Goal: Task Accomplishment & Management: Manage account settings

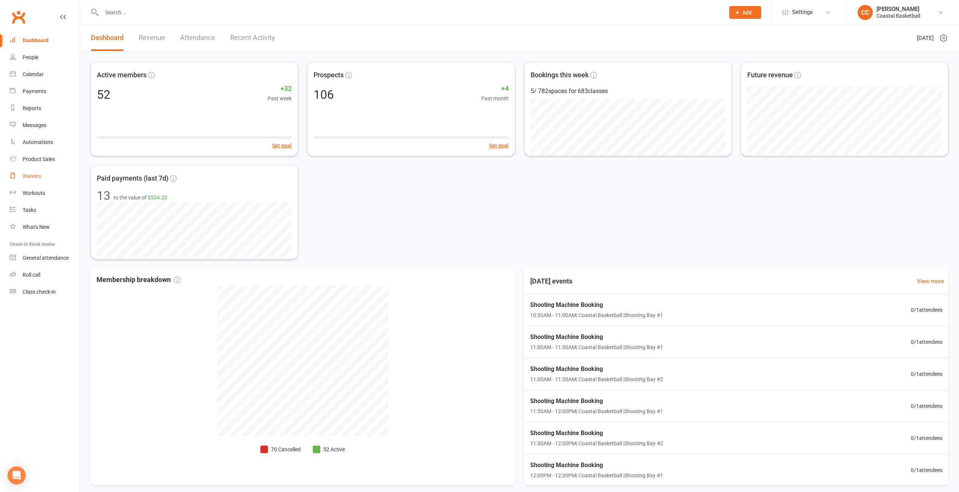
click at [45, 172] on link "Waivers" at bounding box center [45, 176] width 70 height 17
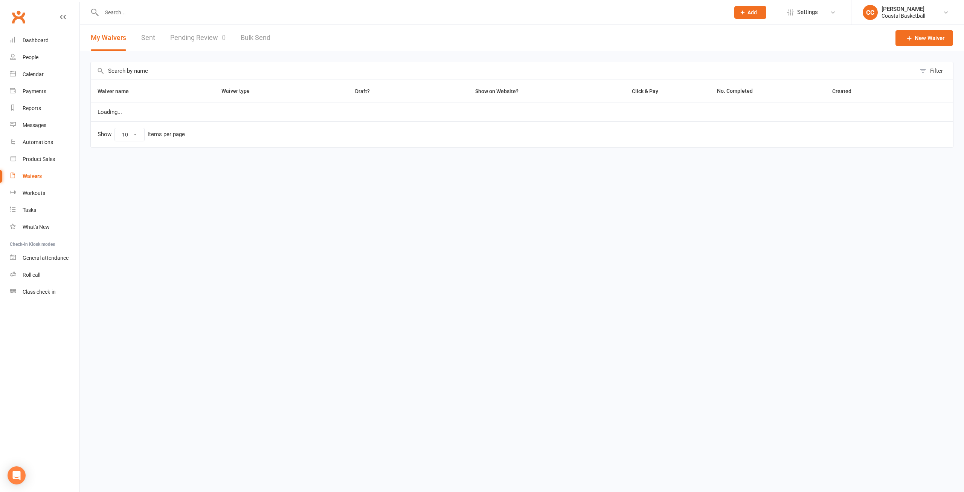
click at [217, 34] on link "Pending Review 0" at bounding box center [197, 38] width 55 height 26
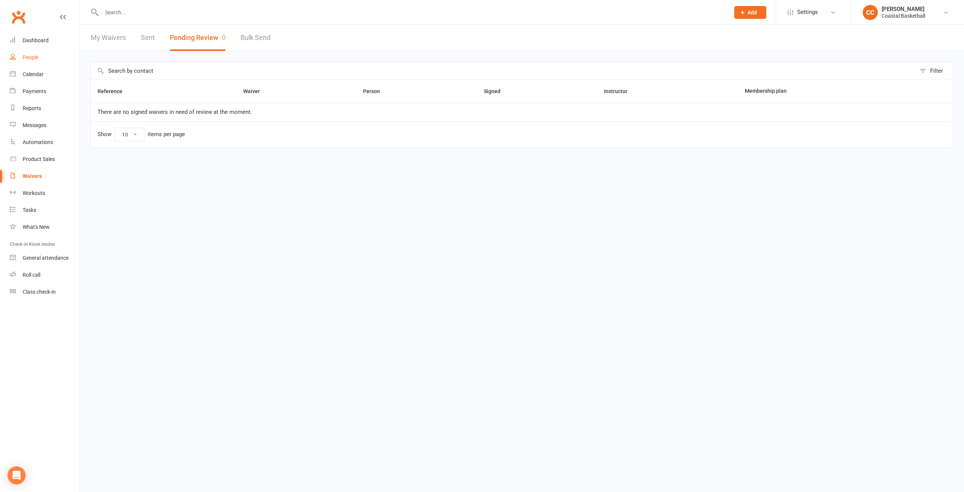
click at [43, 63] on link "People" at bounding box center [45, 57] width 70 height 17
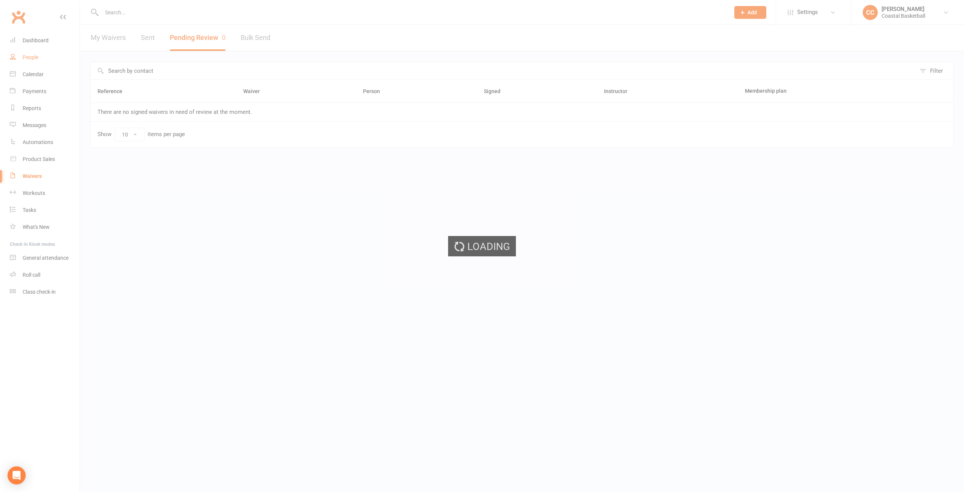
select select "100"
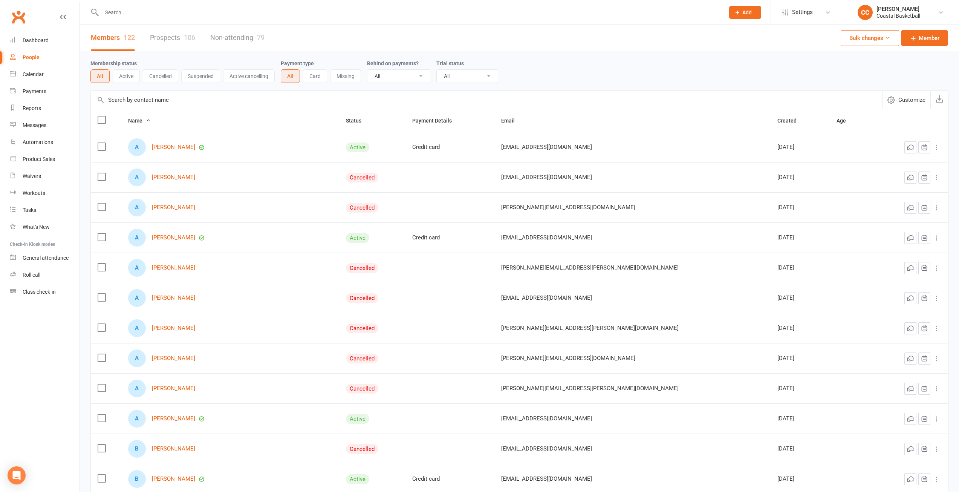
click at [127, 78] on button "Active" at bounding box center [126, 76] width 27 height 14
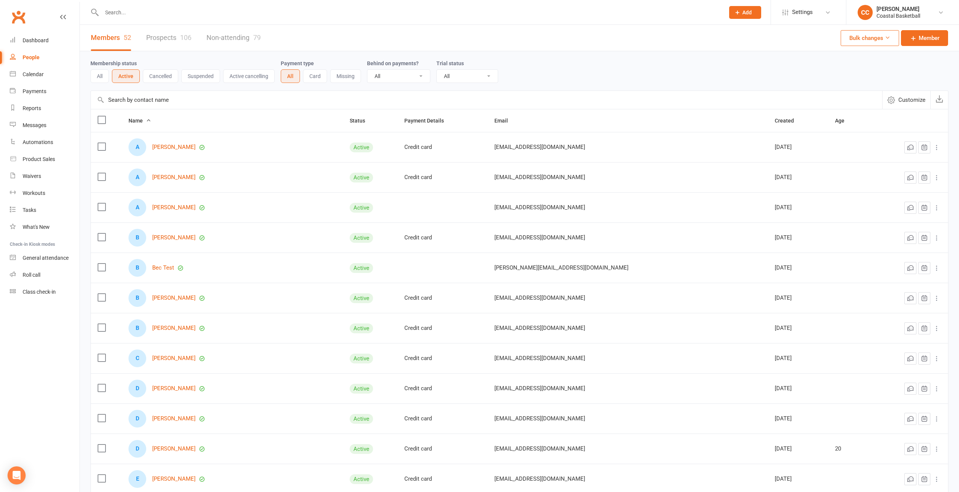
click at [470, 9] on input "text" at bounding box center [409, 12] width 620 height 11
click at [645, 67] on div "Membership status All Active Cancelled Suspended Active cancelling Payment type…" at bounding box center [519, 71] width 858 height 24
click at [141, 12] on input "text" at bounding box center [409, 12] width 620 height 11
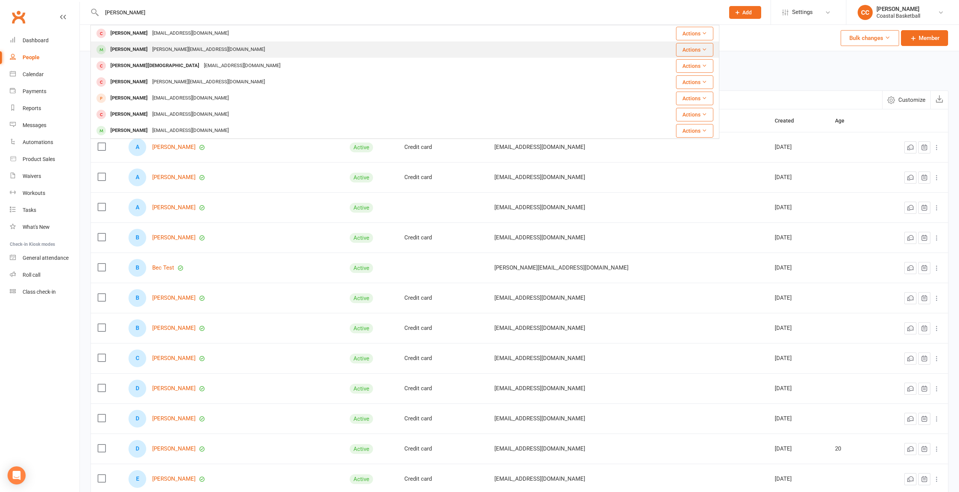
type input "wes"
click at [200, 48] on div "wes@coastalbasketball.com.au" at bounding box center [208, 49] width 117 height 11
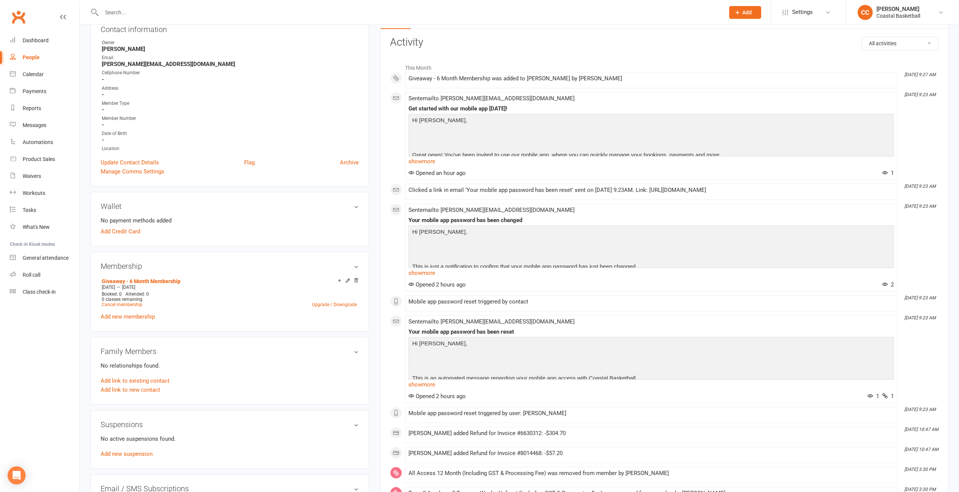
scroll to position [151, 0]
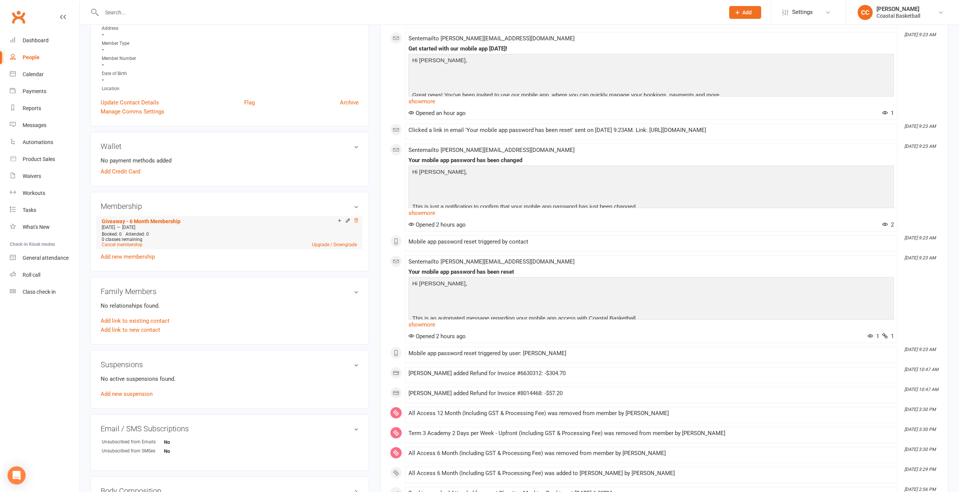
click at [356, 220] on icon at bounding box center [356, 220] width 4 height 4
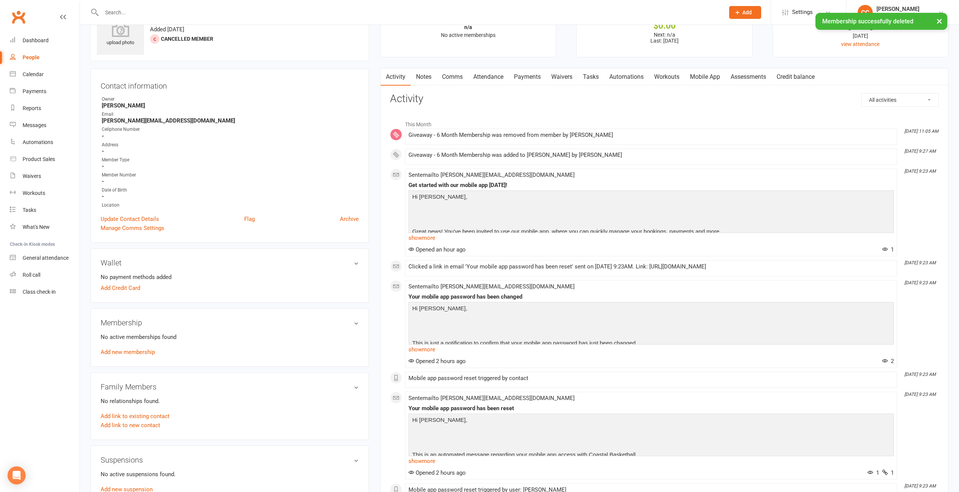
scroll to position [0, 0]
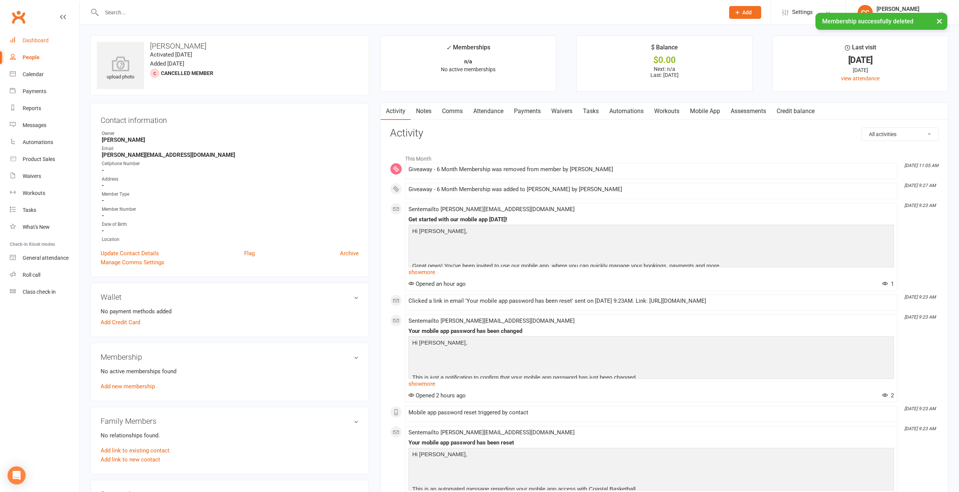
click at [39, 40] on div "Dashboard" at bounding box center [36, 40] width 26 height 6
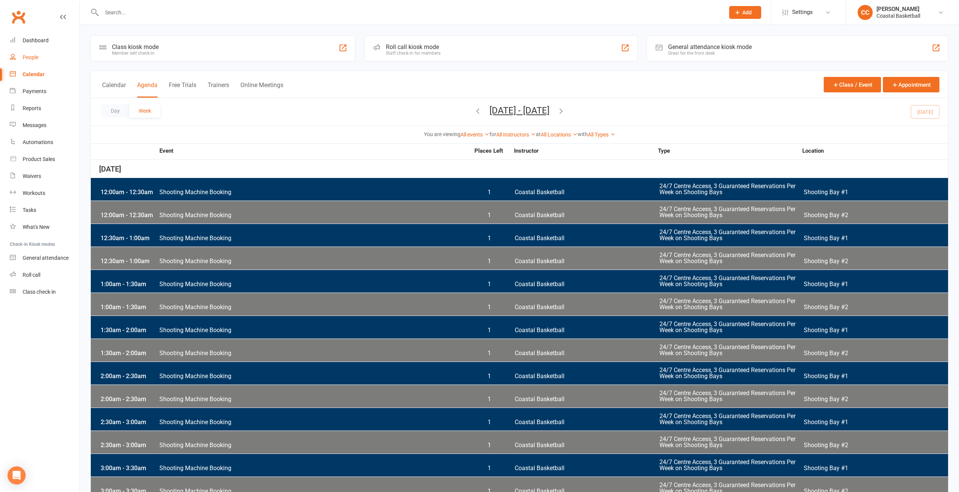
click at [40, 59] on link "People" at bounding box center [45, 57] width 70 height 17
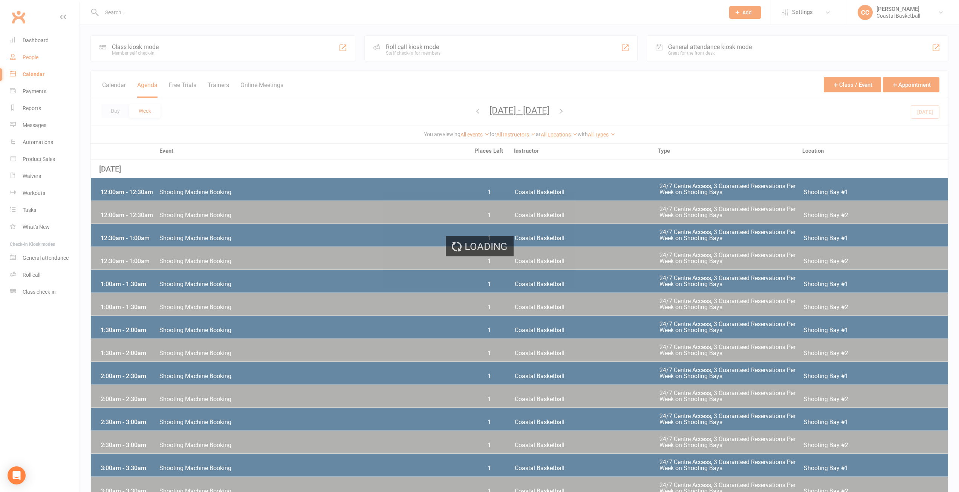
select select "100"
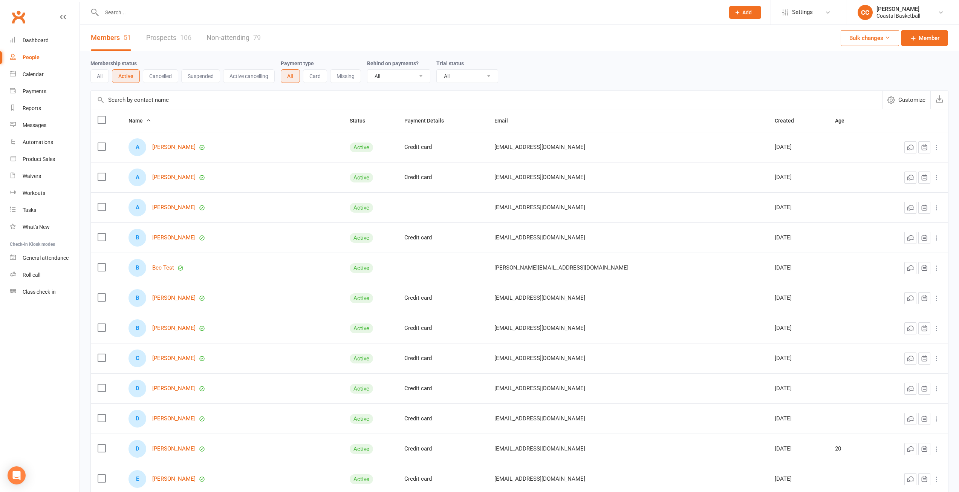
drag, startPoint x: 41, startPoint y: 57, endPoint x: 47, endPoint y: 55, distance: 5.8
click at [41, 57] on link "People" at bounding box center [45, 57] width 70 height 17
click at [828, 14] on icon at bounding box center [827, 12] width 6 height 6
click at [798, 193] on link "Users" at bounding box center [808, 192] width 75 height 17
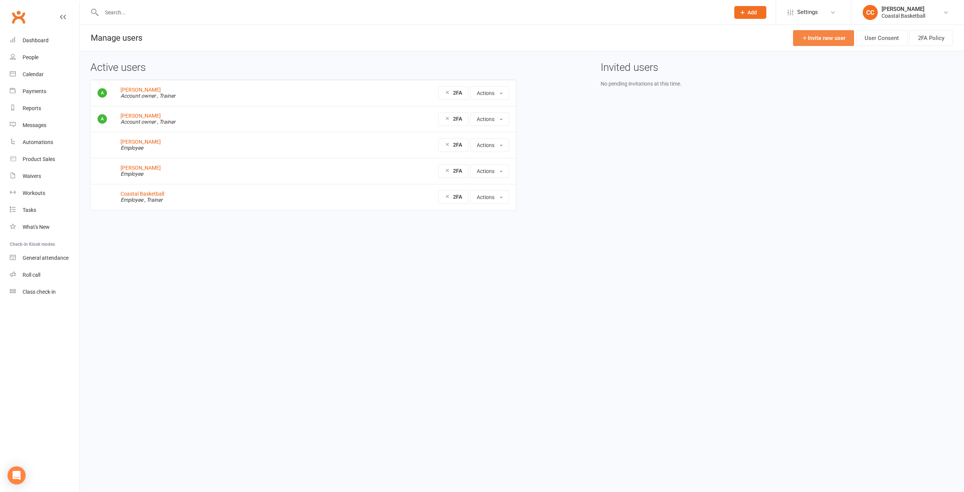
click at [830, 38] on link "Invite new user" at bounding box center [823, 38] width 61 height 16
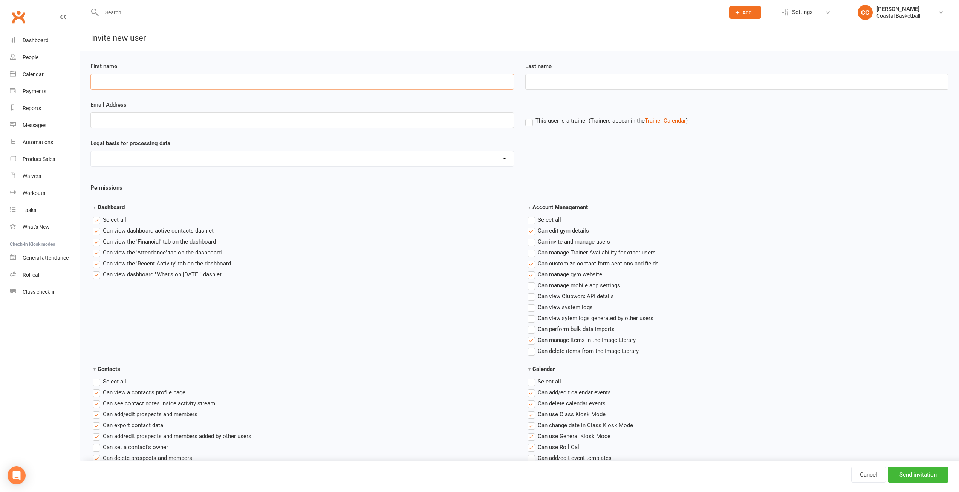
click at [148, 76] on input "First name" at bounding box center [301, 82] width 423 height 16
type input "Fhury"
type input "Nepe"
click at [185, 120] on input "Email Address" at bounding box center [301, 120] width 423 height 16
type input "fhury@coastalbasketball.com.au"
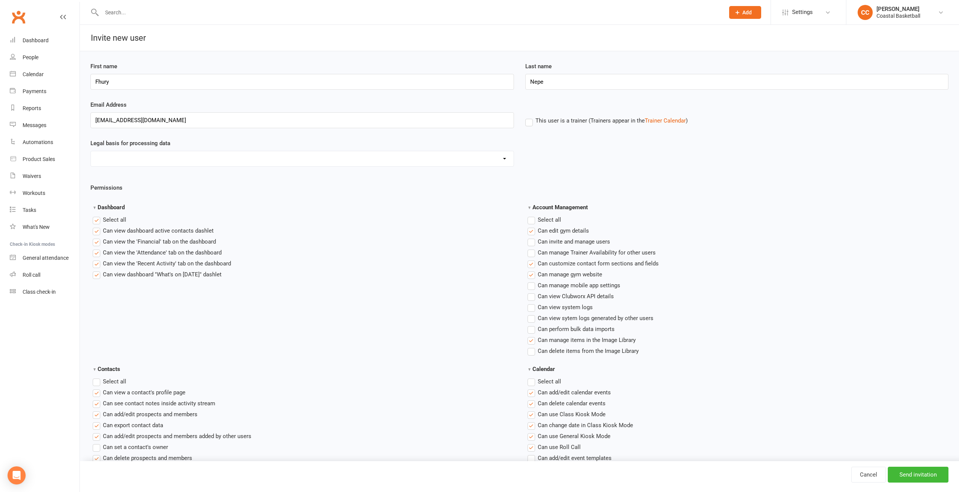
click at [483, 158] on select "Consent provided by contact Legitimate Interest - Existing Customer Legitimate …" at bounding box center [302, 158] width 423 height 15
select select "Consent provided by contact"
click at [91, 151] on select "Consent provided by contact Legitimate Interest - Existing Customer Legitimate …" at bounding box center [302, 158] width 423 height 15
click at [532, 243] on label"] "Can invite and manage users" at bounding box center [568, 241] width 82 height 9
click at [532, 237] on input "Can invite and manage users" at bounding box center [529, 237] width 5 height 0
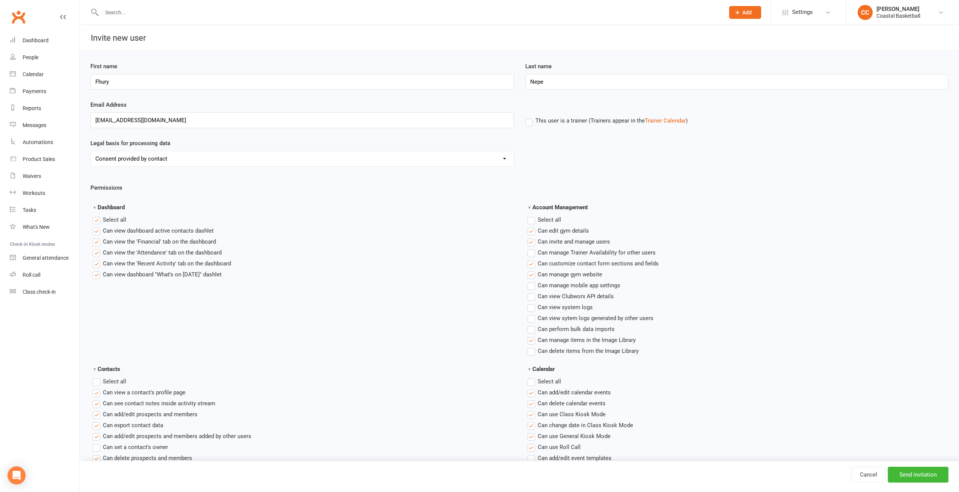
click at [533, 220] on label "Select all" at bounding box center [544, 219] width 34 height 9
click at [532, 215] on input "Account Management" at bounding box center [529, 215] width 5 height 0
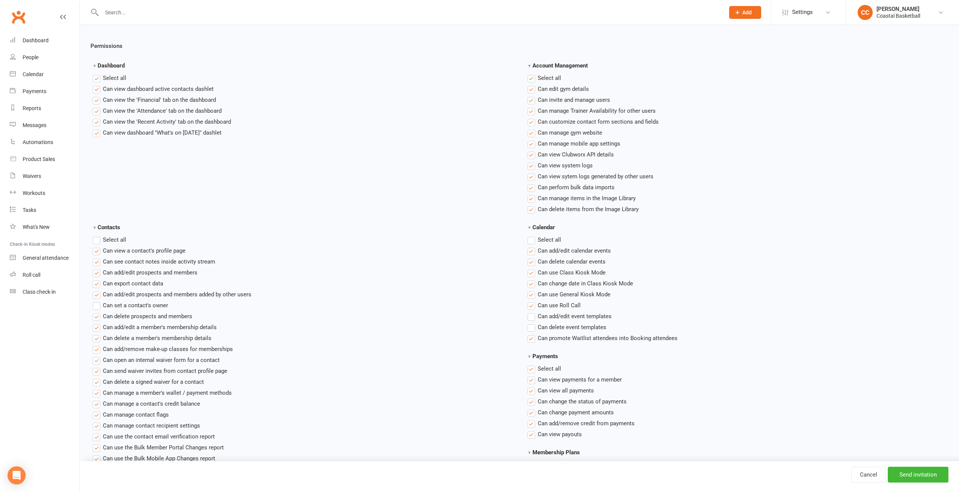
scroll to position [151, 0]
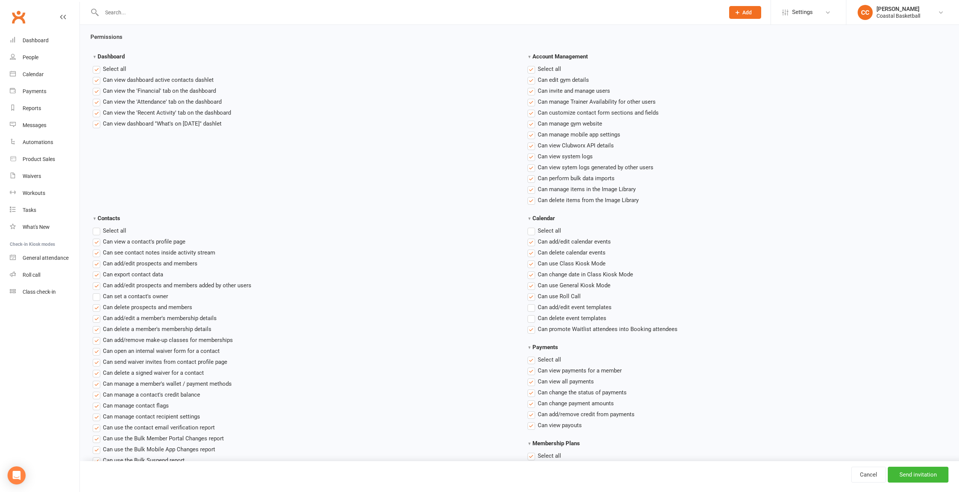
drag, startPoint x: 99, startPoint y: 229, endPoint x: 390, endPoint y: 247, distance: 291.6
click at [99, 229] on label "Select all" at bounding box center [110, 230] width 34 height 9
click at [98, 226] on input "Contacts" at bounding box center [95, 226] width 5 height 0
click at [533, 229] on label "Select all" at bounding box center [544, 230] width 34 height 9
click at [532, 226] on input "Calendar" at bounding box center [529, 226] width 5 height 0
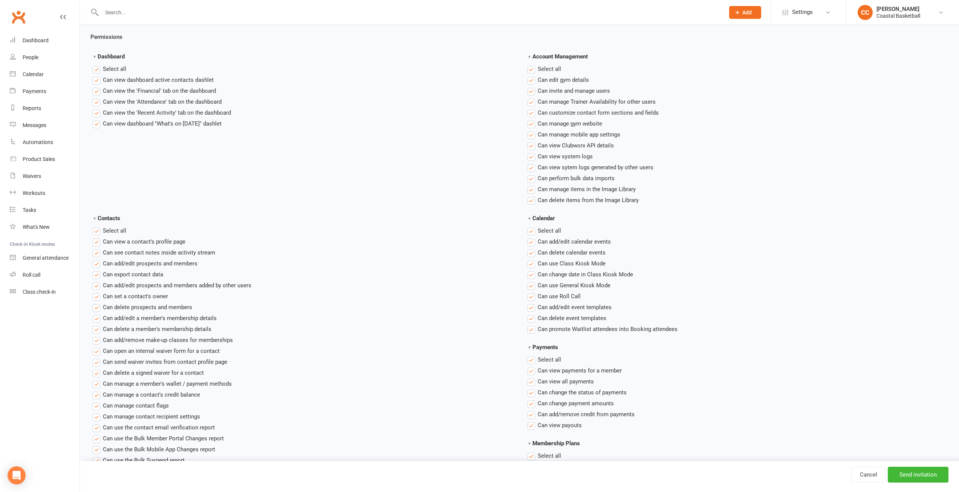
click at [531, 359] on label "Select all" at bounding box center [544, 359] width 34 height 9
click at [531, 355] on input "Payments" at bounding box center [529, 355] width 5 height 0
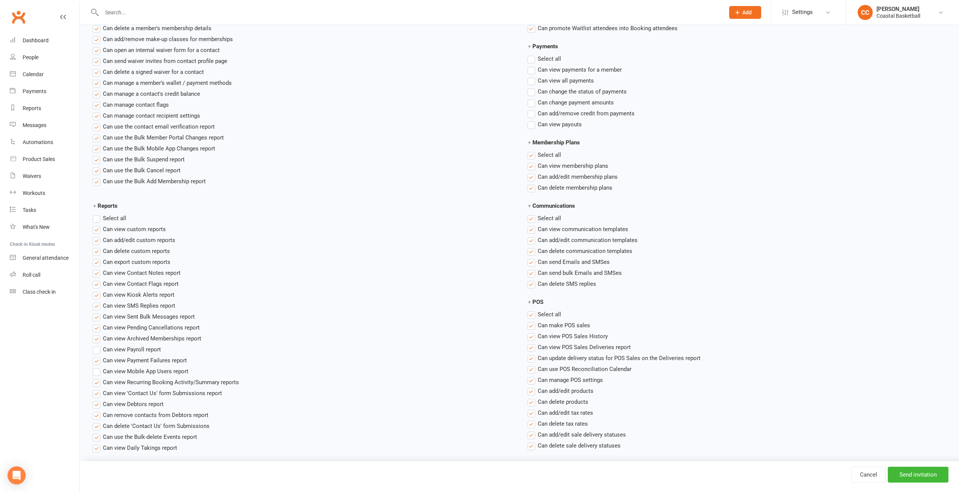
scroll to position [490, 0]
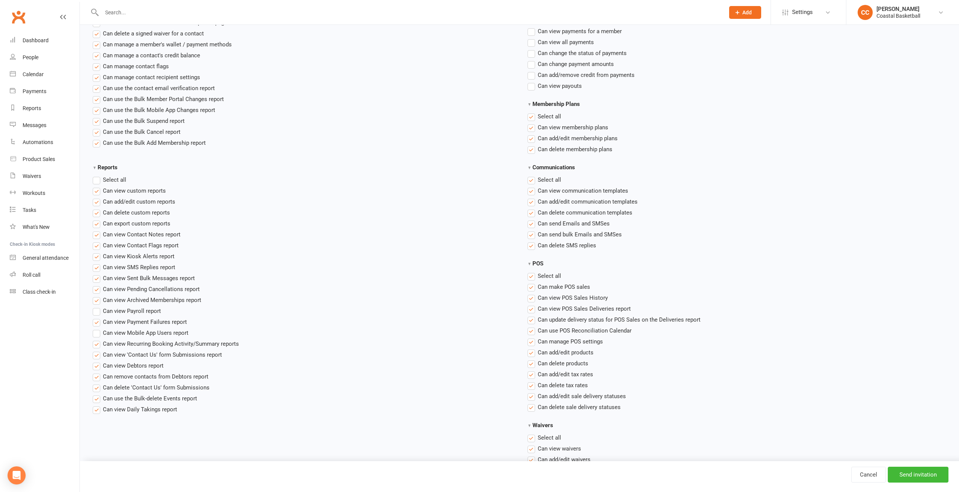
click at [532, 274] on label "Select all" at bounding box center [544, 275] width 34 height 9
click at [532, 271] on input "POS" at bounding box center [529, 271] width 5 height 0
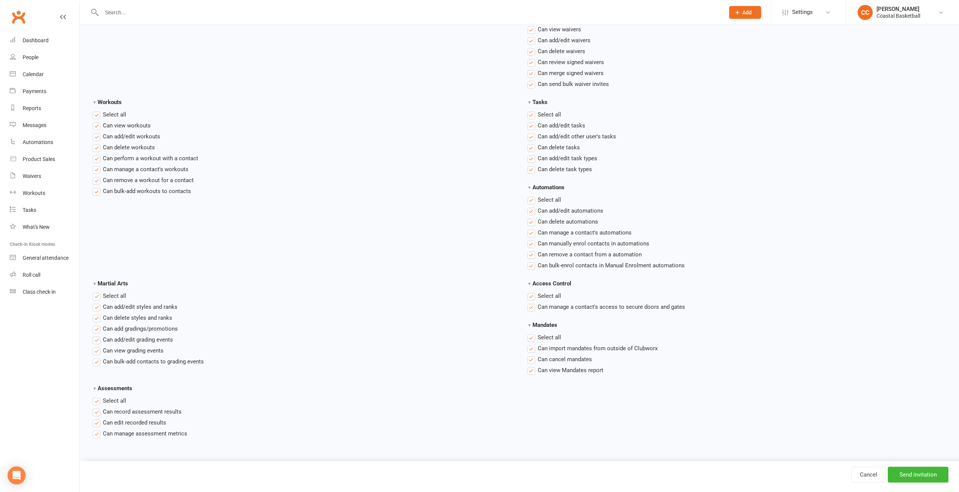
scroll to position [926, 0]
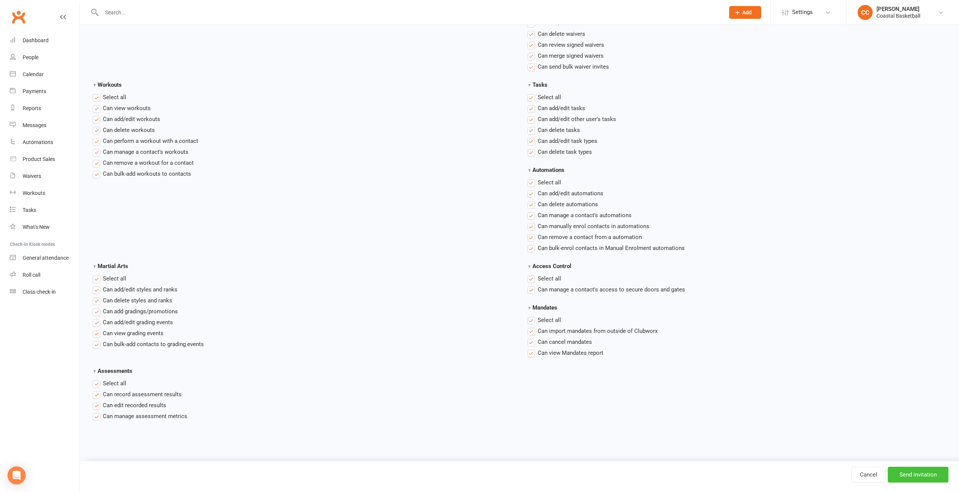
click at [933, 472] on input "Send invitation" at bounding box center [917, 474] width 61 height 16
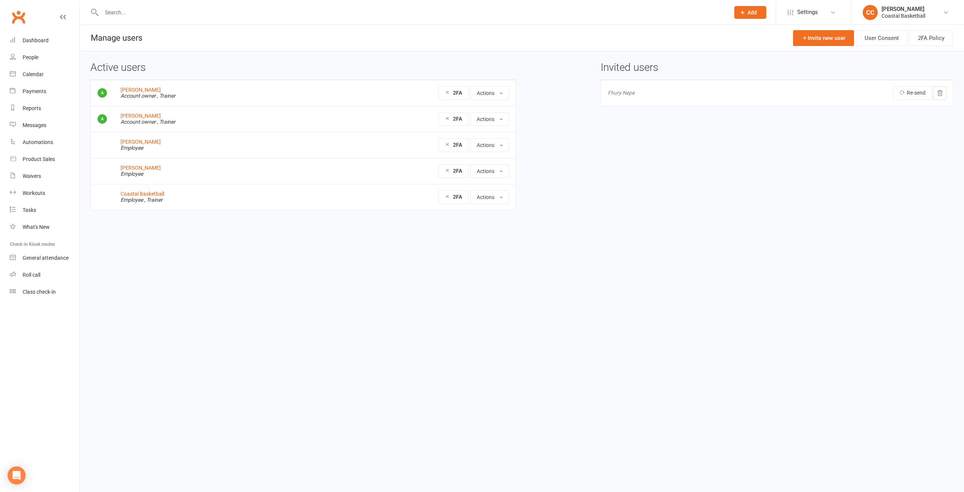
click at [624, 242] on html "Prospect Member Non-attending contact Class / event Appointment Task Membership…" at bounding box center [482, 121] width 964 height 242
click at [41, 43] on div "Dashboard" at bounding box center [36, 40] width 26 height 6
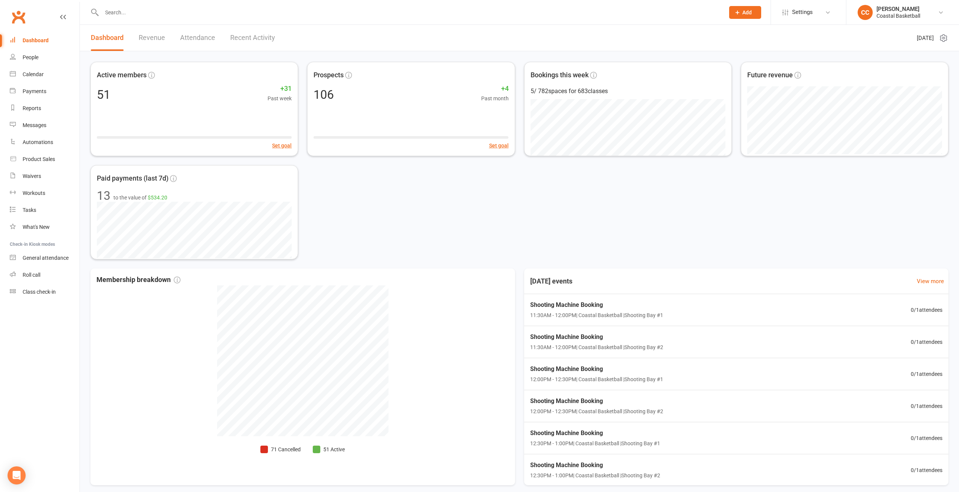
click at [198, 37] on link "Attendance" at bounding box center [197, 38] width 35 height 26
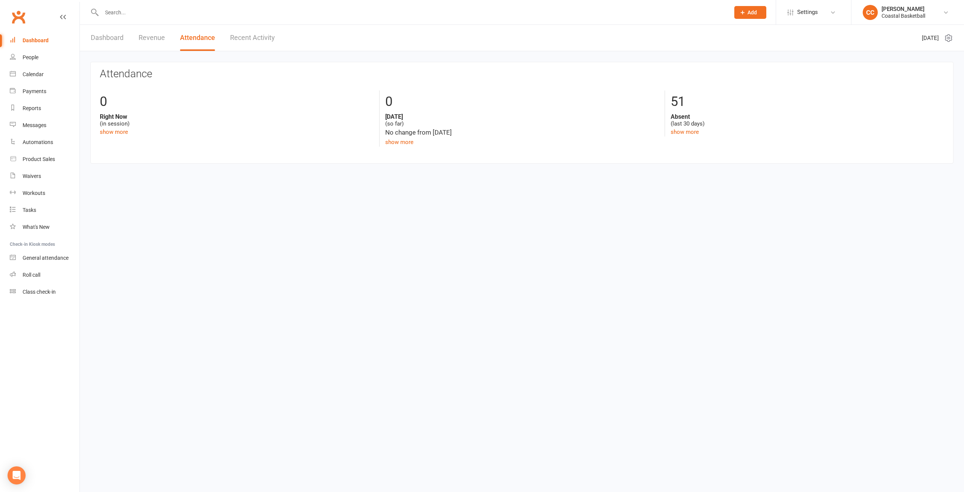
click at [256, 35] on link "Recent Activity" at bounding box center [252, 38] width 45 height 26
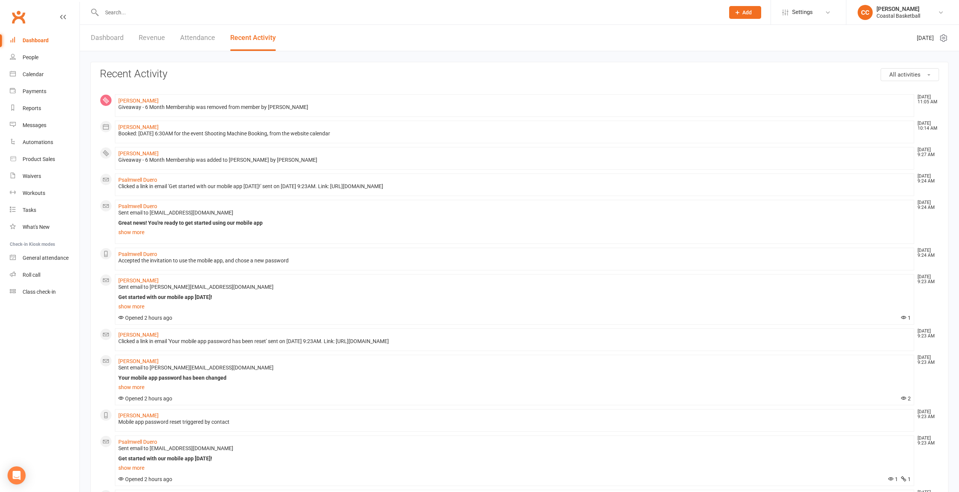
click at [41, 41] on div "Dashboard" at bounding box center [36, 40] width 26 height 6
click at [100, 37] on link "Dashboard" at bounding box center [107, 38] width 33 height 26
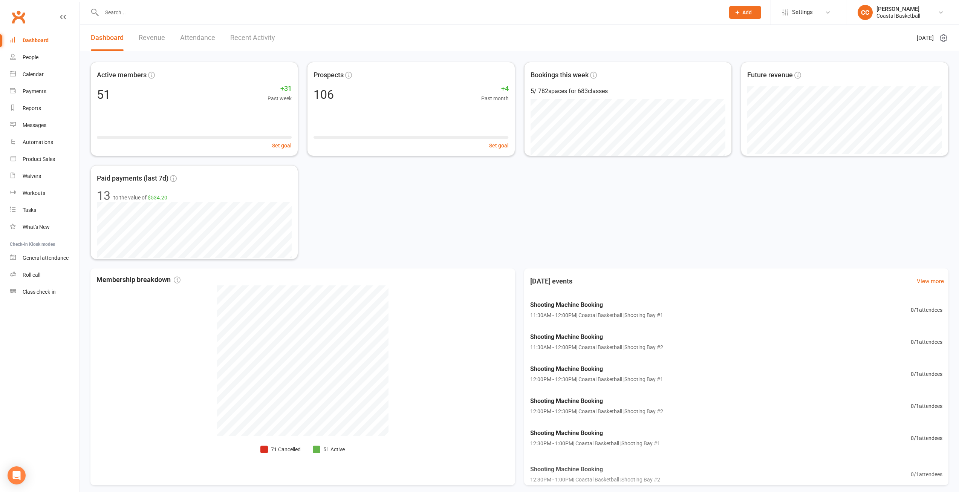
click at [158, 37] on link "Revenue" at bounding box center [152, 38] width 26 height 26
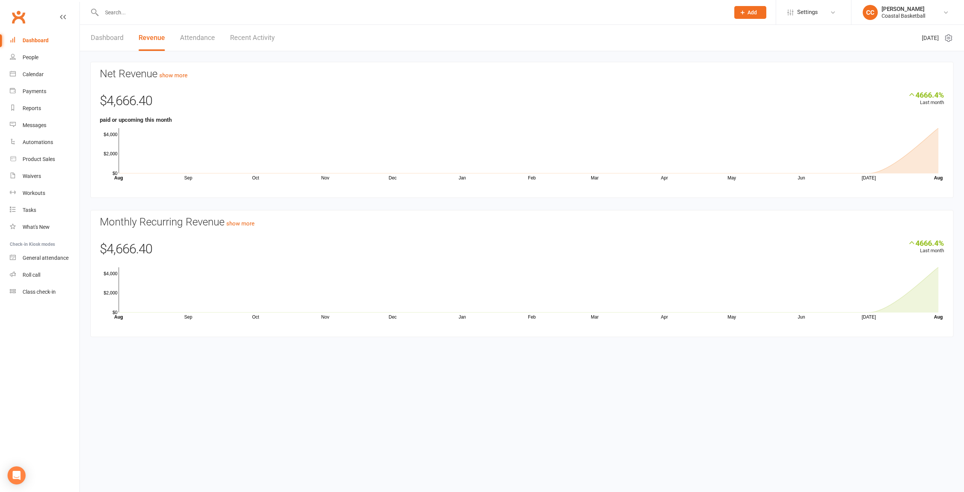
click at [193, 38] on link "Attendance" at bounding box center [197, 38] width 35 height 26
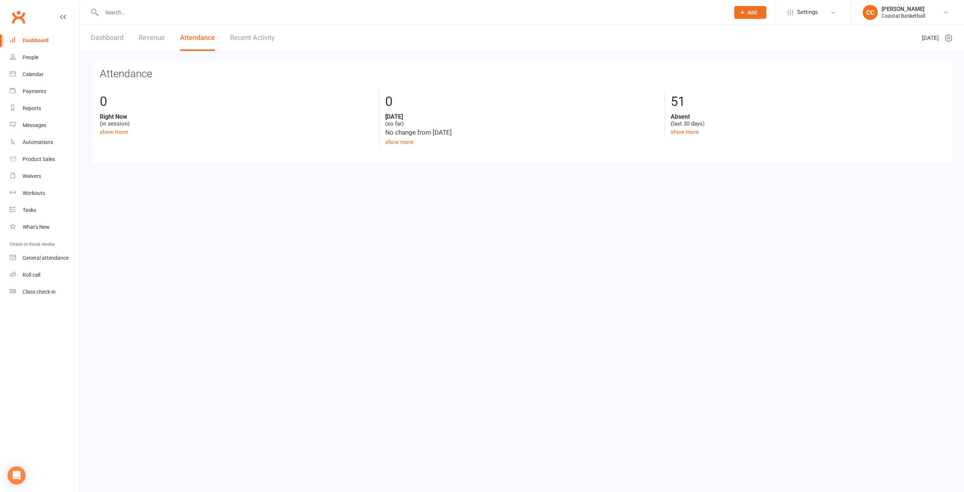
click at [149, 31] on link "Revenue" at bounding box center [152, 38] width 26 height 26
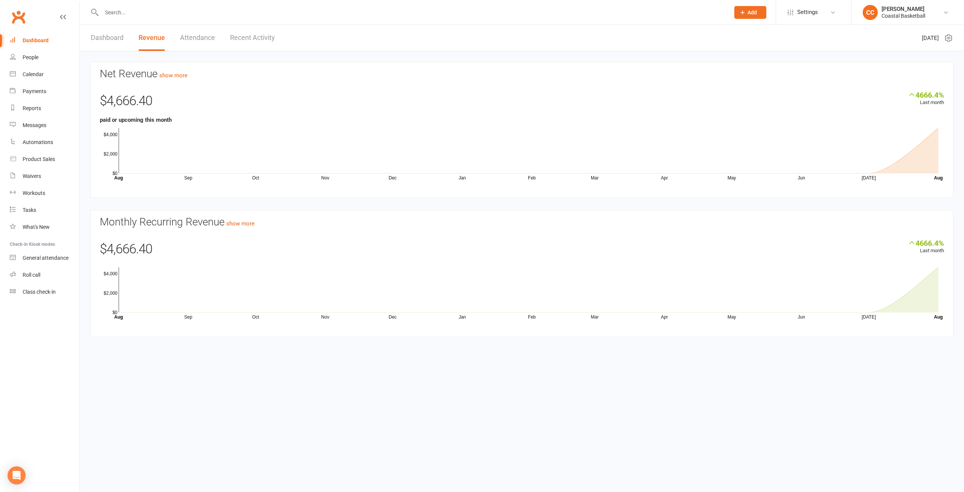
click at [119, 37] on link "Dashboard" at bounding box center [107, 38] width 33 height 26
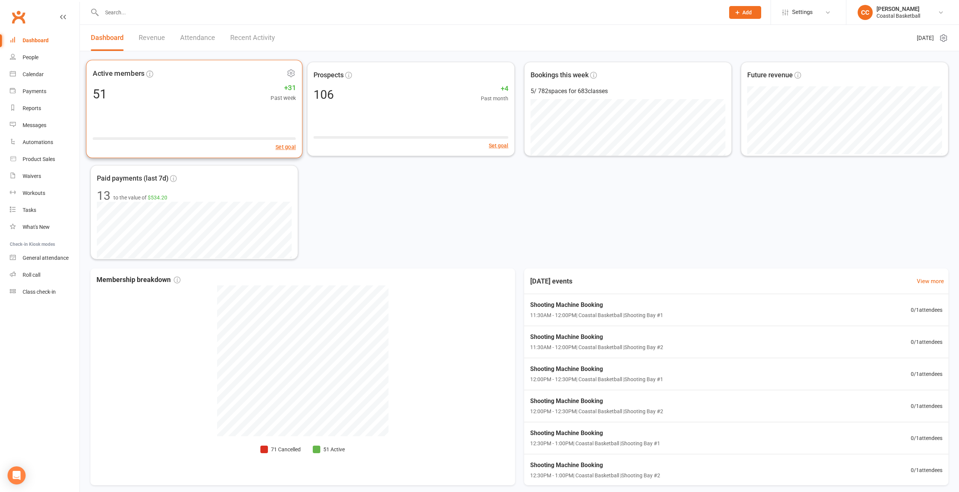
click at [198, 98] on div "51 +31 Past week" at bounding box center [194, 93] width 203 height 17
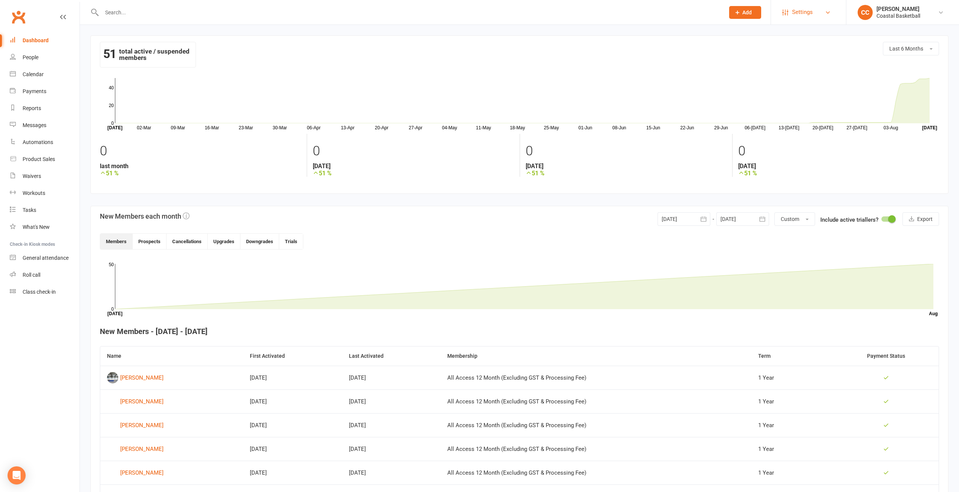
click at [821, 16] on link "Settings" at bounding box center [808, 12] width 52 height 17
click at [801, 193] on link "Users" at bounding box center [808, 192] width 75 height 17
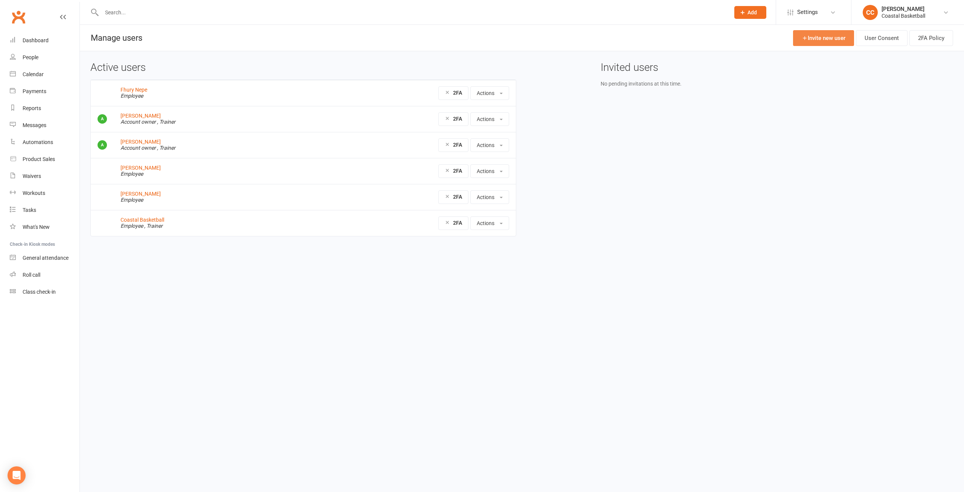
click at [832, 40] on link "Invite new user" at bounding box center [823, 38] width 61 height 16
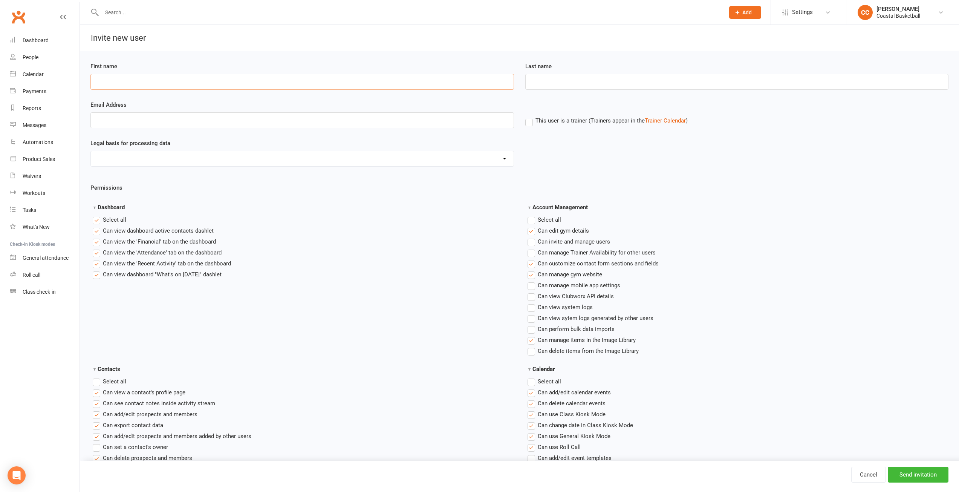
click at [175, 78] on input "First name" at bounding box center [301, 82] width 423 height 16
type input "[PERSON_NAME]"
click at [157, 122] on input "Email Address" at bounding box center [301, 120] width 423 height 16
paste input "[EMAIL_ADDRESS][DOMAIN_NAME]"
type input "[EMAIL_ADDRESS][DOMAIN_NAME]"
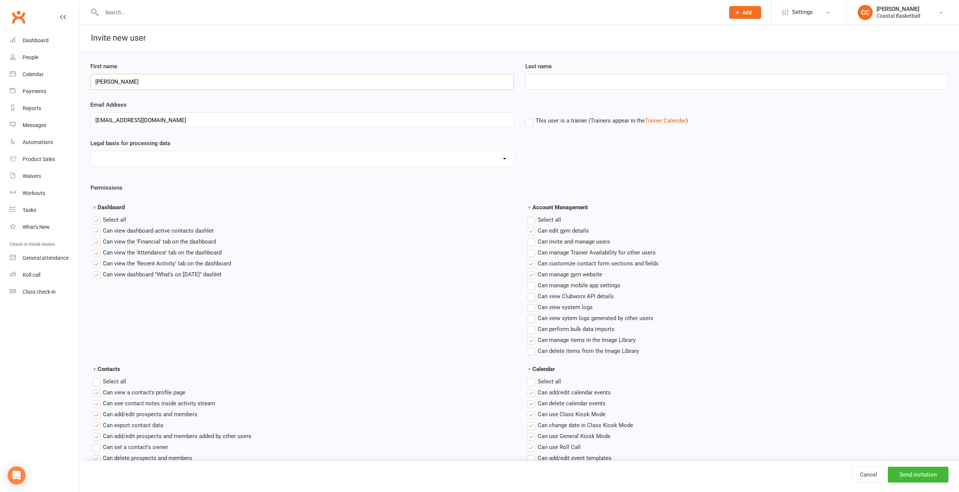
click at [123, 80] on input "[PERSON_NAME]" at bounding box center [301, 82] width 423 height 16
drag, startPoint x: 126, startPoint y: 79, endPoint x: 67, endPoint y: 72, distance: 59.7
paste input "yiel"
type input "Manyiel"
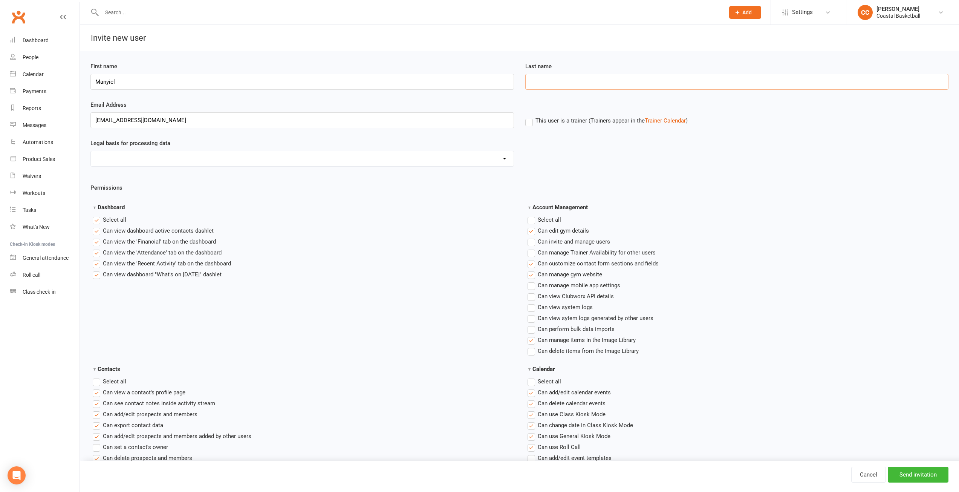
click at [554, 81] on input "Last name" at bounding box center [736, 82] width 423 height 16
paste input "Wugol"
type input "Wugol"
click at [529, 124] on label "This user is a trainer (Trainers appear in the Trainer Calendar )" at bounding box center [606, 120] width 162 height 7
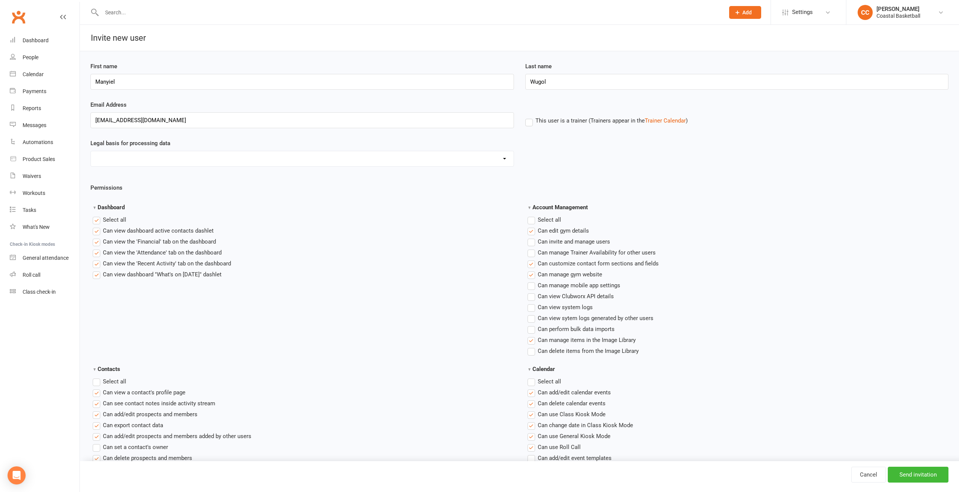
click at [529, 116] on input "This user is a trainer (Trainers appear in the Trainer Calendar )" at bounding box center [527, 116] width 5 height 0
click at [493, 159] on select "Consent provided by contact Legitimate Interest - Existing Customer Legitimate …" at bounding box center [302, 158] width 423 height 15
select select "Consent provided by contact"
click at [91, 151] on select "Consent provided by contact Legitimate Interest - Existing Customer Legitimate …" at bounding box center [302, 158] width 423 height 15
click at [537, 217] on label "Select all" at bounding box center [544, 219] width 34 height 9
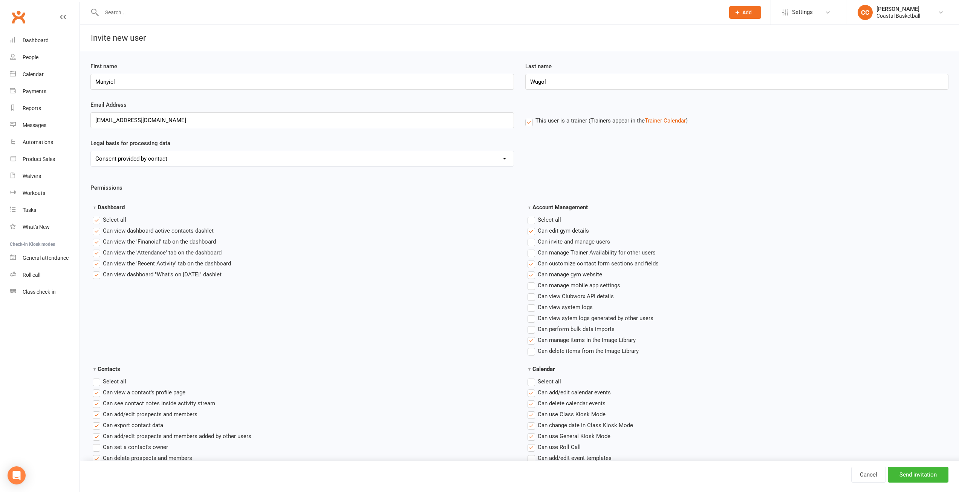
click at [532, 215] on input "Account Management" at bounding box center [529, 215] width 5 height 0
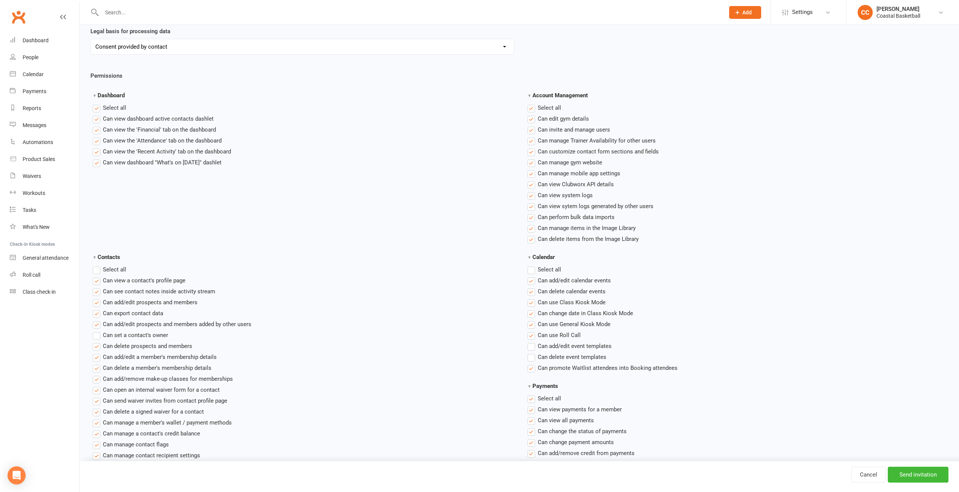
scroll to position [113, 0]
click at [527, 268] on div "Calendar Select all Can add/edit calendar events Can delete calendar events Can…" at bounding box center [736, 315] width 435 height 129
click at [528, 269] on label "Select all" at bounding box center [544, 268] width 34 height 9
click at [528, 264] on input "Calendar" at bounding box center [529, 264] width 5 height 0
click at [786, 409] on li "Can view payments for a member" at bounding box center [737, 407] width 421 height 9
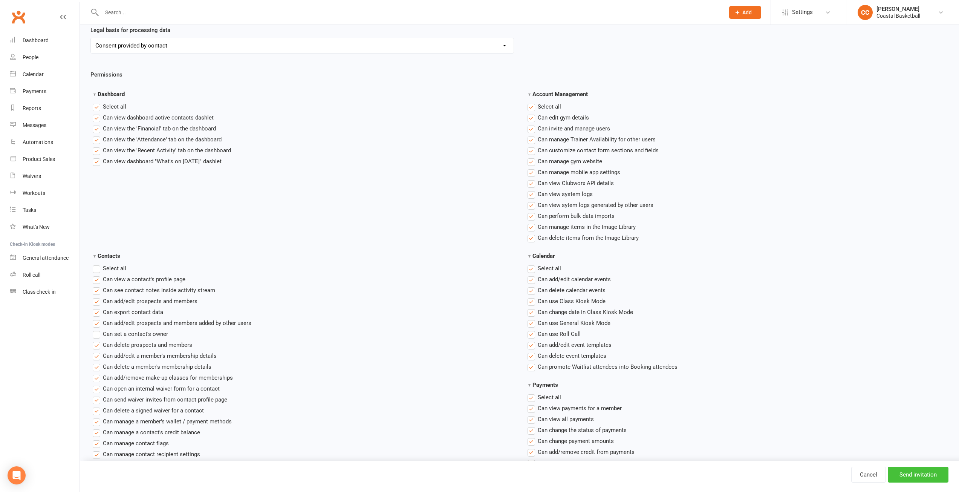
click at [922, 474] on input "Send invitation" at bounding box center [917, 474] width 61 height 16
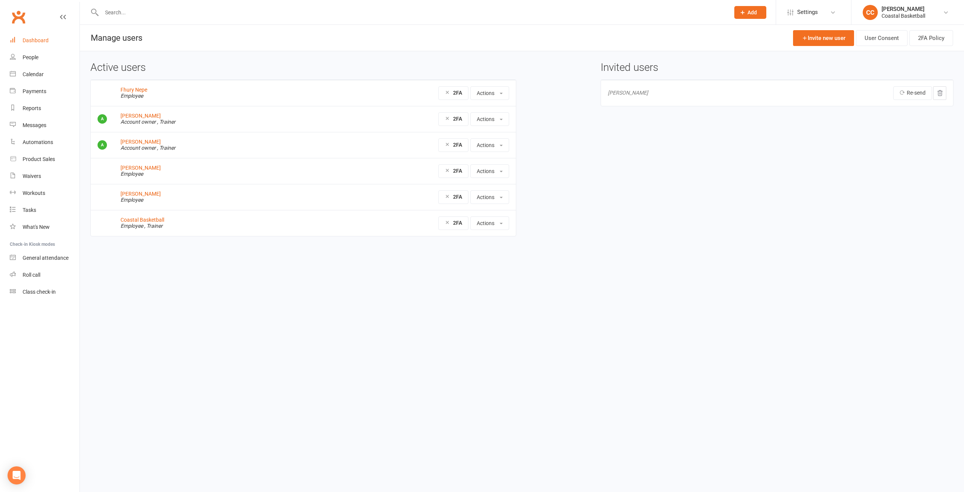
click at [38, 37] on div "Dashboard" at bounding box center [36, 40] width 26 height 6
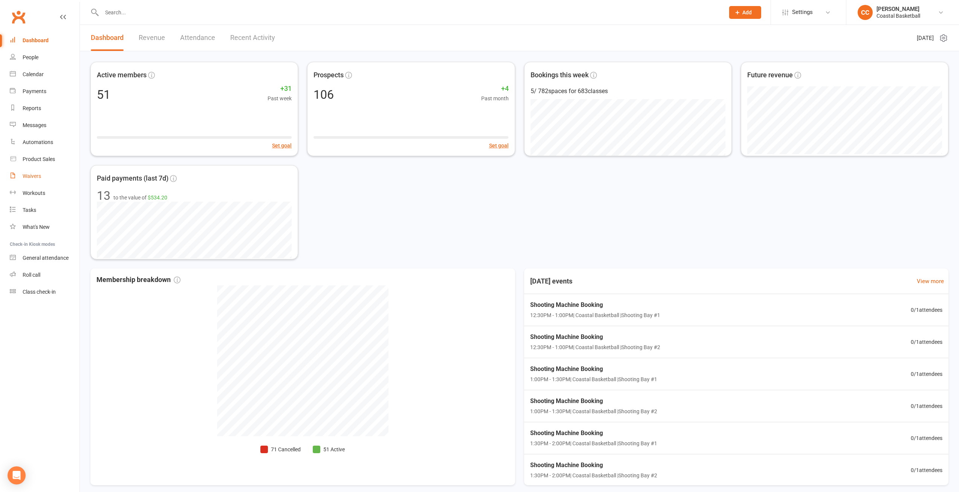
click at [30, 175] on div "Waivers" at bounding box center [32, 176] width 18 height 6
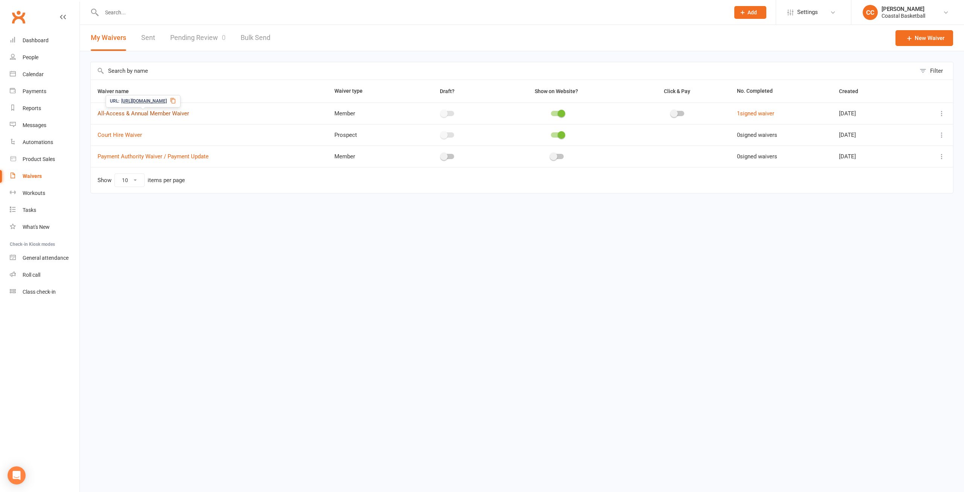
click at [143, 110] on link "All-Access & Annual Member Waiver" at bounding box center [144, 113] width 92 height 7
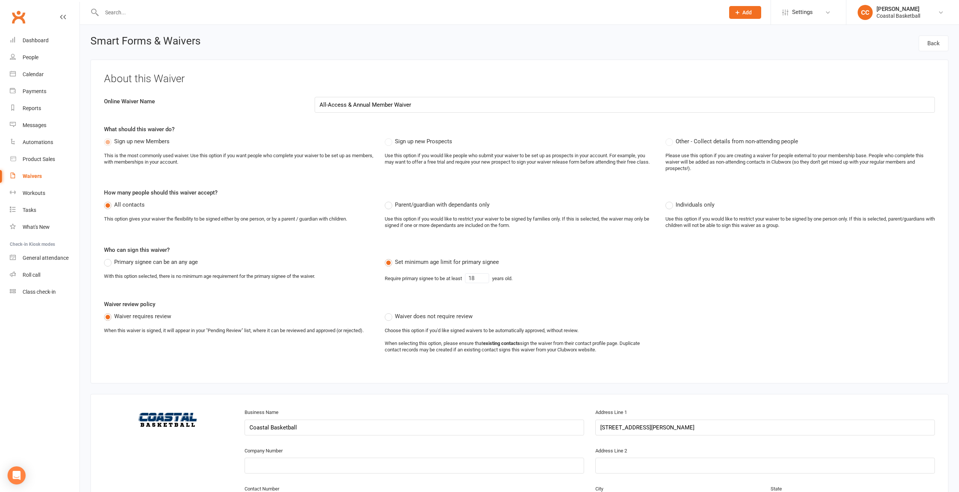
click at [34, 174] on div "Waivers" at bounding box center [32, 176] width 19 height 6
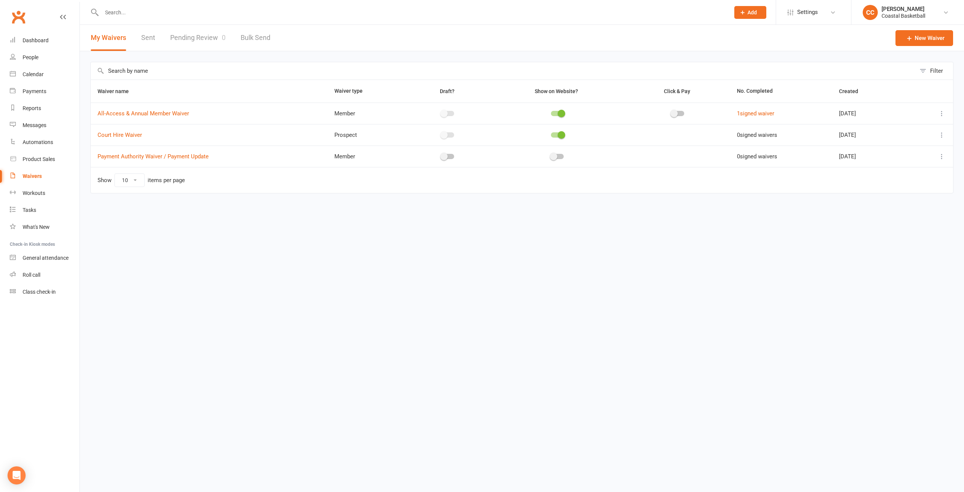
click at [201, 41] on link "Pending Review 0" at bounding box center [197, 38] width 55 height 26
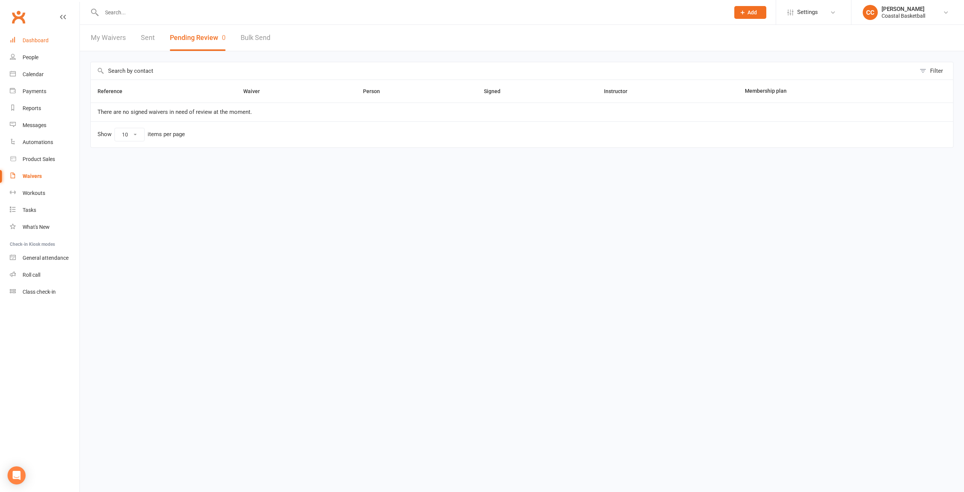
click at [38, 40] on div "Dashboard" at bounding box center [36, 40] width 26 height 6
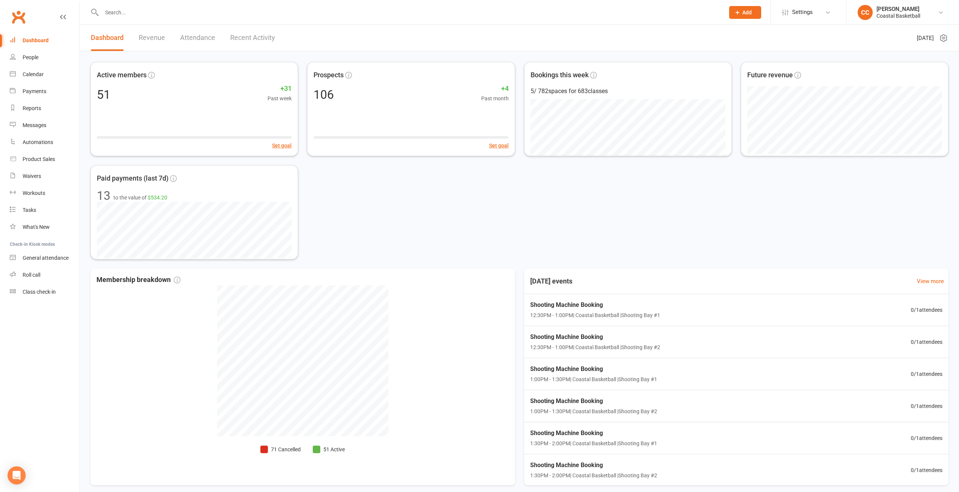
click at [585, 199] on div "Active members 51 +31 Past week Set goal Prospects 106 +4 Past month Set goal B…" at bounding box center [519, 160] width 858 height 197
click at [32, 57] on div "People" at bounding box center [31, 57] width 16 height 6
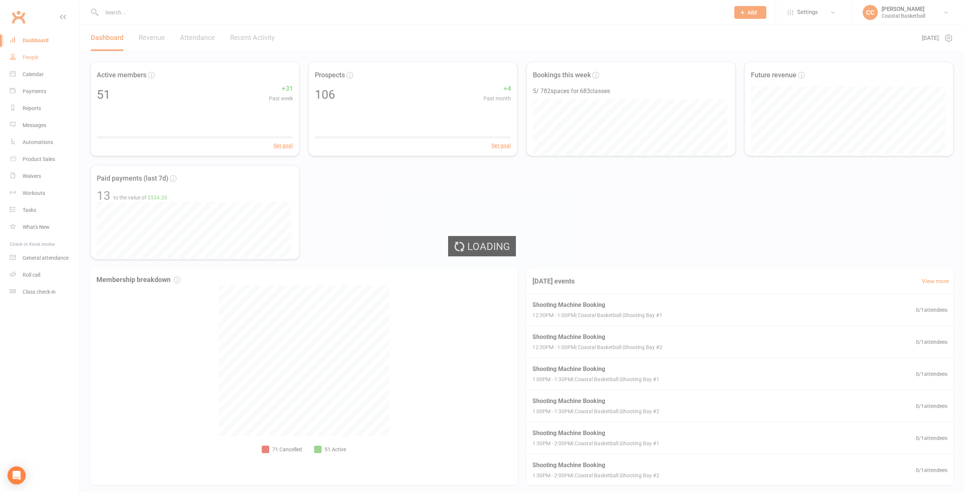
select select "100"
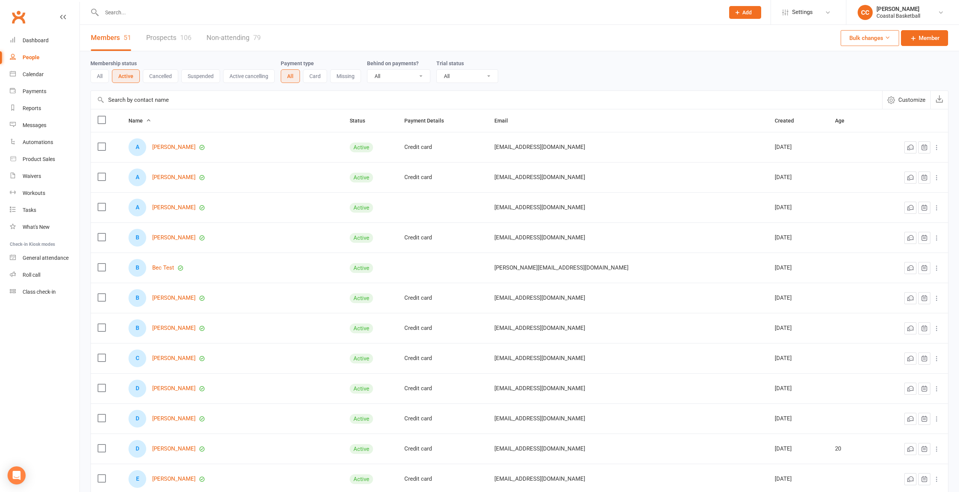
click at [125, 8] on input "text" at bounding box center [409, 12] width 620 height 11
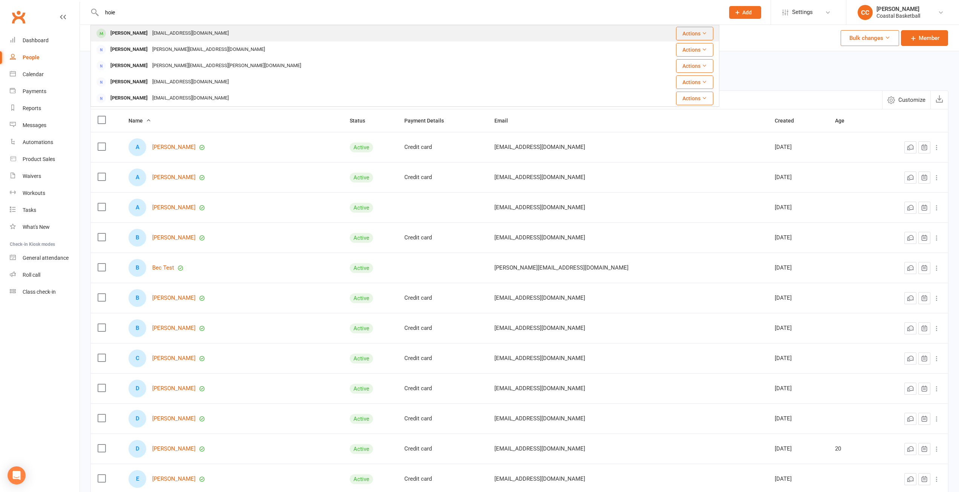
type input "hoie"
click at [135, 32] on div "[PERSON_NAME]" at bounding box center [129, 33] width 42 height 11
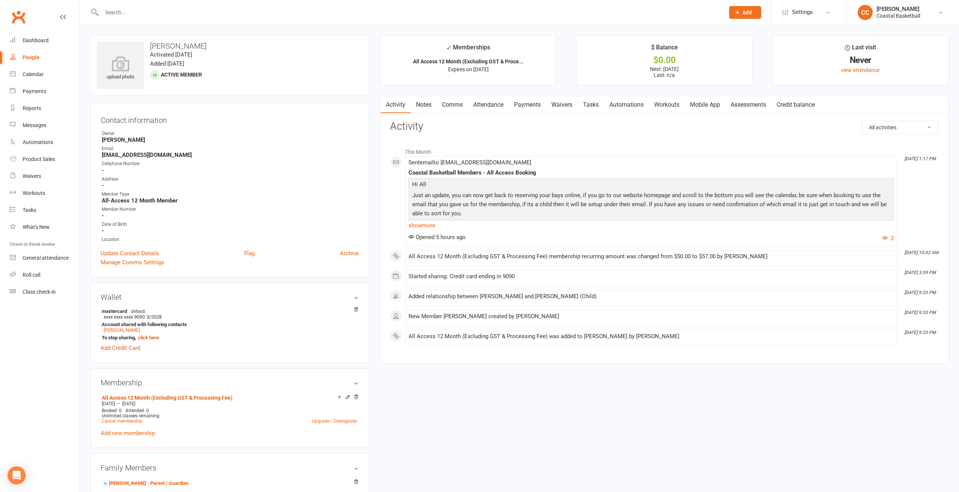
click at [541, 106] on link "Payments" at bounding box center [526, 104] width 37 height 17
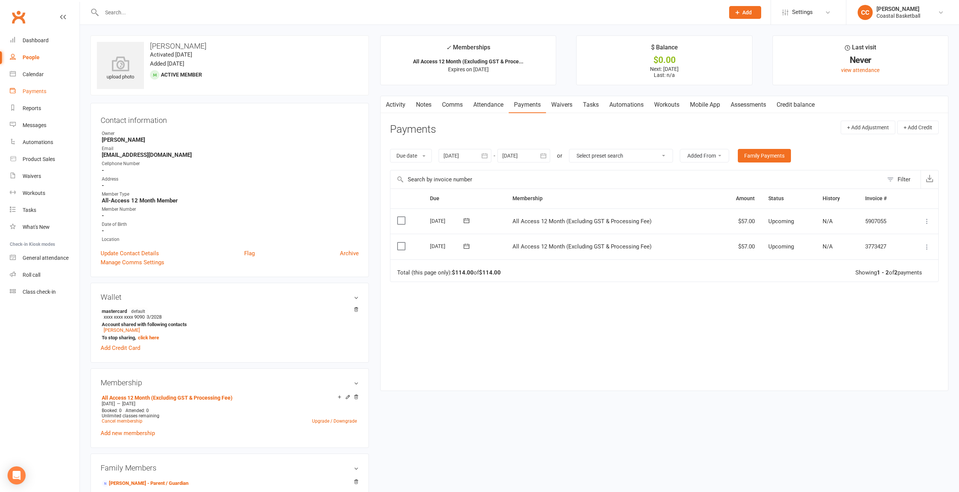
click at [33, 89] on div "Payments" at bounding box center [35, 91] width 24 height 6
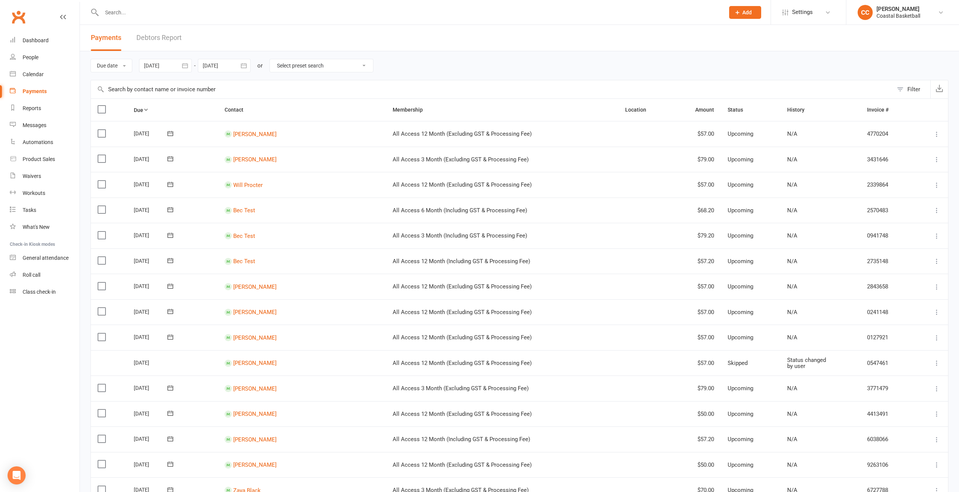
click at [185, 69] on icon "button" at bounding box center [185, 66] width 8 height 8
click at [267, 81] on button "button" at bounding box center [271, 84] width 16 height 14
click at [251, 111] on span "01" at bounding box center [252, 112] width 6 height 6
type input "[DATE]"
click at [221, 66] on div at bounding box center [224, 66] width 53 height 14
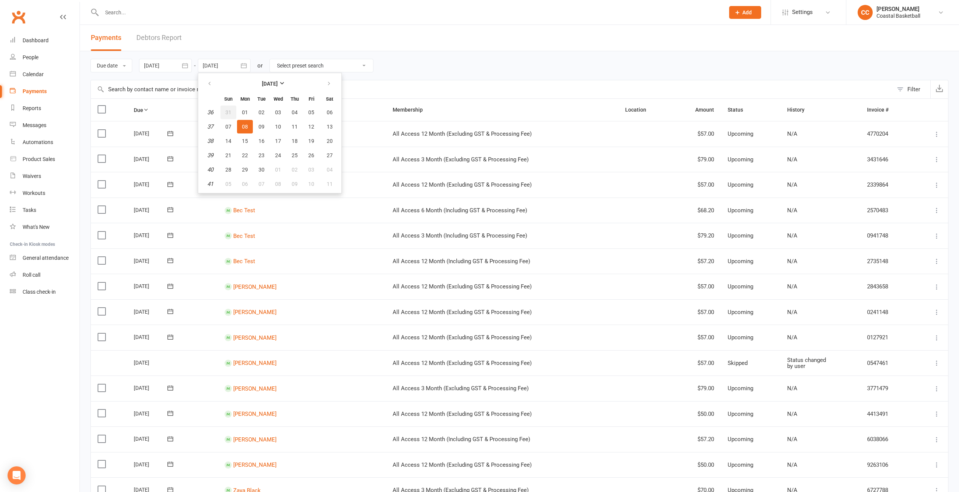
click at [229, 110] on span "31" at bounding box center [228, 112] width 6 height 6
type input "[DATE]"
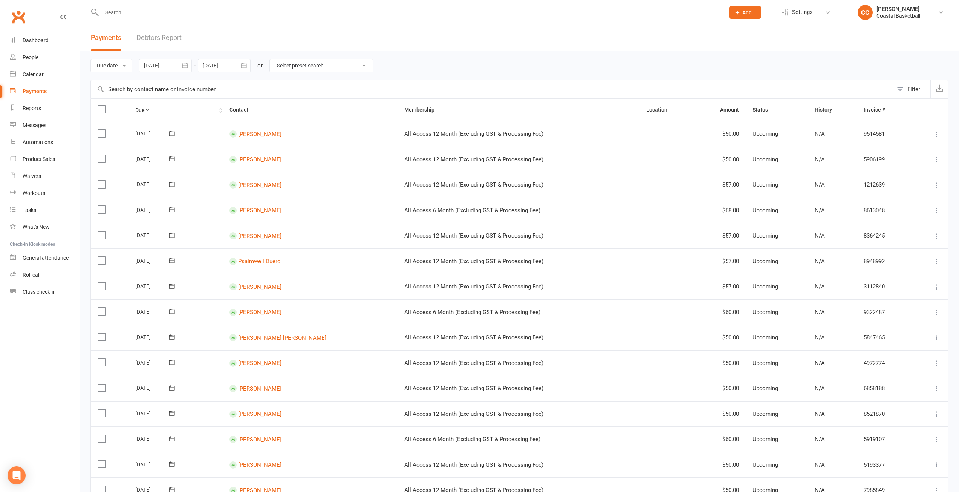
click at [150, 108] on icon at bounding box center [147, 109] width 5 height 5
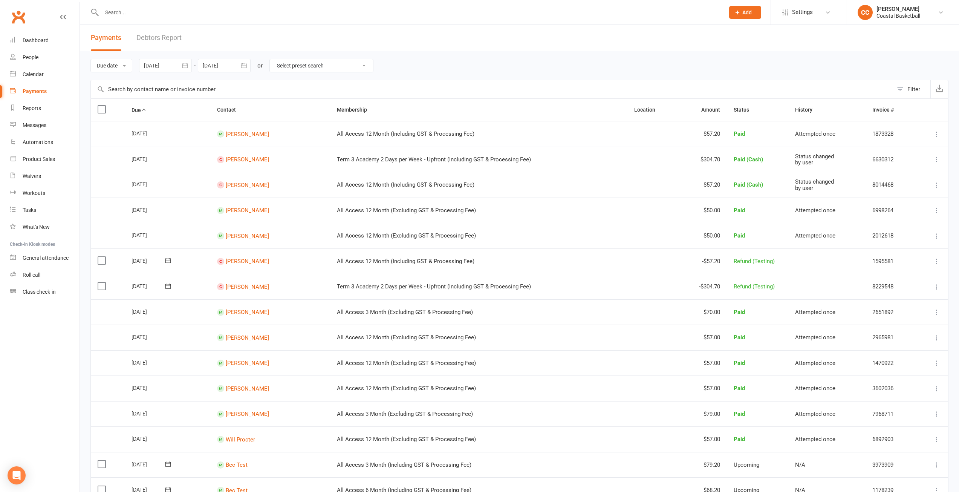
click at [372, 60] on select "Select preset search All failures All skipped payments All pending payments Suc…" at bounding box center [321, 65] width 103 height 13
select select "2"
click at [271, 59] on select "Select preset search All failures All skipped payments All pending payments Suc…" at bounding box center [321, 65] width 103 height 13
type input "[DATE]"
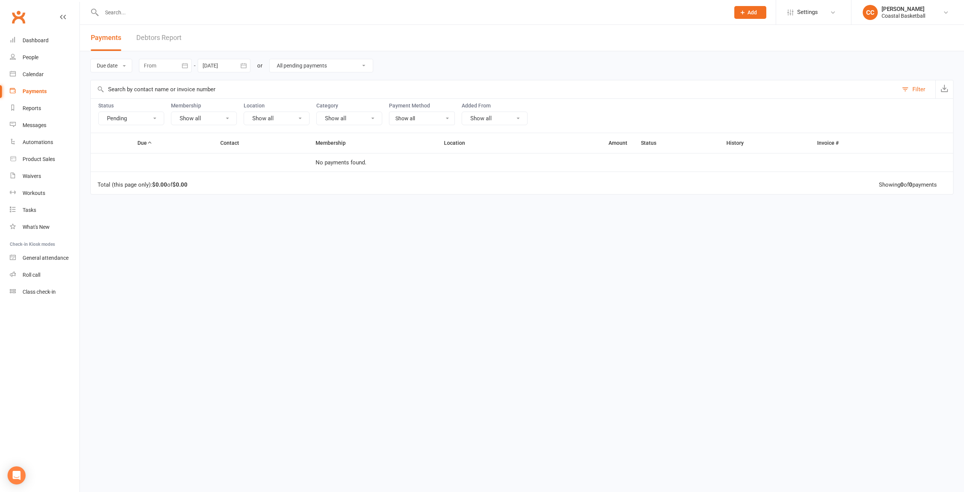
click at [354, 64] on select "All failures All skipped payments All pending payments Successful payments (las…" at bounding box center [321, 65] width 103 height 13
select select "6"
click at [271, 59] on select "All failures All skipped payments All pending payments Successful payments (las…" at bounding box center [321, 65] width 103 height 13
type input "[DATE]"
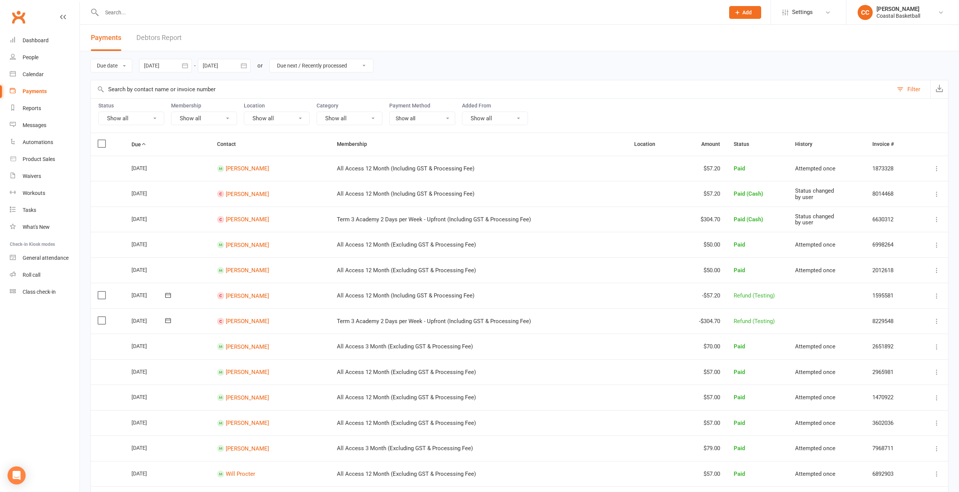
click at [915, 92] on div "Filter" at bounding box center [913, 89] width 13 height 9
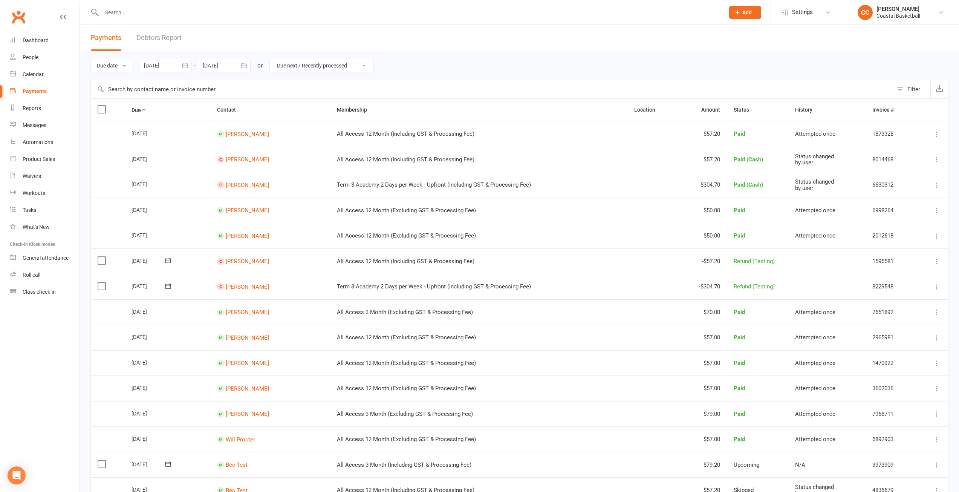
click at [915, 91] on div "Filter" at bounding box center [913, 89] width 13 height 9
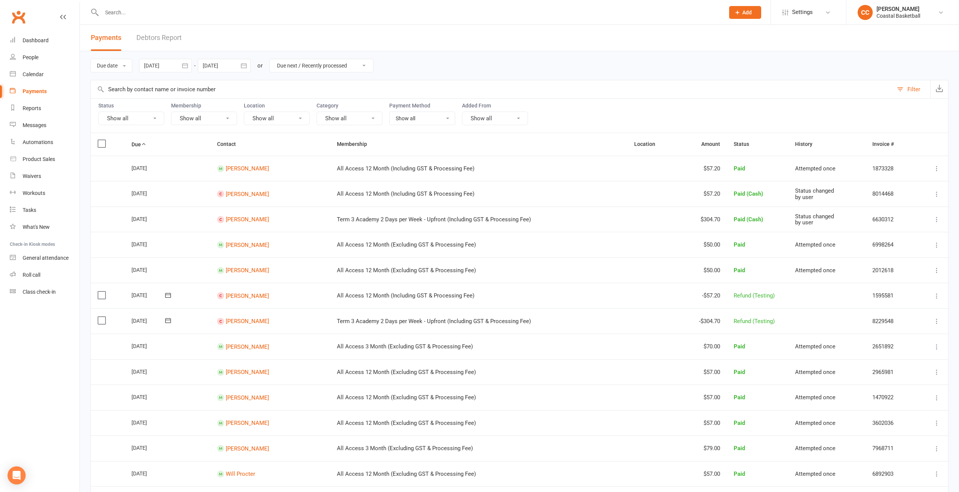
click at [159, 118] on button "Show all" at bounding box center [131, 118] width 66 height 14
click at [127, 145] on link "Upcoming" at bounding box center [140, 150] width 83 height 15
select select
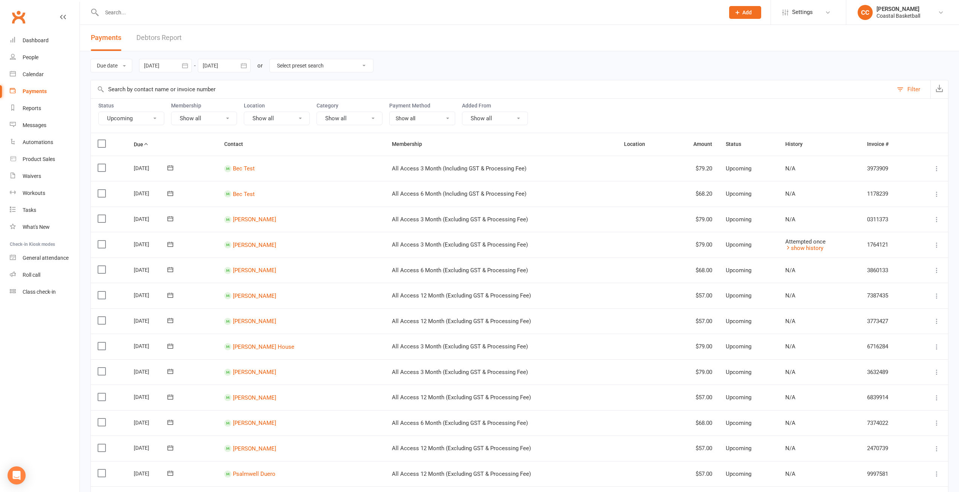
click at [190, 66] on button "button" at bounding box center [185, 66] width 14 height 14
click at [271, 84] on icon "button" at bounding box center [269, 84] width 5 height 6
click at [253, 112] on span "01" at bounding box center [252, 112] width 6 height 6
type input "[DATE]"
click at [245, 65] on icon "button" at bounding box center [244, 66] width 8 height 8
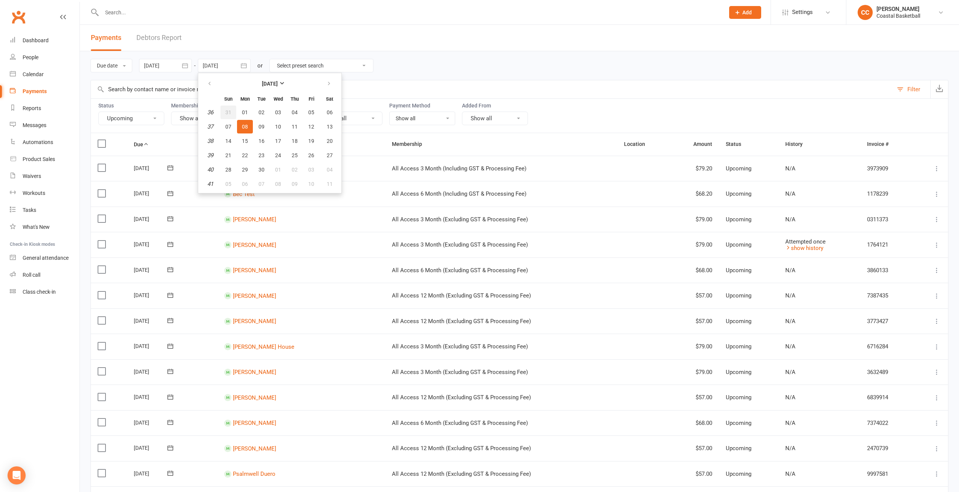
click at [229, 110] on span "31" at bounding box center [228, 112] width 6 height 6
type input "[DATE]"
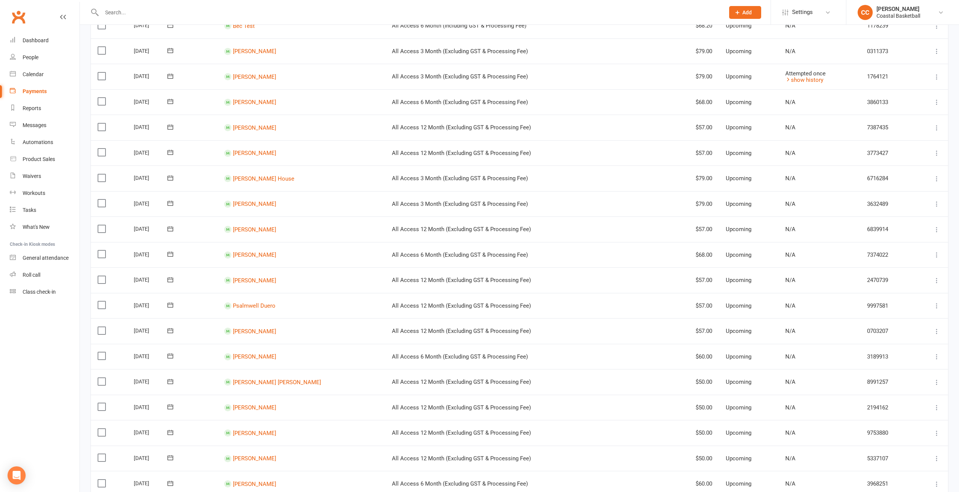
scroll to position [206, 0]
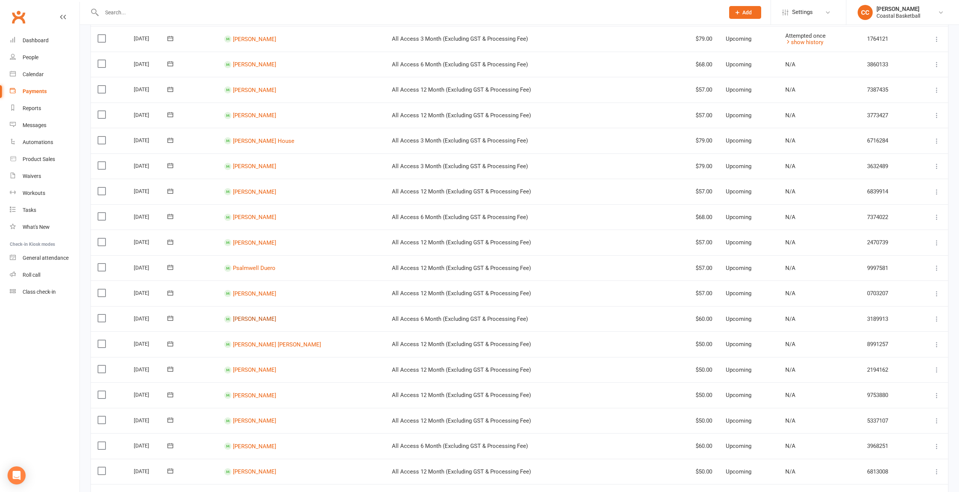
click at [260, 321] on link "[PERSON_NAME]" at bounding box center [254, 318] width 43 height 7
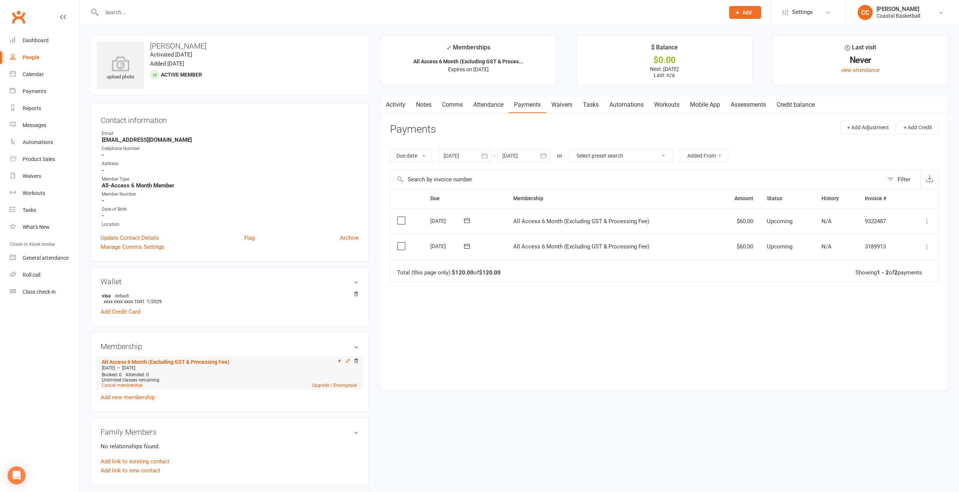
click at [347, 360] on icon at bounding box center [347, 360] width 3 height 3
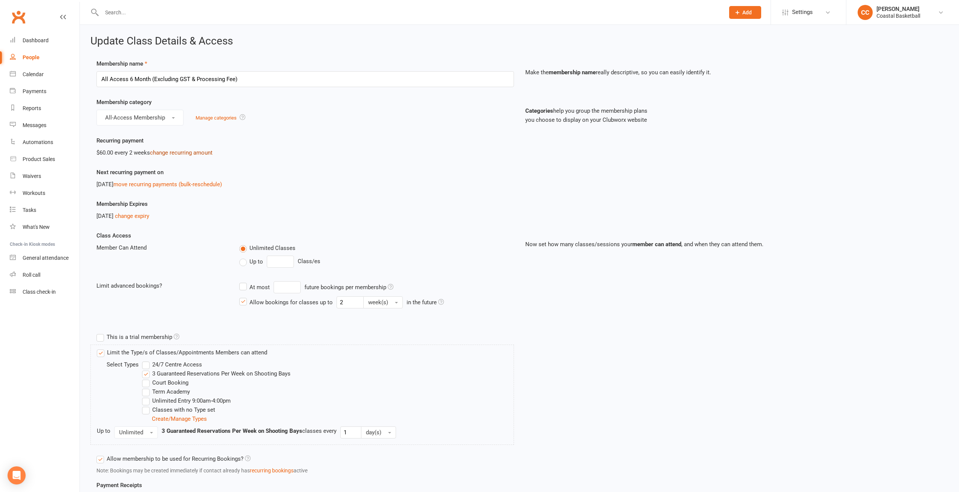
click at [196, 153] on link "change recurring amount" at bounding box center [181, 152] width 63 height 7
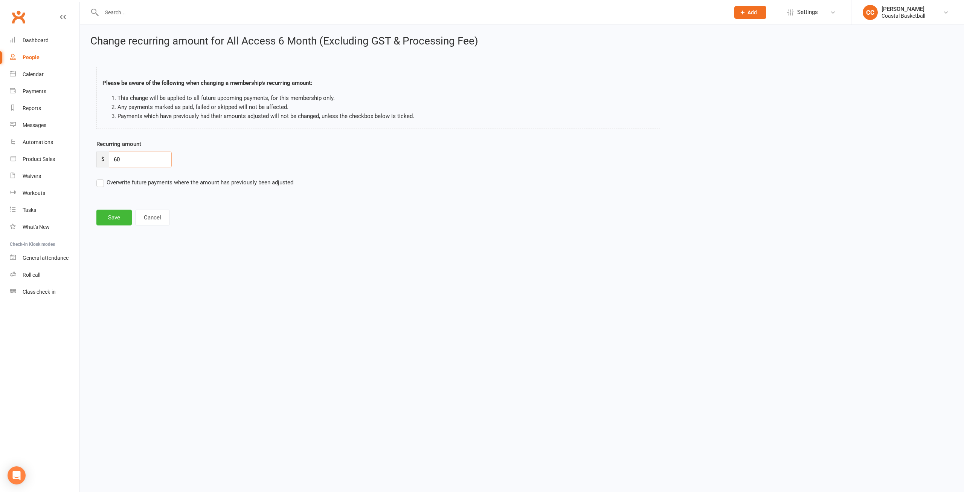
drag, startPoint x: 160, startPoint y: 159, endPoint x: 98, endPoint y: 156, distance: 61.5
click at [98, 156] on div "$ 60" at bounding box center [133, 159] width 75 height 16
type input "68"
click at [99, 182] on label "Overwrite future payments where the amount has previously been adjusted" at bounding box center [194, 182] width 197 height 9
click at [99, 178] on input "Overwrite future payments where the amount has previously been adjusted" at bounding box center [194, 178] width 197 height 0
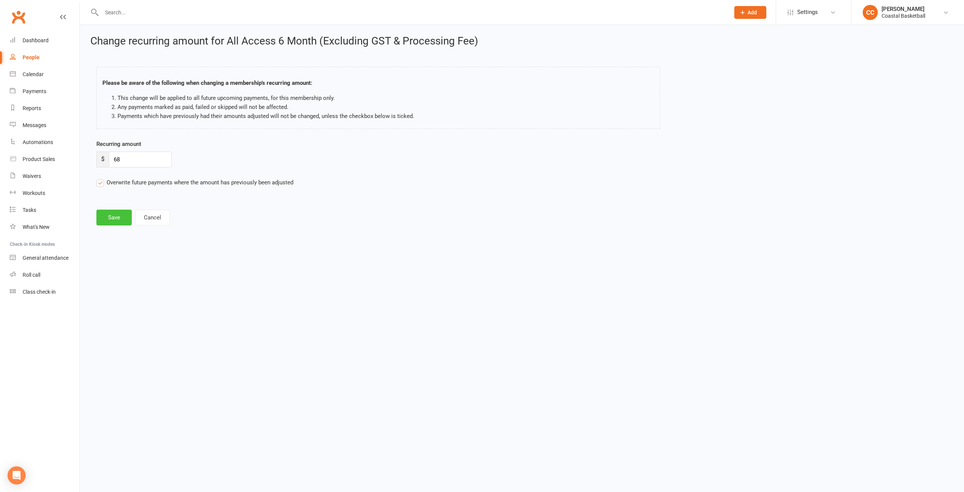
click at [125, 218] on button "Save" at bounding box center [113, 217] width 35 height 16
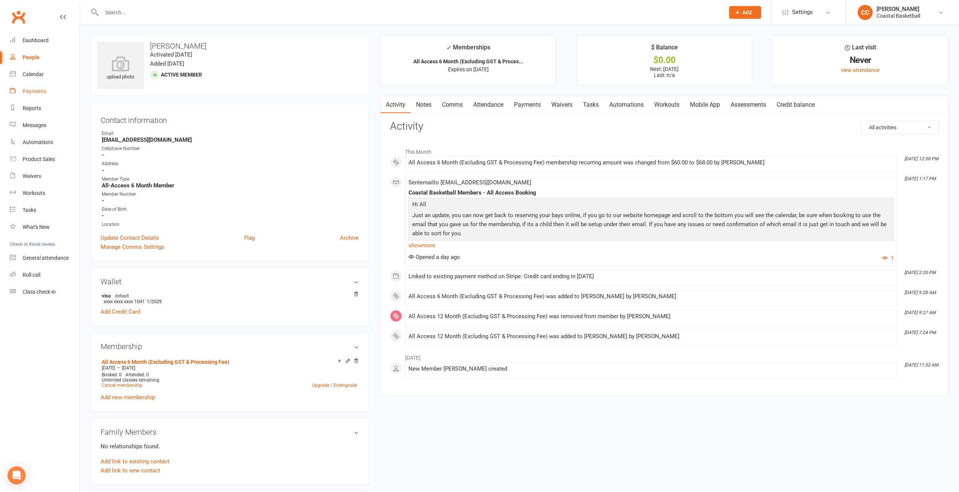
click at [48, 90] on link "Payments" at bounding box center [45, 91] width 70 height 17
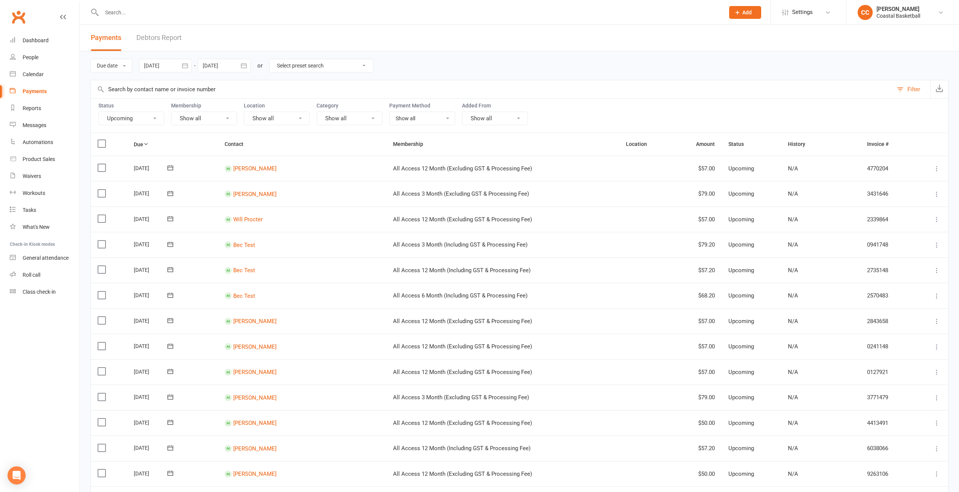
click at [368, 66] on select "Select preset search All failures All skipped payments All pending payments Suc…" at bounding box center [321, 65] width 103 height 13
click at [425, 66] on div "Due date Due date Date paid Date failed [DATE] [DATE] Sun Mon Tue Wed Thu Fri S…" at bounding box center [519, 65] width 858 height 29
click at [140, 35] on link "Debtors Report" at bounding box center [158, 38] width 45 height 26
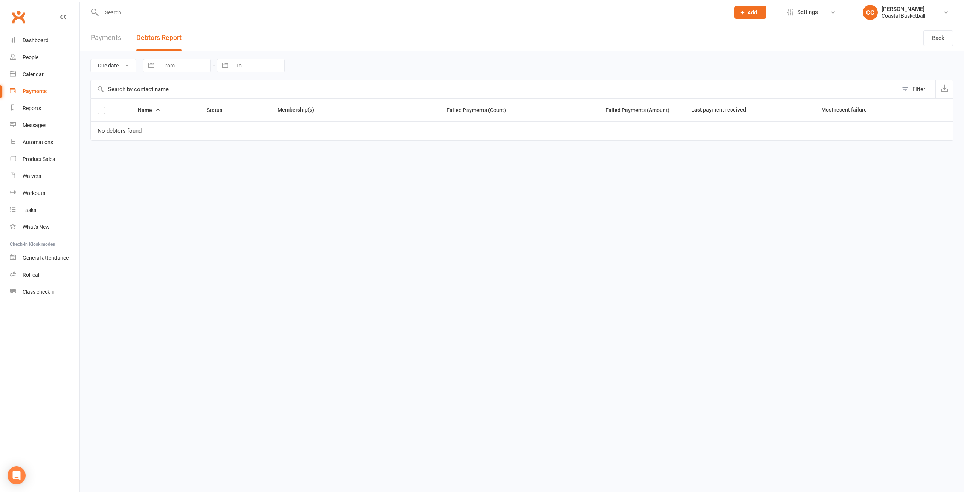
click at [105, 35] on link "Payments" at bounding box center [106, 38] width 31 height 26
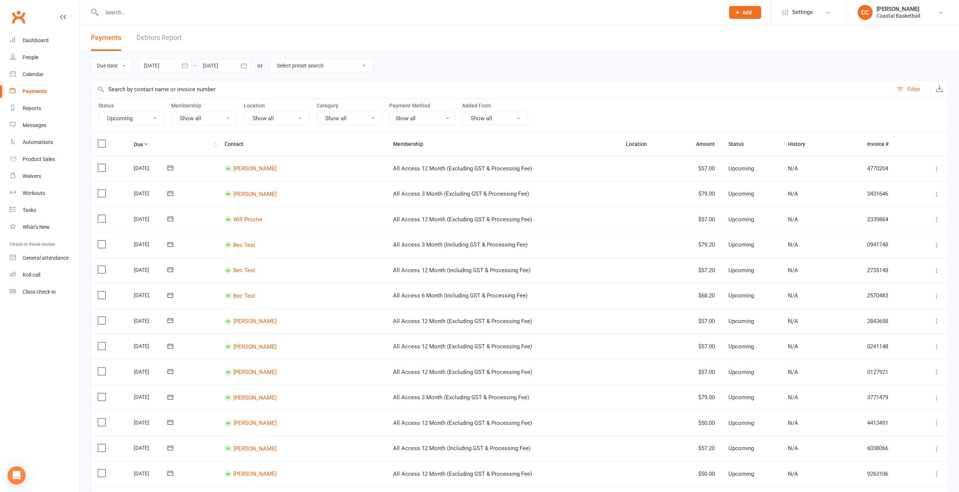
click at [136, 141] on th "Due" at bounding box center [172, 144] width 91 height 22
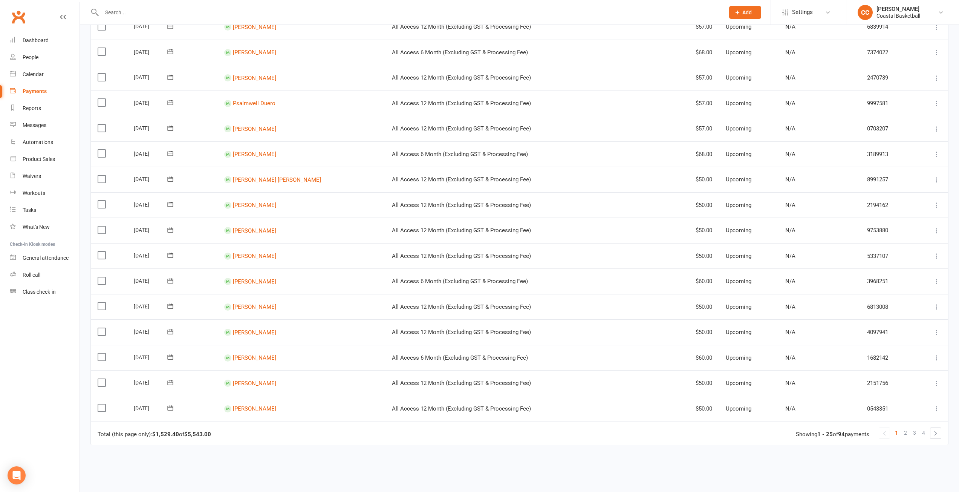
scroll to position [377, 0]
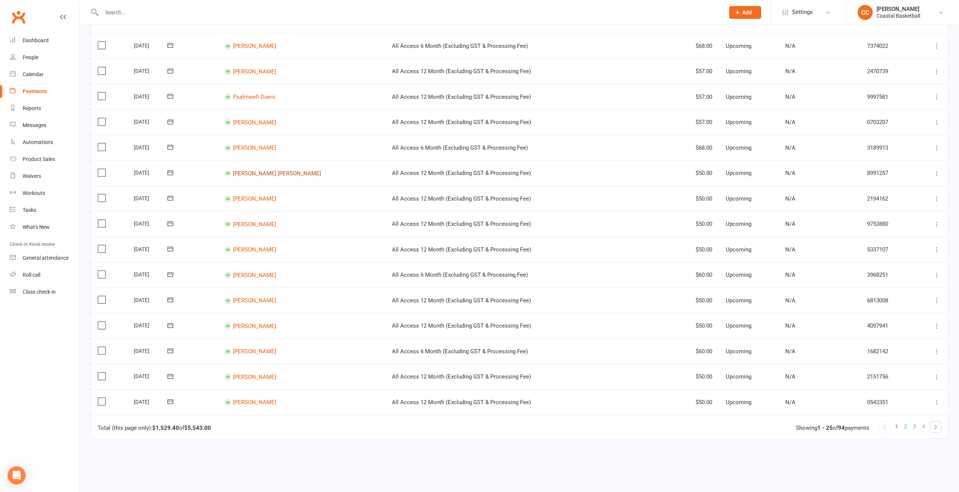
click at [260, 176] on link "[PERSON_NAME] [PERSON_NAME]" at bounding box center [277, 172] width 88 height 7
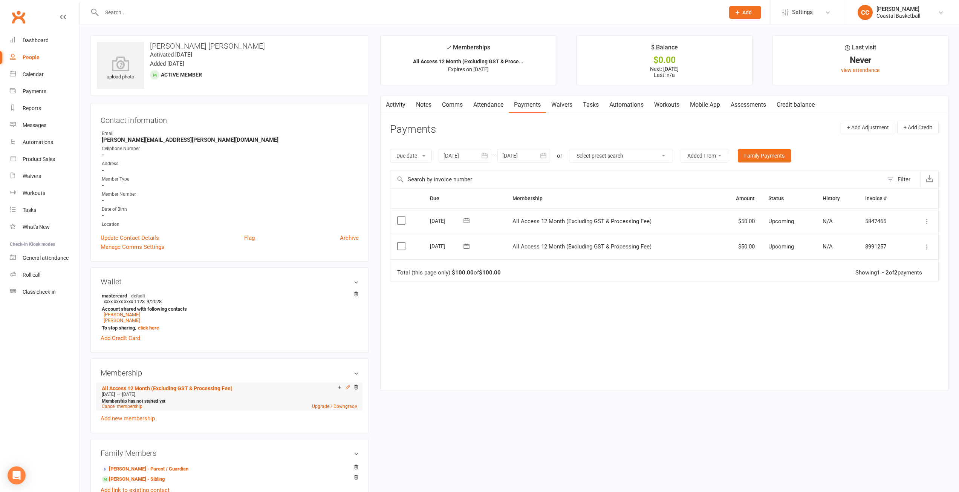
click at [347, 387] on icon at bounding box center [347, 386] width 5 height 5
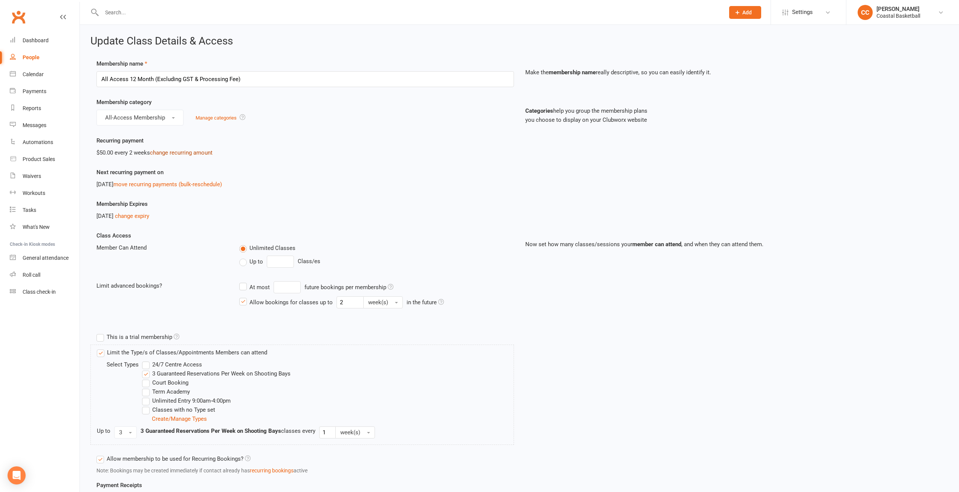
click at [167, 150] on link "change recurring amount" at bounding box center [181, 152] width 63 height 7
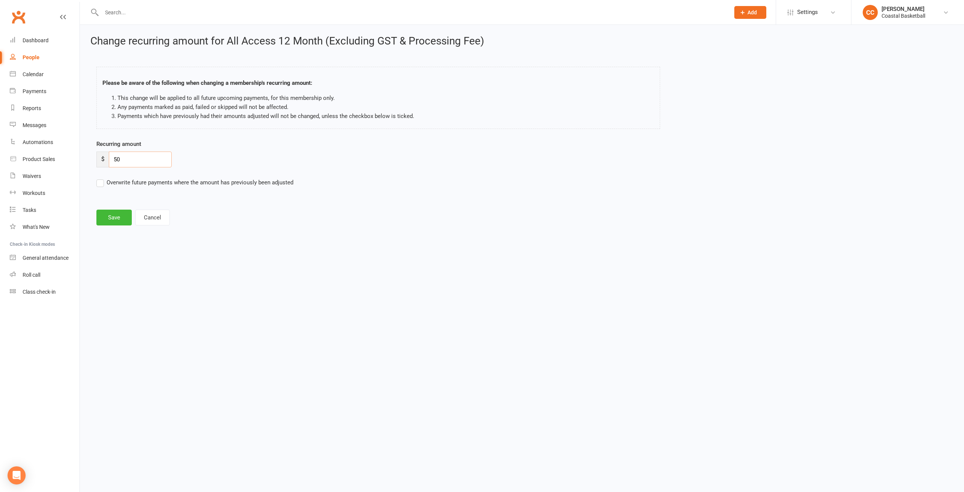
drag, startPoint x: 140, startPoint y: 159, endPoint x: 88, endPoint y: 150, distance: 53.1
click at [88, 150] on div "Change recurring amount for All Access 12 Month (Excluding GST & Processing Fee…" at bounding box center [522, 131] width 884 height 212
type input "57"
click at [99, 185] on label "Overwrite future payments where the amount has previously been adjusted" at bounding box center [194, 182] width 197 height 9
click at [99, 178] on input "Overwrite future payments where the amount has previously been adjusted" at bounding box center [194, 178] width 197 height 0
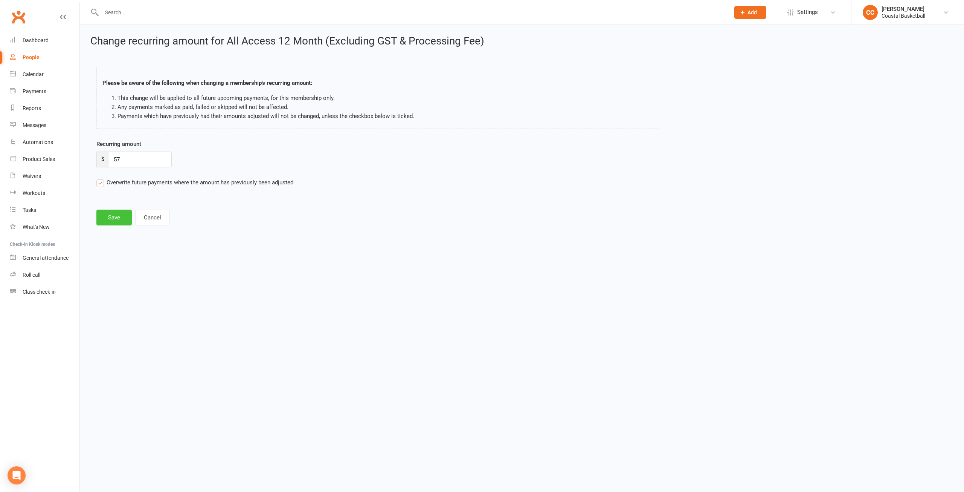
click at [124, 220] on button "Save" at bounding box center [113, 217] width 35 height 16
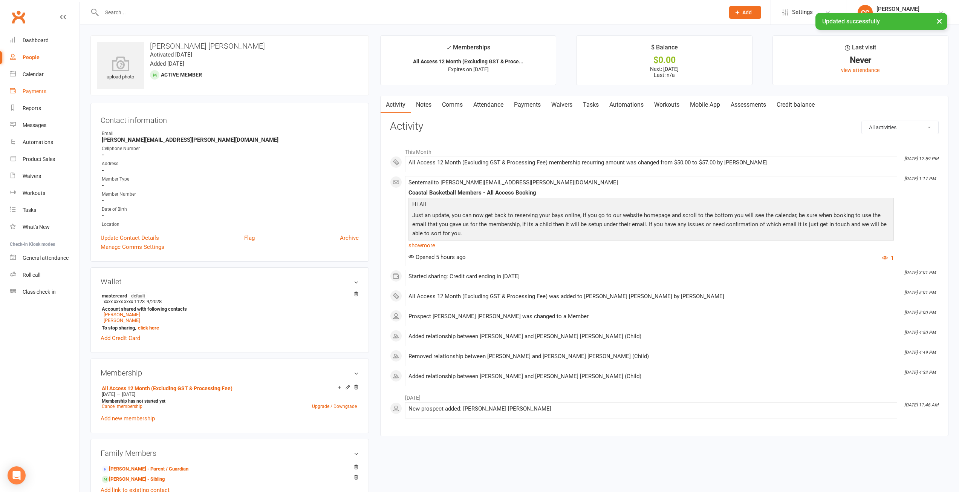
click at [37, 89] on div "Payments" at bounding box center [35, 91] width 24 height 6
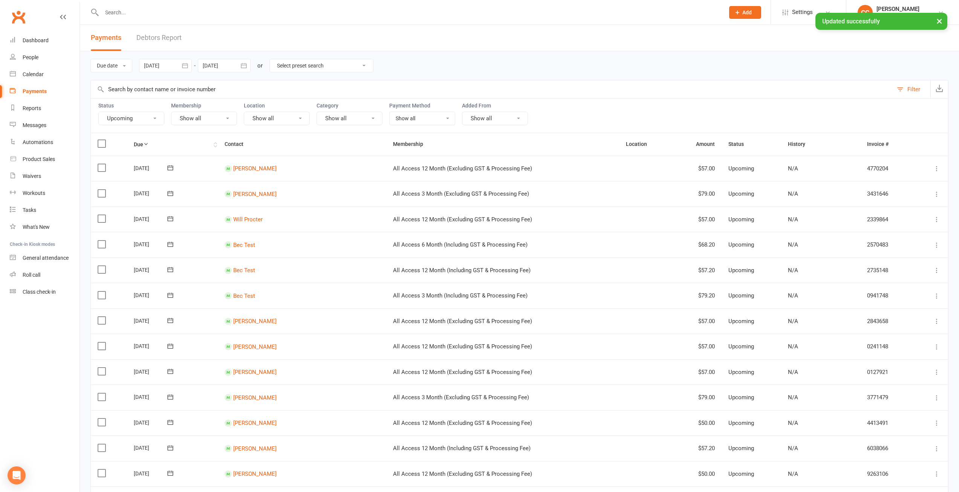
click at [155, 141] on th "Due" at bounding box center [172, 144] width 91 height 22
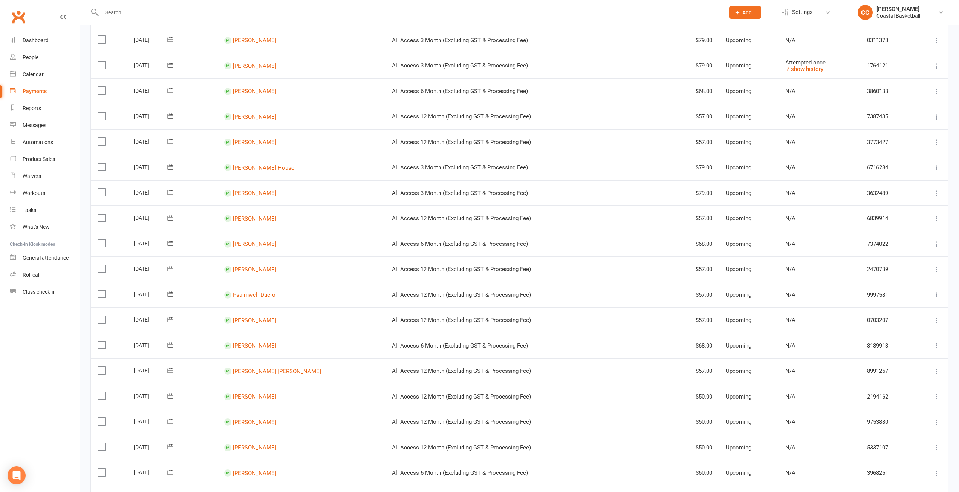
scroll to position [188, 0]
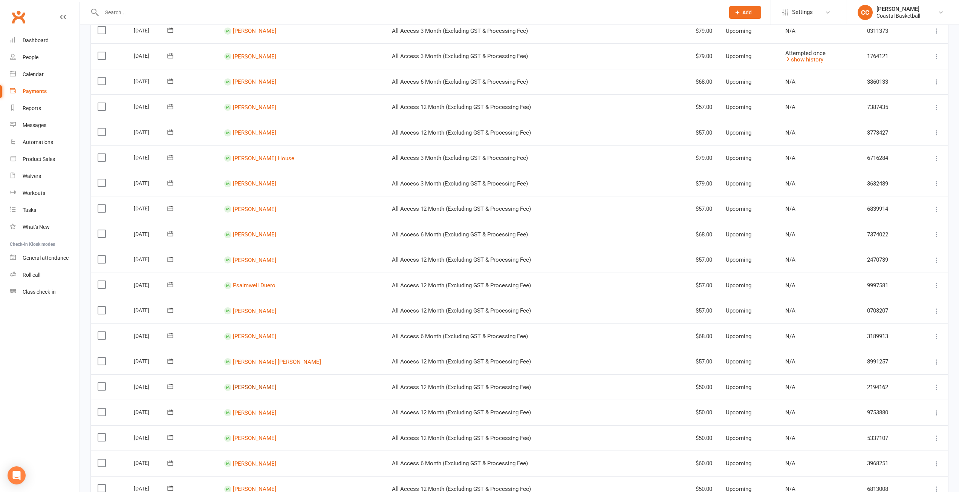
click at [267, 386] on link "[PERSON_NAME]" at bounding box center [254, 386] width 43 height 7
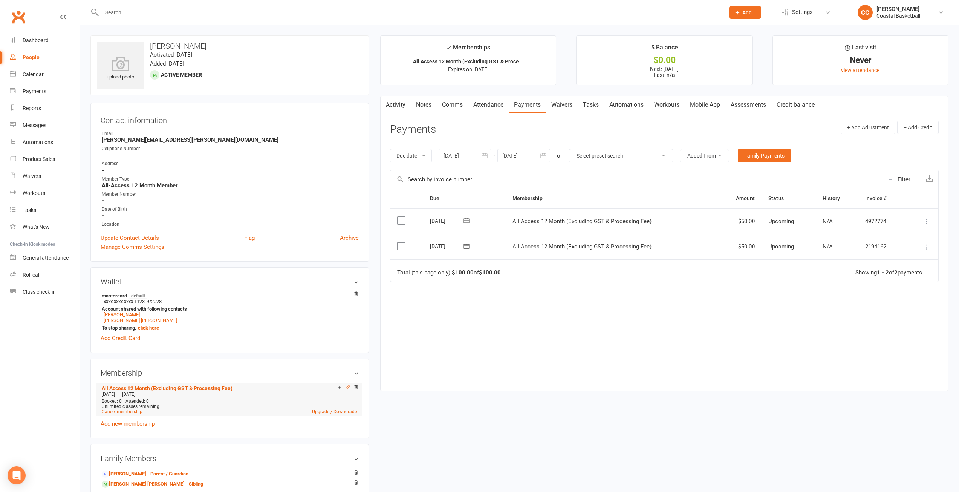
click at [347, 387] on icon at bounding box center [347, 386] width 5 height 5
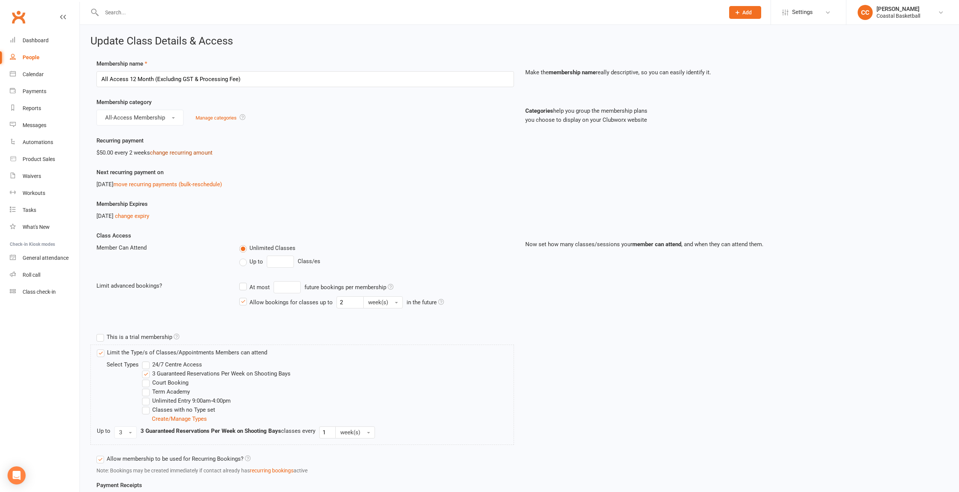
click at [176, 152] on link "change recurring amount" at bounding box center [181, 152] width 63 height 7
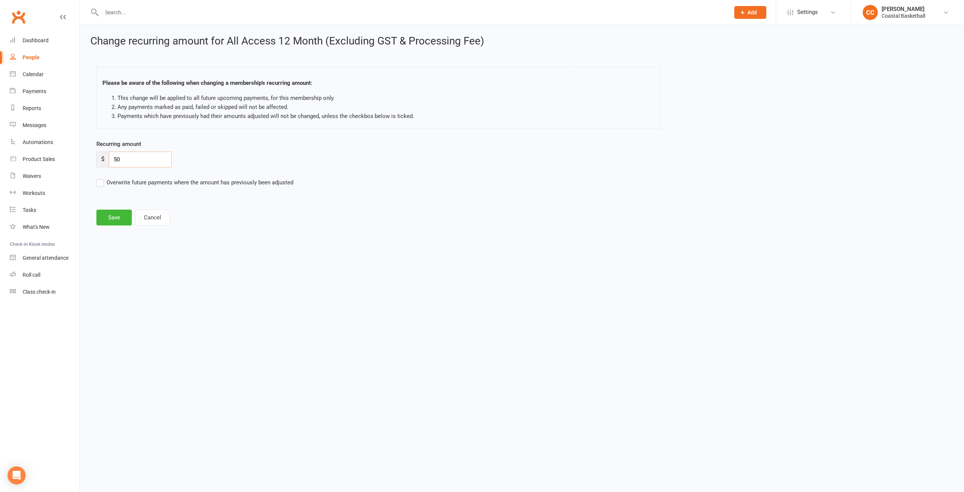
drag, startPoint x: 135, startPoint y: 162, endPoint x: 99, endPoint y: 157, distance: 36.2
click at [99, 157] on div "$ 50" at bounding box center [133, 159] width 75 height 16
type input "57"
click at [102, 182] on label "Overwrite future payments where the amount has previously been adjusted" at bounding box center [194, 182] width 197 height 9
click at [102, 178] on input "Overwrite future payments where the amount has previously been adjusted" at bounding box center [194, 178] width 197 height 0
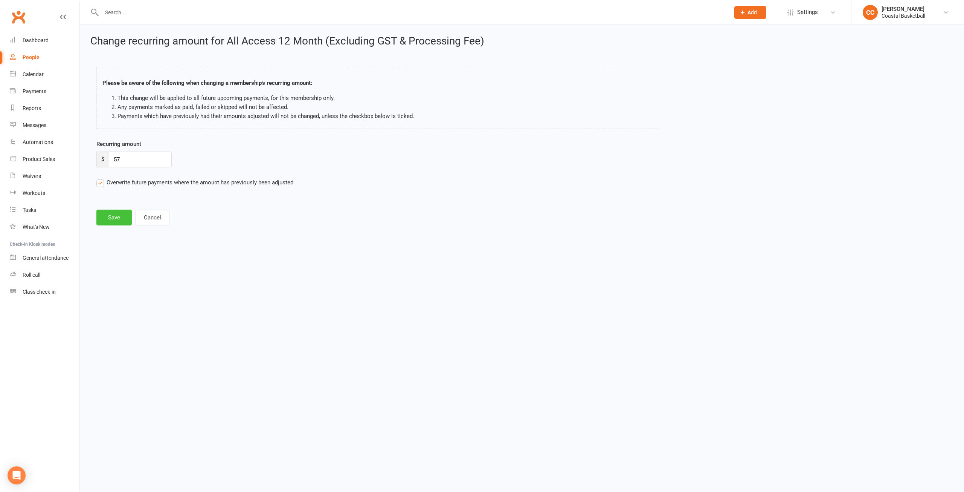
click at [111, 223] on button "Save" at bounding box center [113, 217] width 35 height 16
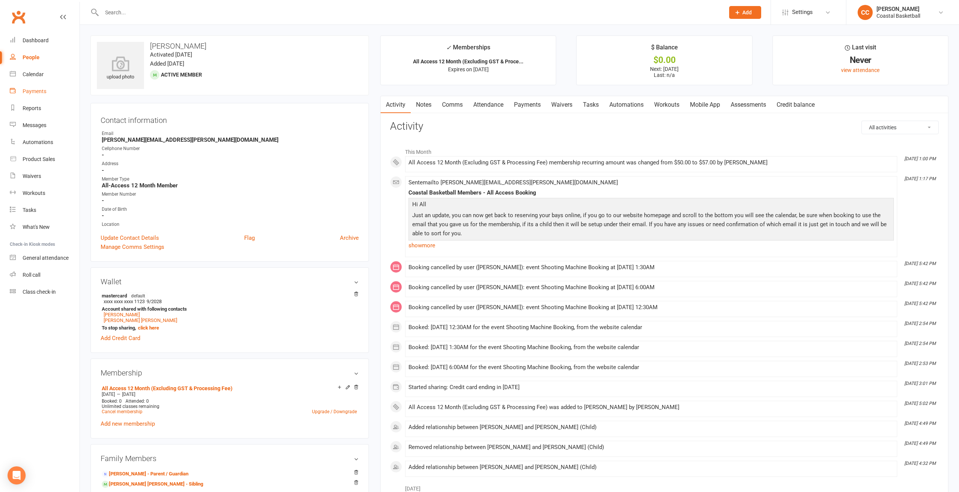
click at [44, 90] on div "Payments" at bounding box center [35, 91] width 24 height 6
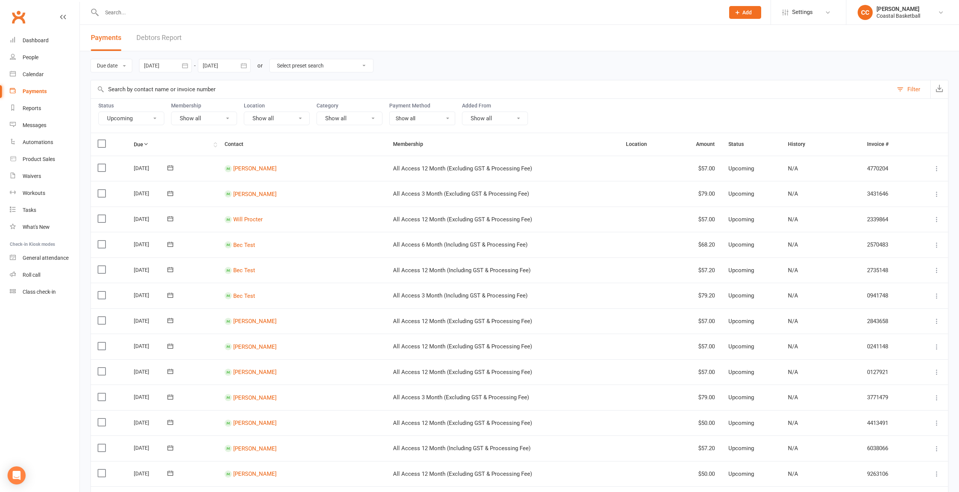
click at [155, 140] on th "Due" at bounding box center [172, 144] width 91 height 22
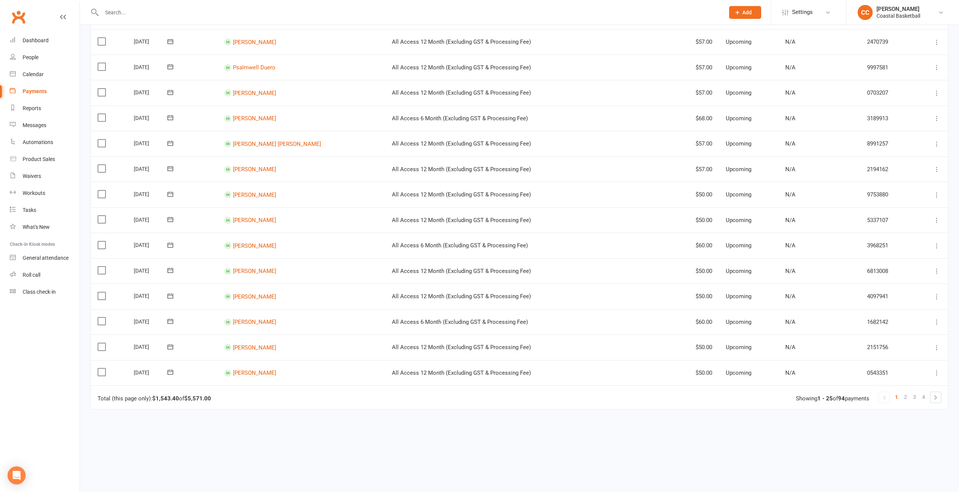
scroll to position [414, 0]
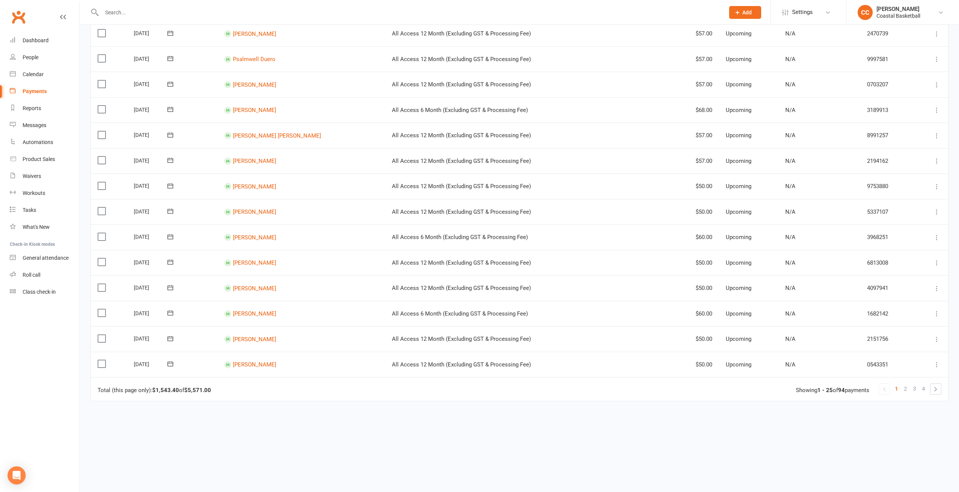
click at [258, 190] on td "[PERSON_NAME]" at bounding box center [301, 186] width 168 height 26
click at [259, 187] on link "[PERSON_NAME]" at bounding box center [254, 186] width 43 height 7
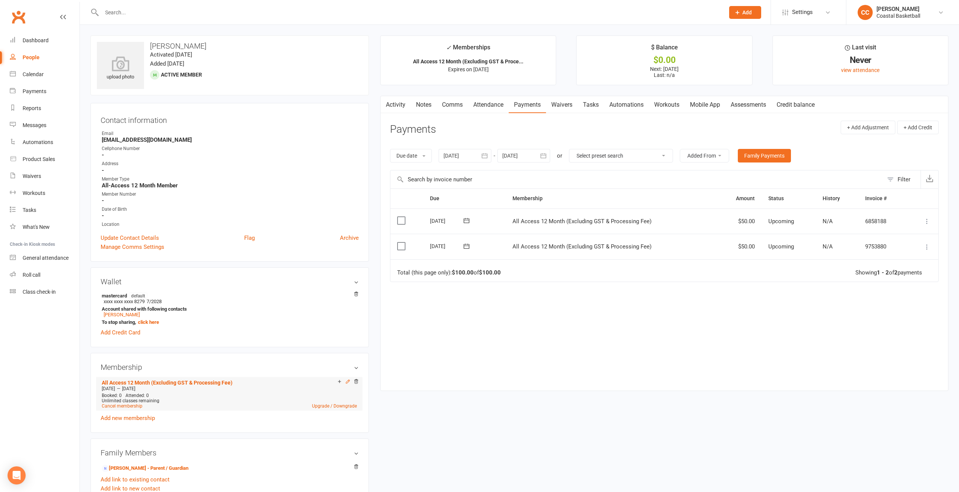
click at [346, 380] on icon at bounding box center [347, 381] width 5 height 5
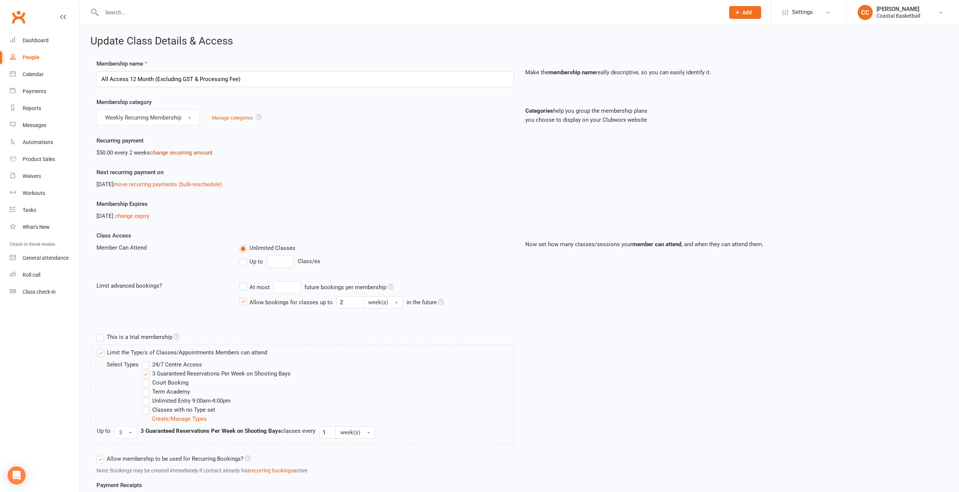
click at [191, 152] on link "change recurring amount" at bounding box center [181, 152] width 63 height 7
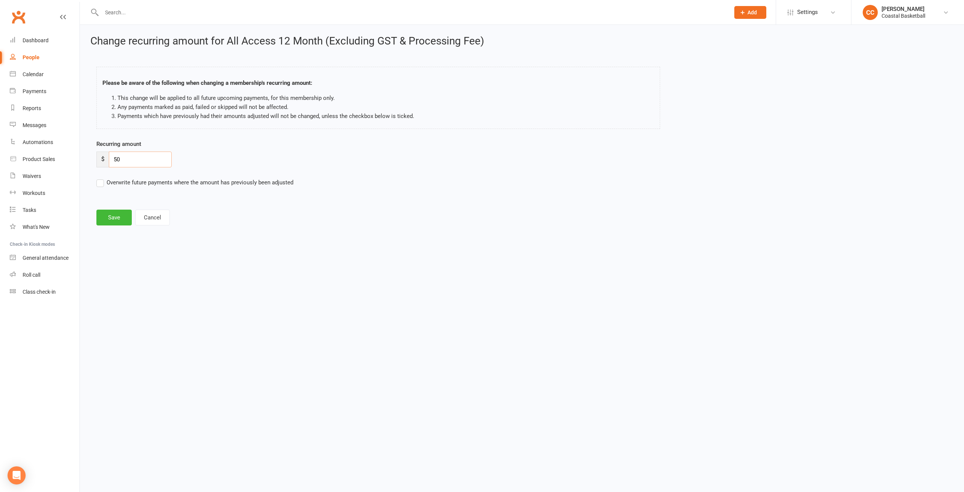
drag, startPoint x: 147, startPoint y: 156, endPoint x: 106, endPoint y: 151, distance: 40.9
click at [106, 151] on div "$ 50" at bounding box center [133, 159] width 75 height 16
type input "57"
click at [97, 182] on label "Overwrite future payments where the amount has previously been adjusted" at bounding box center [194, 182] width 197 height 9
click at [97, 178] on input "Overwrite future payments where the amount has previously been adjusted" at bounding box center [194, 178] width 197 height 0
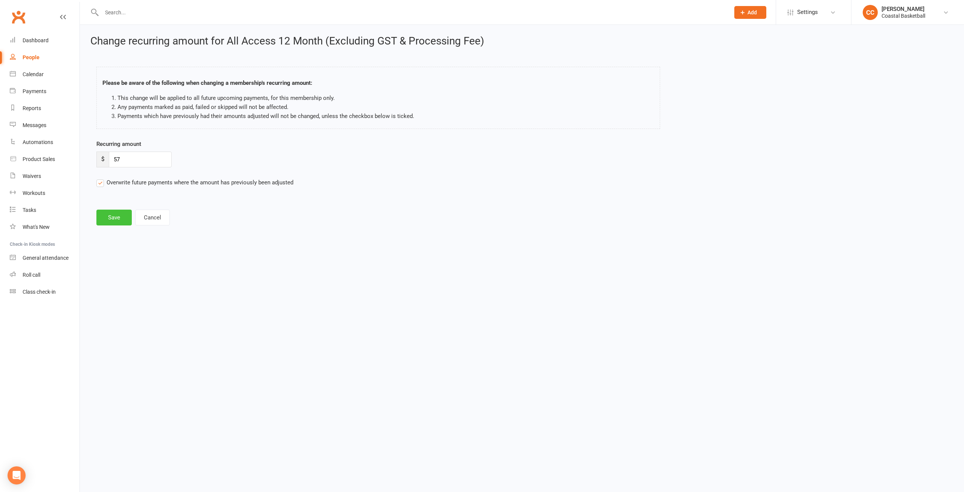
click at [119, 219] on button "Save" at bounding box center [113, 217] width 35 height 16
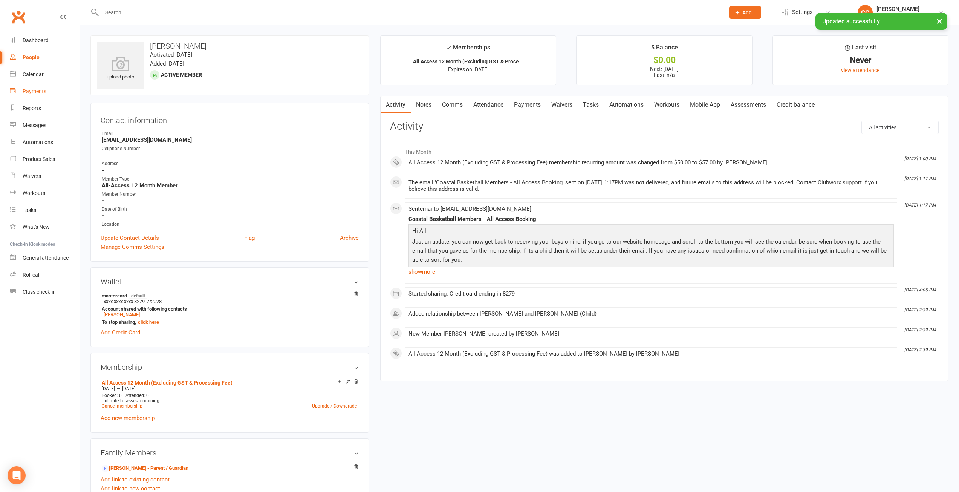
click at [23, 91] on div "Payments" at bounding box center [35, 91] width 24 height 6
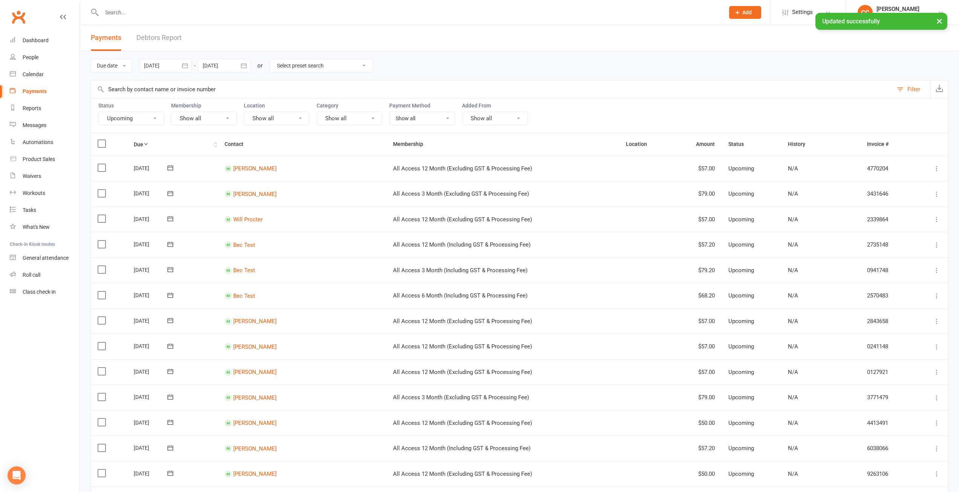
click at [148, 142] on icon at bounding box center [145, 143] width 5 height 5
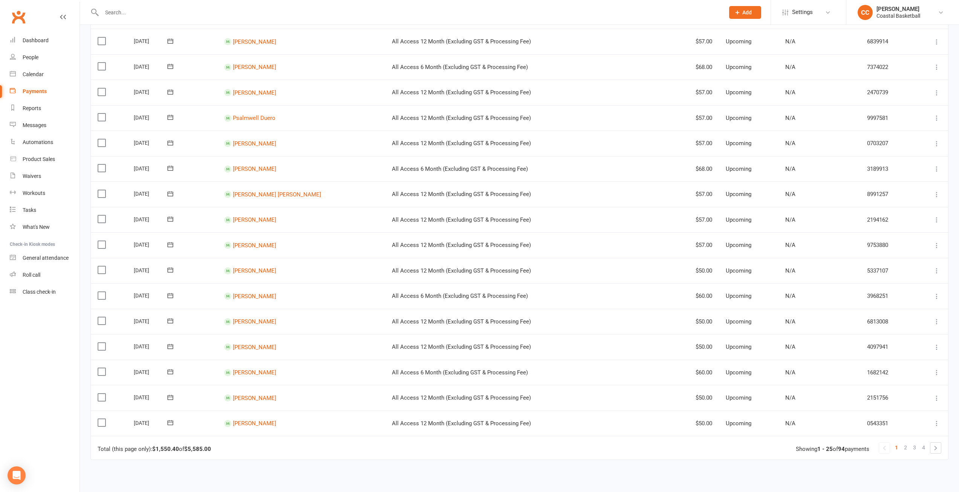
scroll to position [377, 0]
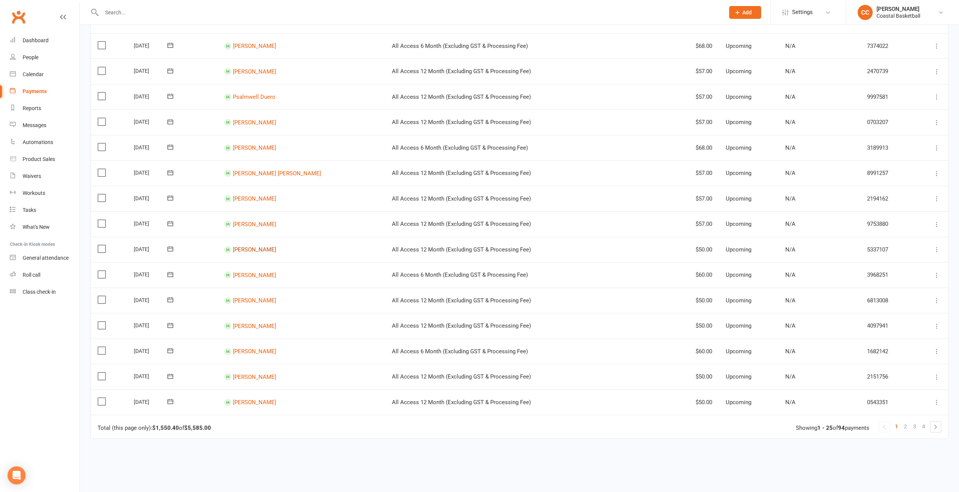
click at [254, 250] on link "[PERSON_NAME]" at bounding box center [254, 249] width 43 height 7
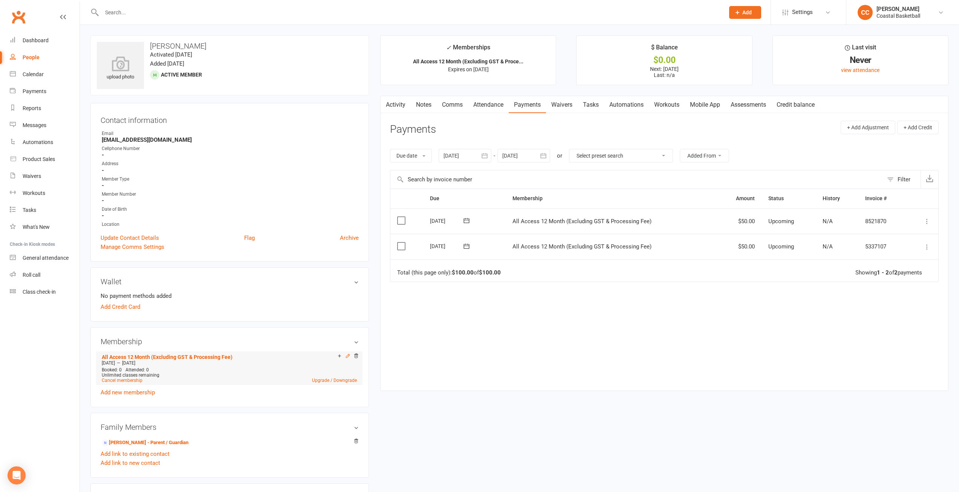
click at [347, 356] on icon at bounding box center [347, 355] width 5 height 5
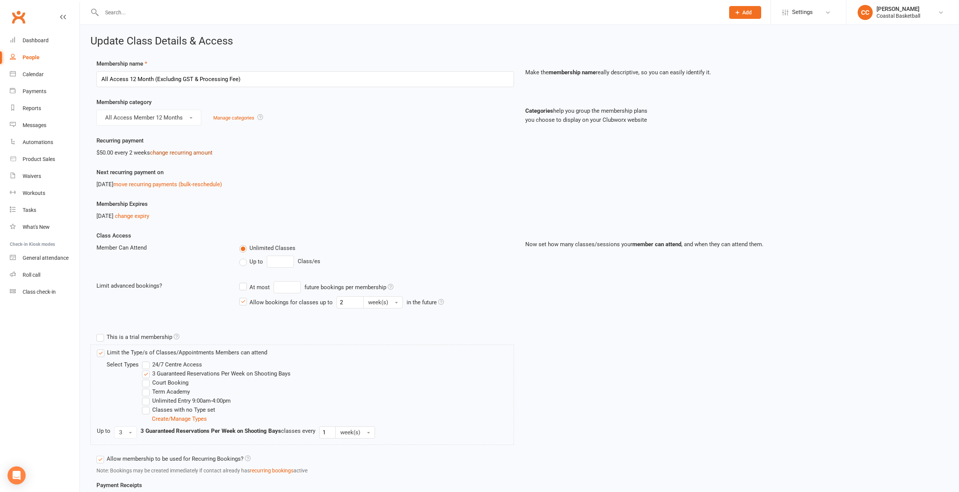
click at [202, 150] on link "change recurring amount" at bounding box center [181, 152] width 63 height 7
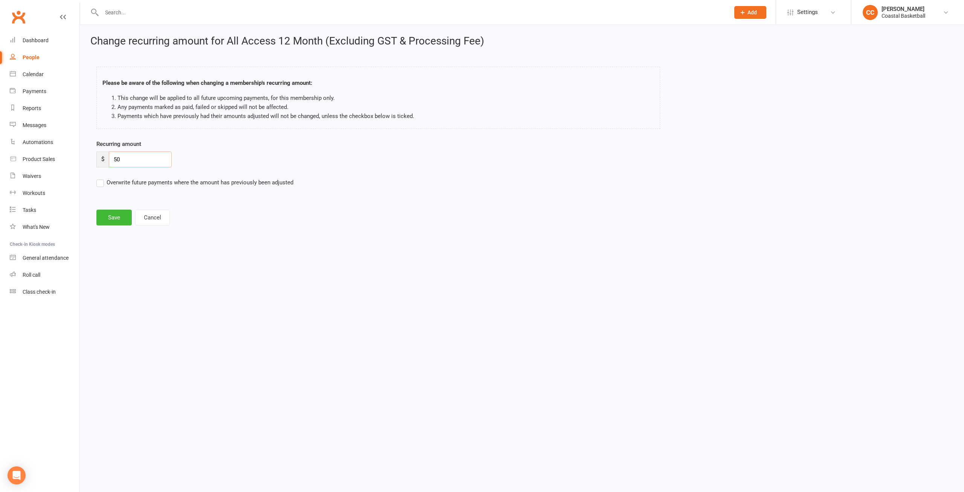
drag, startPoint x: 128, startPoint y: 159, endPoint x: 84, endPoint y: 151, distance: 45.1
click at [84, 151] on div "Change recurring amount for All Access 12 Month (Excluding GST & Processing Fee…" at bounding box center [522, 131] width 884 height 212
type input "57"
drag, startPoint x: 100, startPoint y: 179, endPoint x: 101, endPoint y: 183, distance: 4.4
click at [100, 180] on label "Overwrite future payments where the amount has previously been adjusted" at bounding box center [194, 182] width 197 height 9
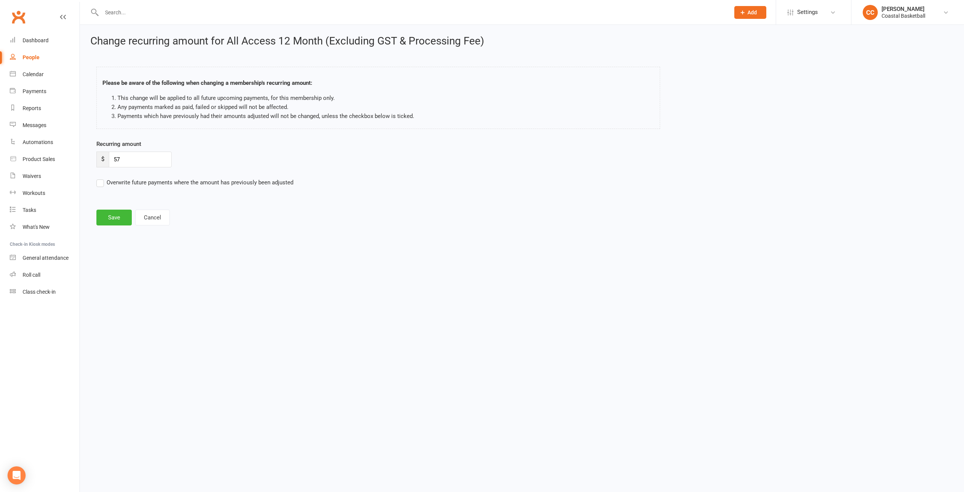
click at [100, 178] on input "Overwrite future payments where the amount has previously been adjusted" at bounding box center [194, 178] width 197 height 0
click at [114, 214] on button "Save" at bounding box center [113, 217] width 35 height 16
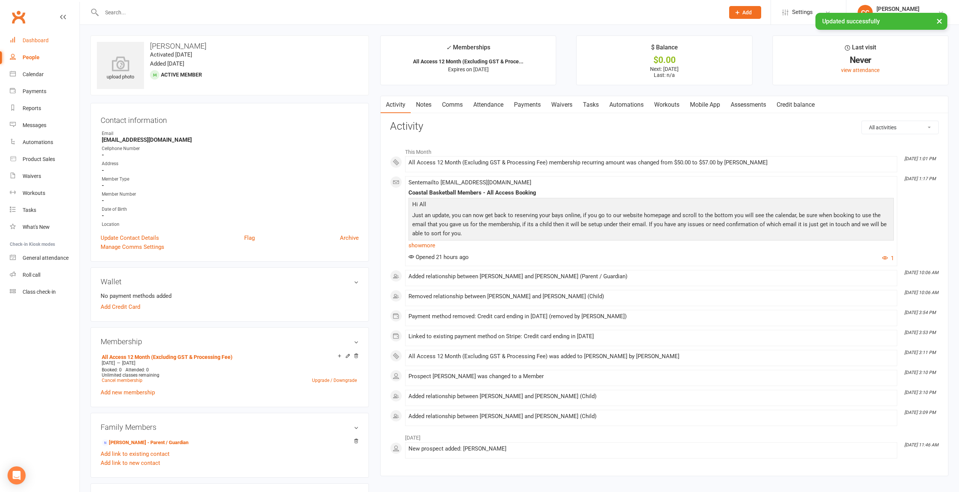
click at [34, 39] on div "Dashboard" at bounding box center [36, 40] width 26 height 6
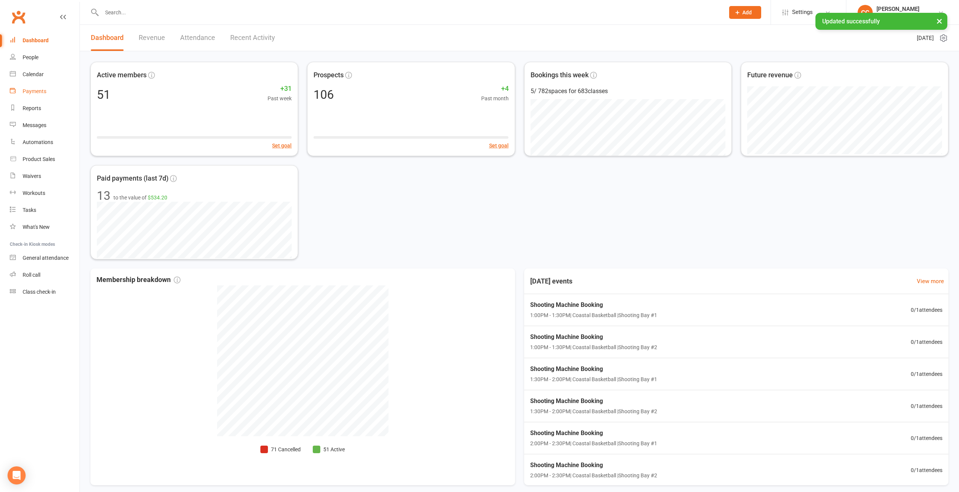
click at [40, 89] on div "Payments" at bounding box center [35, 91] width 24 height 6
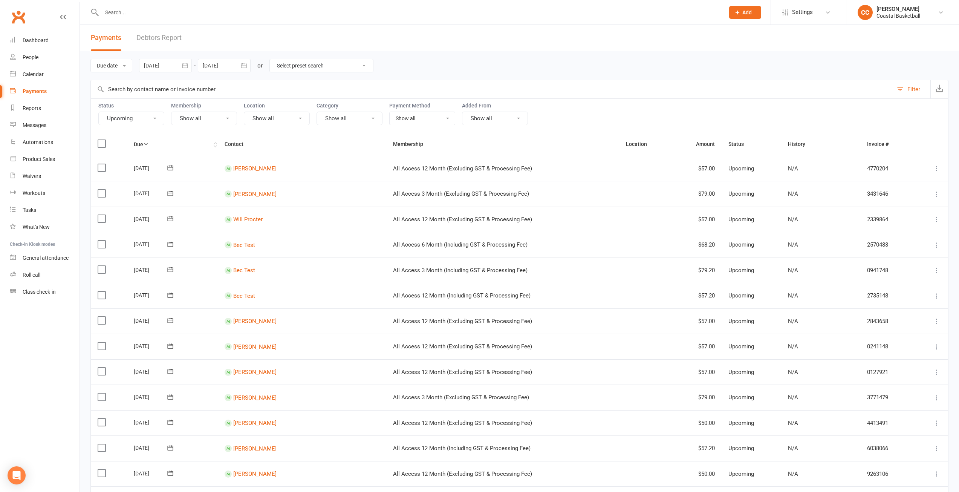
click at [147, 143] on th "Due" at bounding box center [172, 144] width 91 height 22
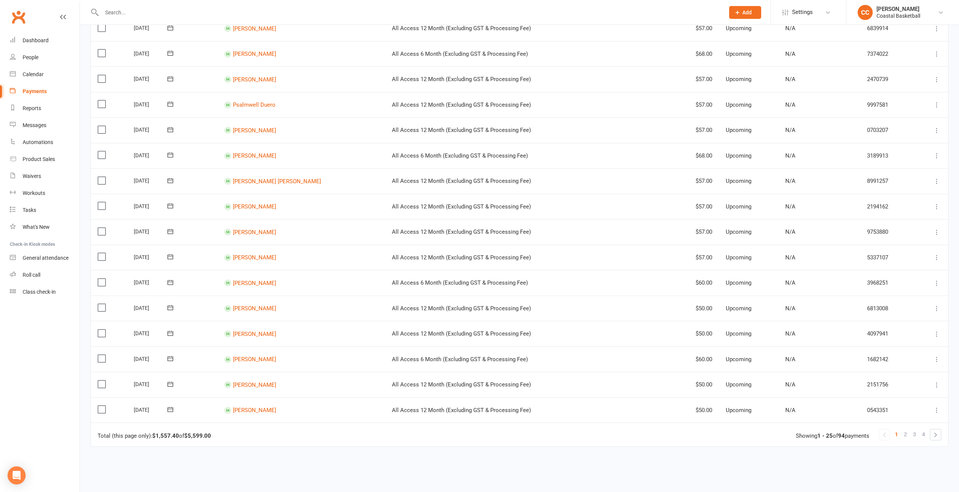
scroll to position [377, 0]
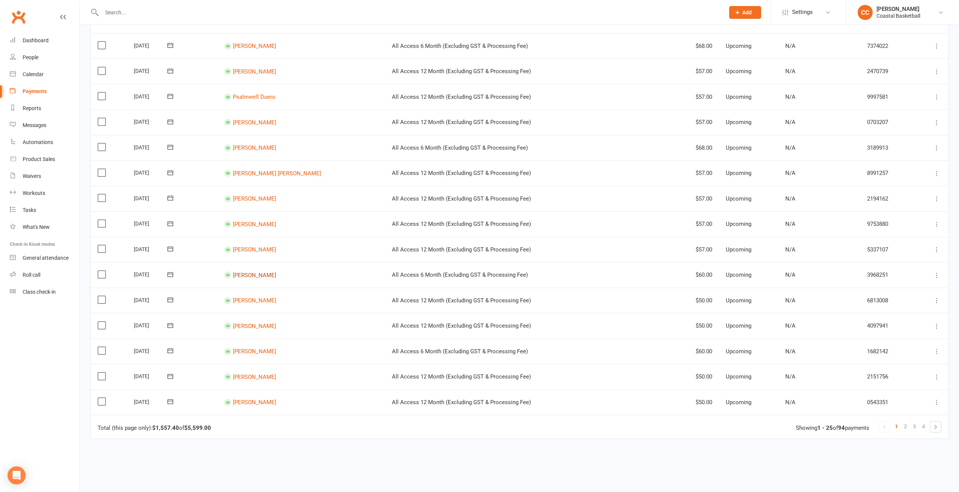
click at [268, 276] on link "[PERSON_NAME]" at bounding box center [254, 274] width 43 height 7
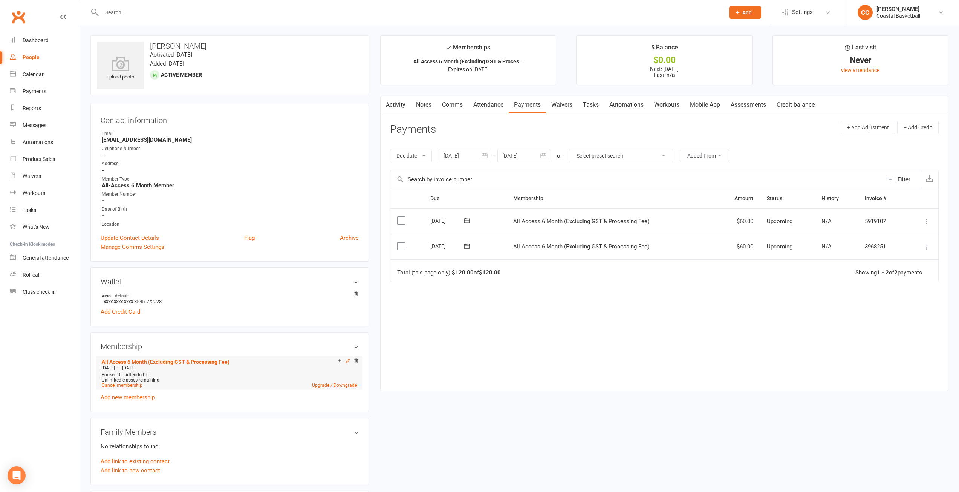
click at [347, 360] on icon at bounding box center [347, 360] width 3 height 3
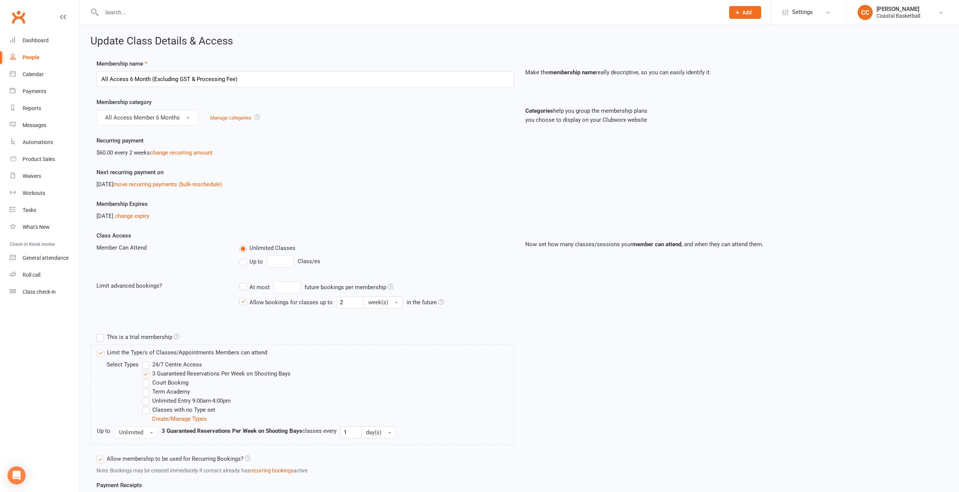
click at [195, 147] on div "Recurring payment $60.00 every 2 weeks change recurring amount" at bounding box center [305, 146] width 429 height 21
click at [195, 153] on link "change recurring amount" at bounding box center [181, 152] width 63 height 7
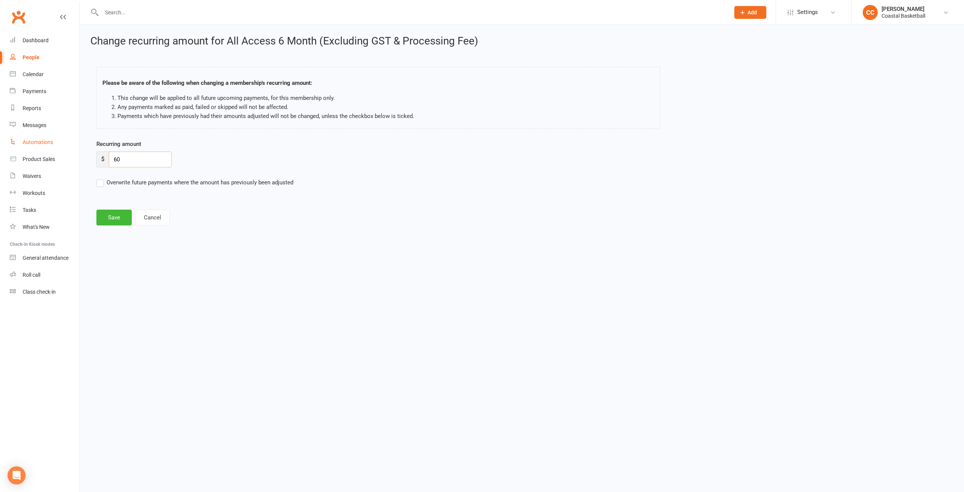
drag, startPoint x: 153, startPoint y: 160, endPoint x: 56, endPoint y: 145, distance: 98.3
click at [56, 145] on ui-view "Prospect Member Non-attending contact Class / event Appointment Task Membership…" at bounding box center [482, 119] width 964 height 235
type input "68"
click at [101, 183] on label "Overwrite future payments where the amount has previously been adjusted" at bounding box center [194, 182] width 197 height 9
click at [101, 178] on input "Overwrite future payments where the amount has previously been adjusted" at bounding box center [194, 178] width 197 height 0
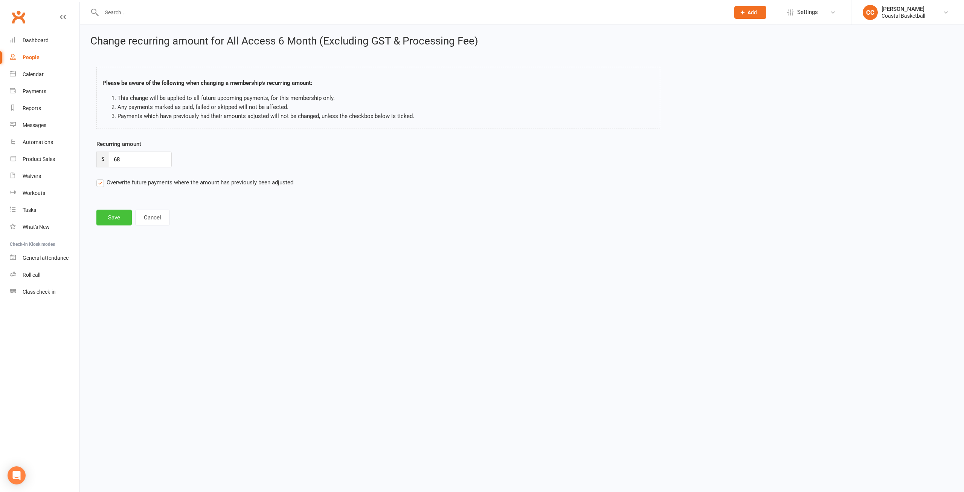
click at [113, 216] on button "Save" at bounding box center [113, 217] width 35 height 16
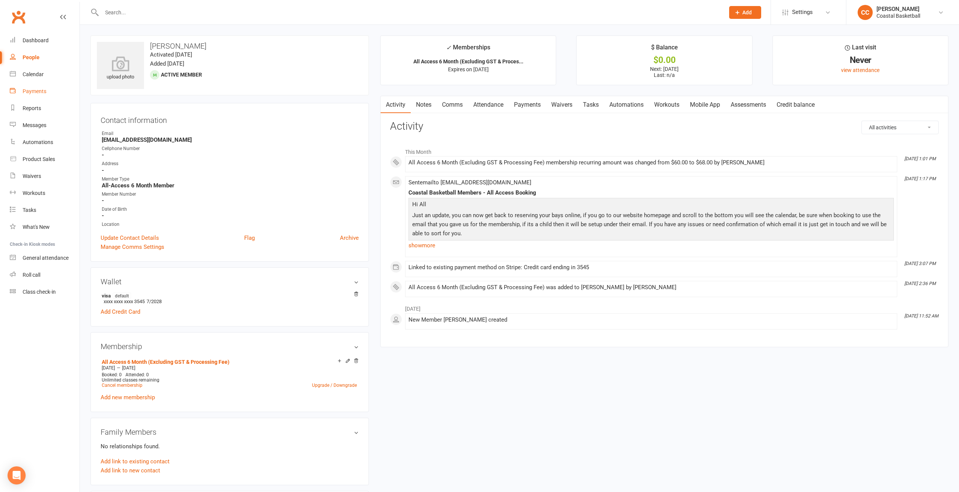
click at [37, 88] on link "Payments" at bounding box center [45, 91] width 70 height 17
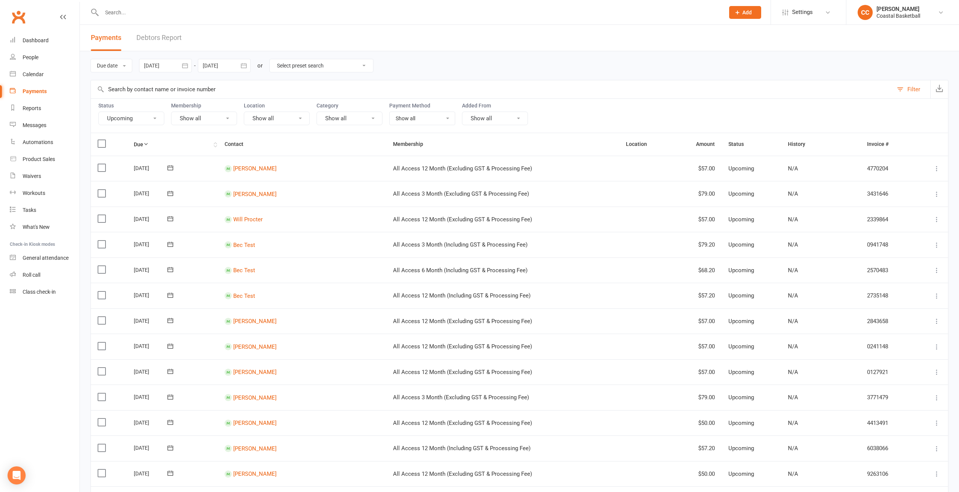
click at [148, 142] on icon at bounding box center [145, 143] width 5 height 5
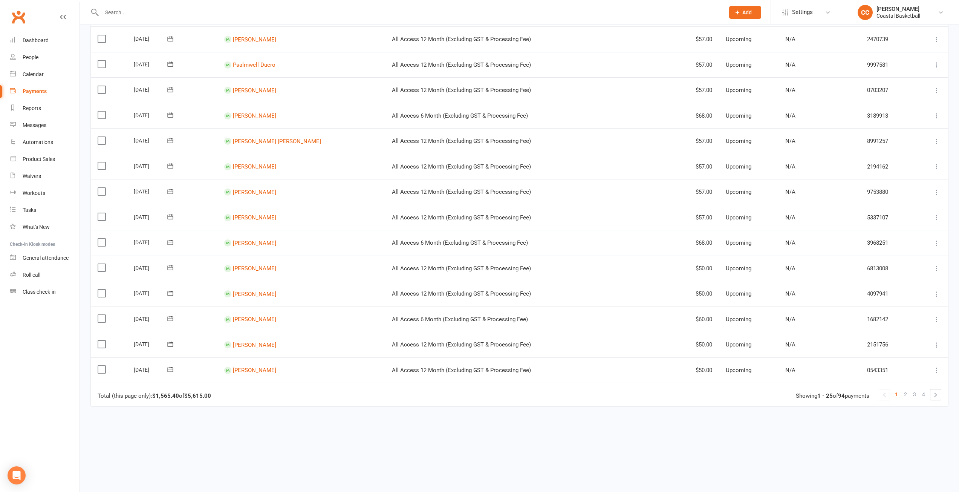
scroll to position [414, 0]
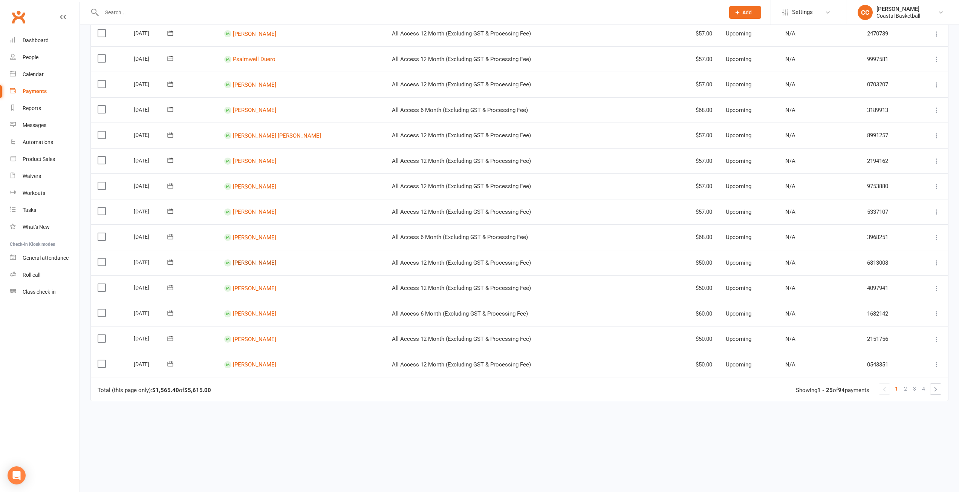
click at [263, 263] on link "[PERSON_NAME]" at bounding box center [254, 262] width 43 height 7
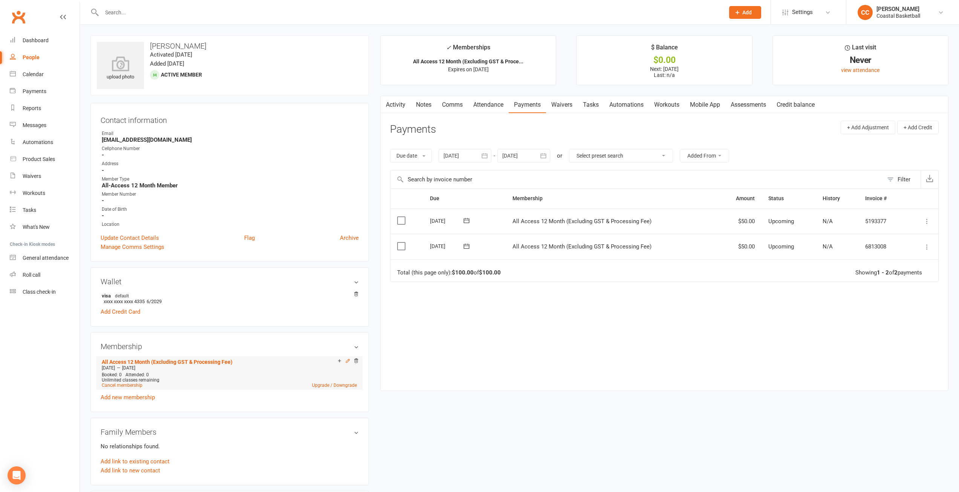
click at [347, 361] on icon at bounding box center [347, 360] width 5 height 5
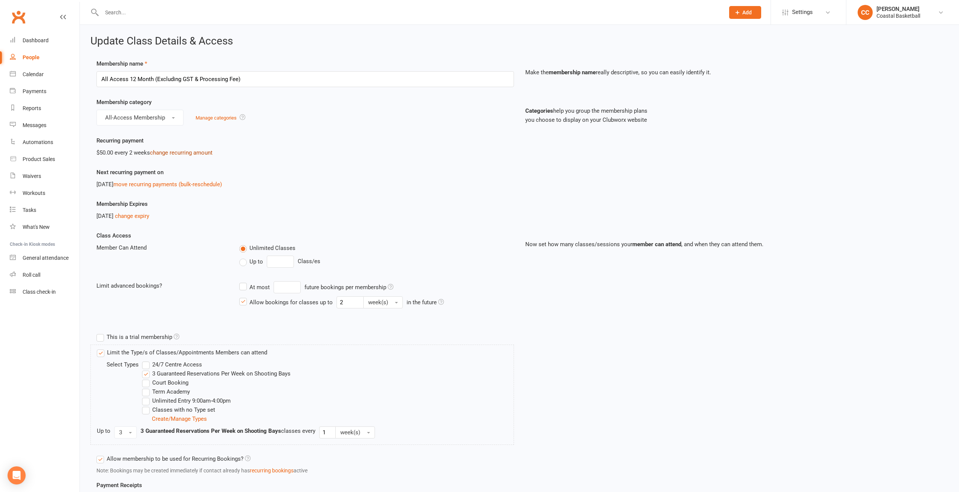
click at [192, 150] on link "change recurring amount" at bounding box center [181, 152] width 63 height 7
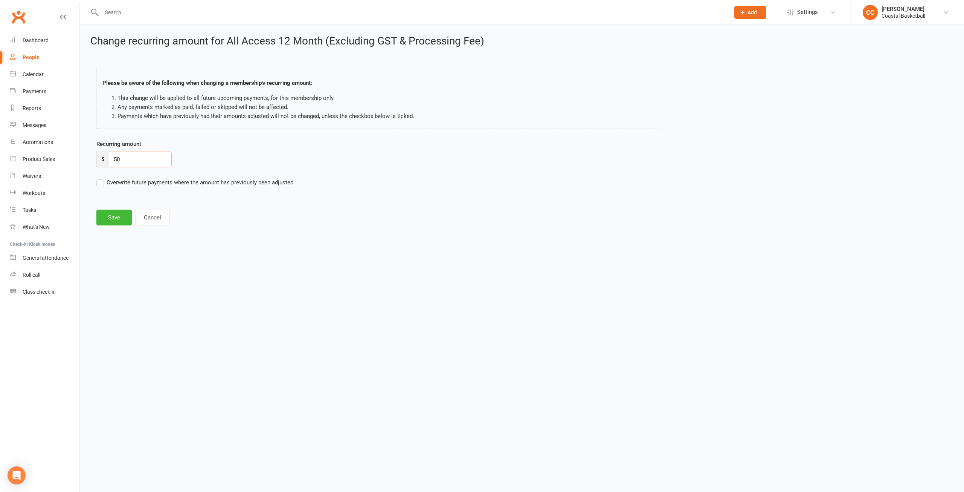
drag, startPoint x: 148, startPoint y: 157, endPoint x: 99, endPoint y: 150, distance: 49.5
click at [99, 150] on div "Recurring amount $ 50" at bounding box center [414, 153] width 636 height 28
type input "57"
click at [99, 183] on label "Overwrite future payments where the amount has previously been adjusted" at bounding box center [194, 182] width 197 height 9
click at [99, 178] on input "Overwrite future payments where the amount has previously been adjusted" at bounding box center [194, 178] width 197 height 0
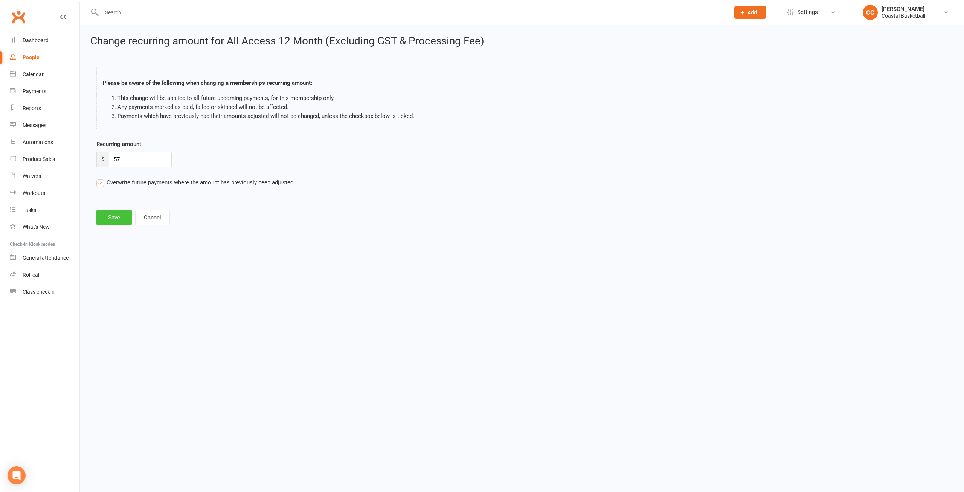
click at [118, 223] on button "Save" at bounding box center [113, 217] width 35 height 16
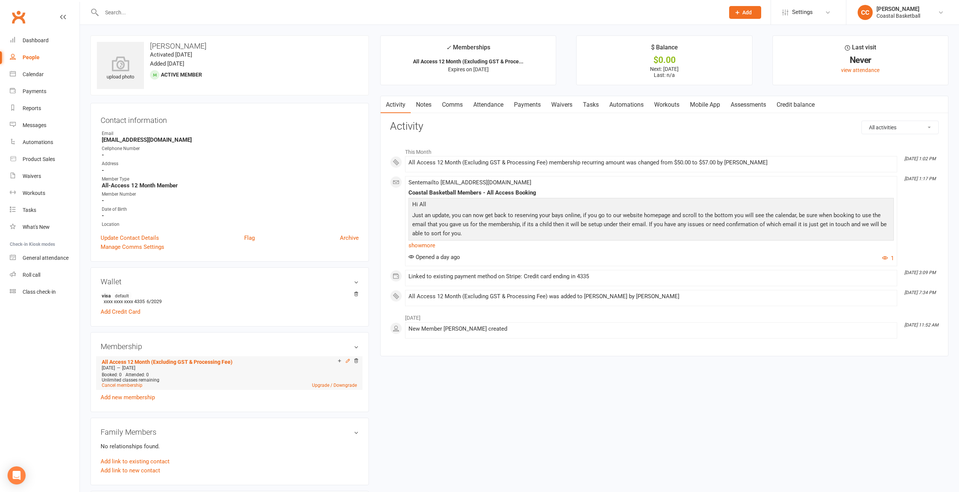
click at [347, 361] on icon at bounding box center [347, 360] width 5 height 5
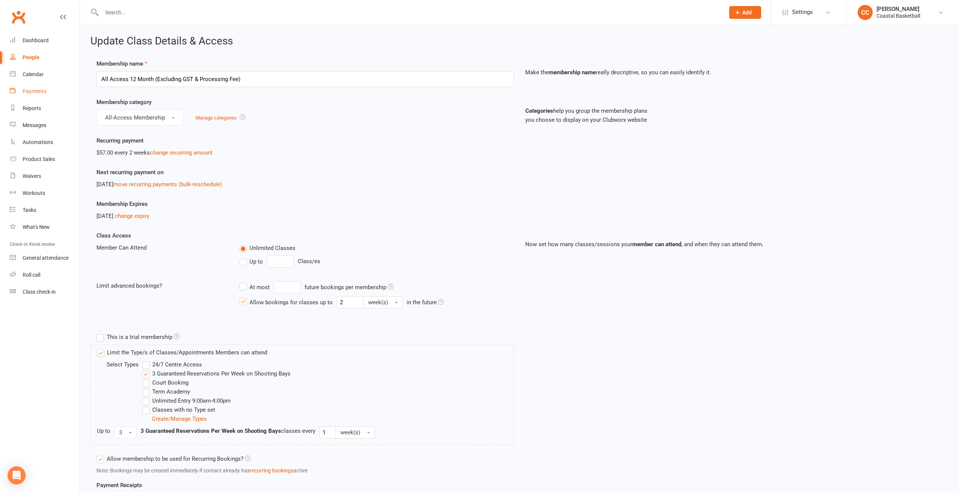
click at [35, 93] on div "Payments" at bounding box center [35, 91] width 24 height 6
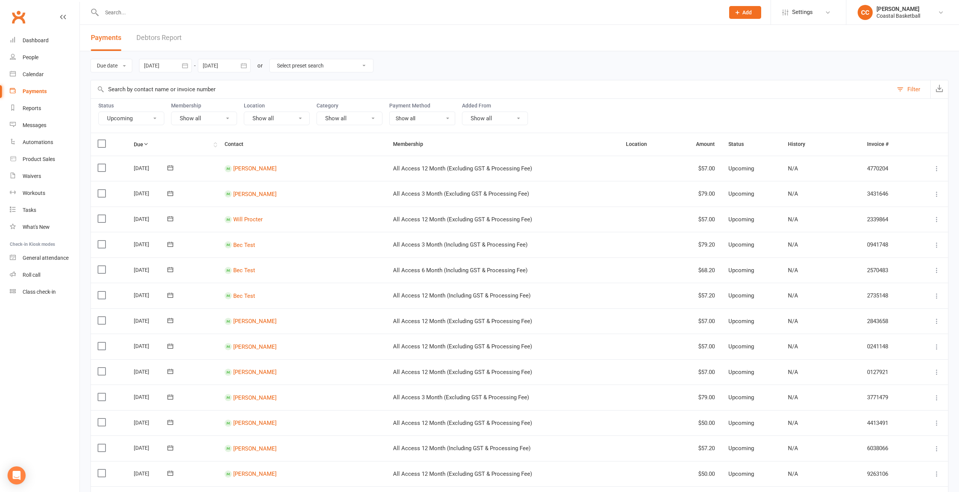
click at [148, 143] on icon at bounding box center [145, 143] width 5 height 5
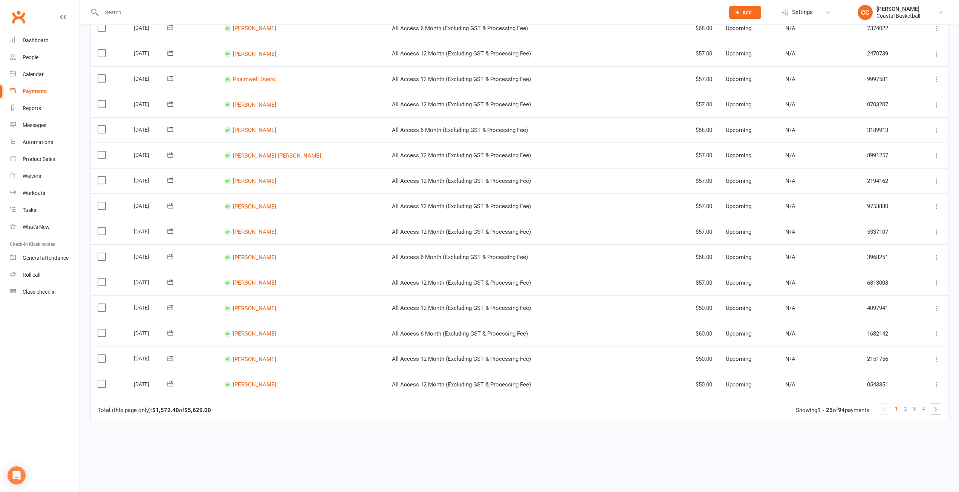
scroll to position [414, 0]
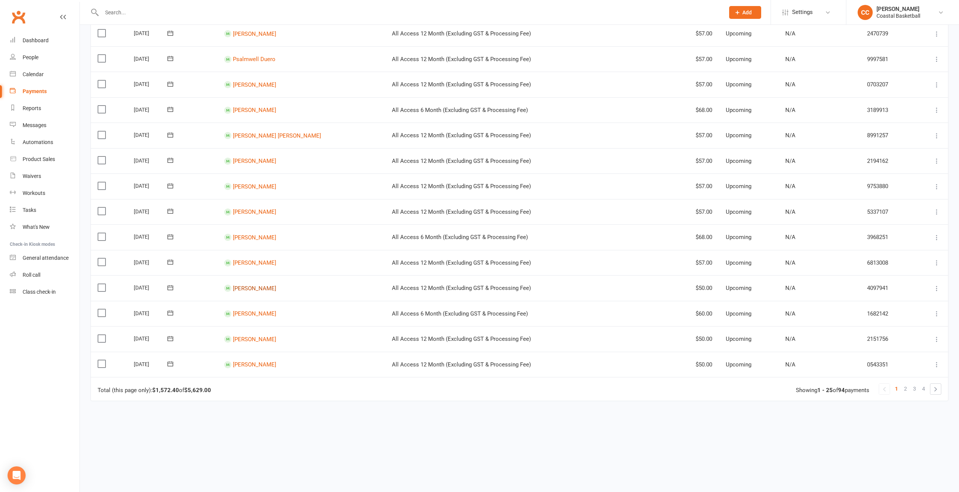
click at [259, 288] on link "[PERSON_NAME]" at bounding box center [254, 287] width 43 height 7
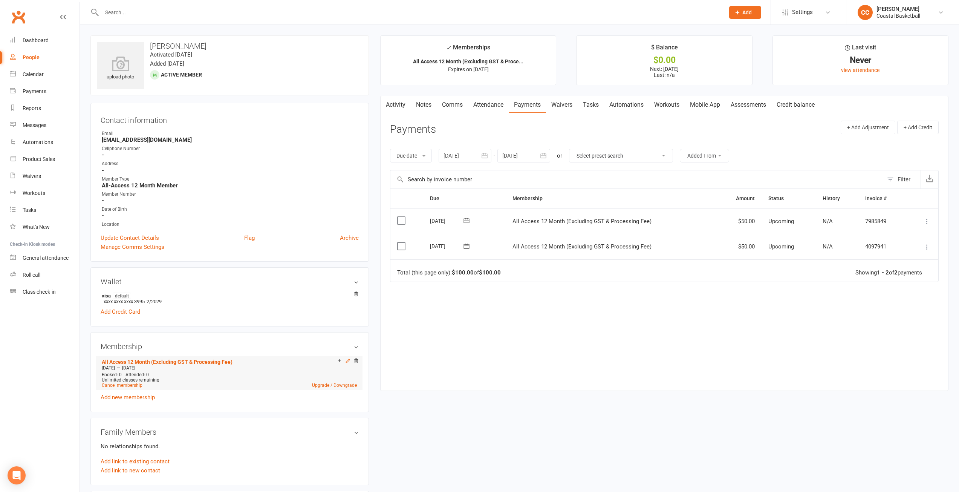
click at [348, 360] on icon at bounding box center [347, 360] width 5 height 5
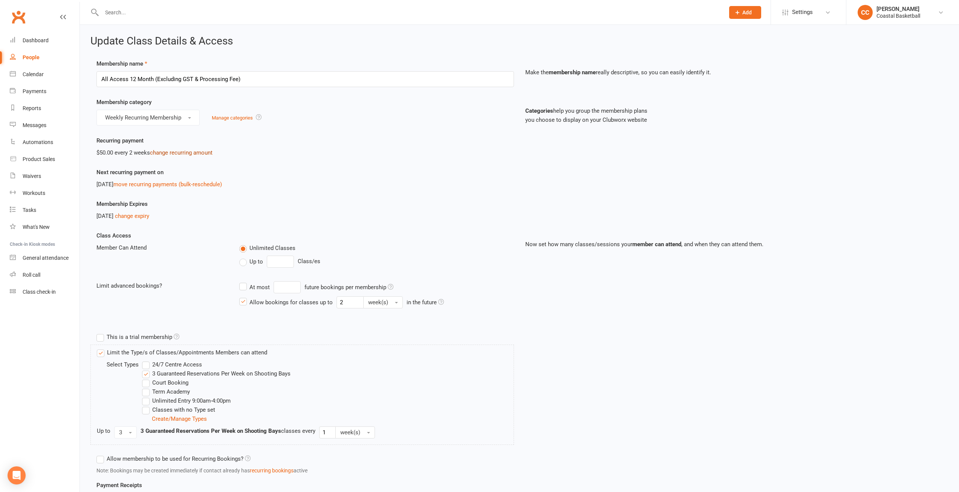
click at [184, 153] on link "change recurring amount" at bounding box center [181, 152] width 63 height 7
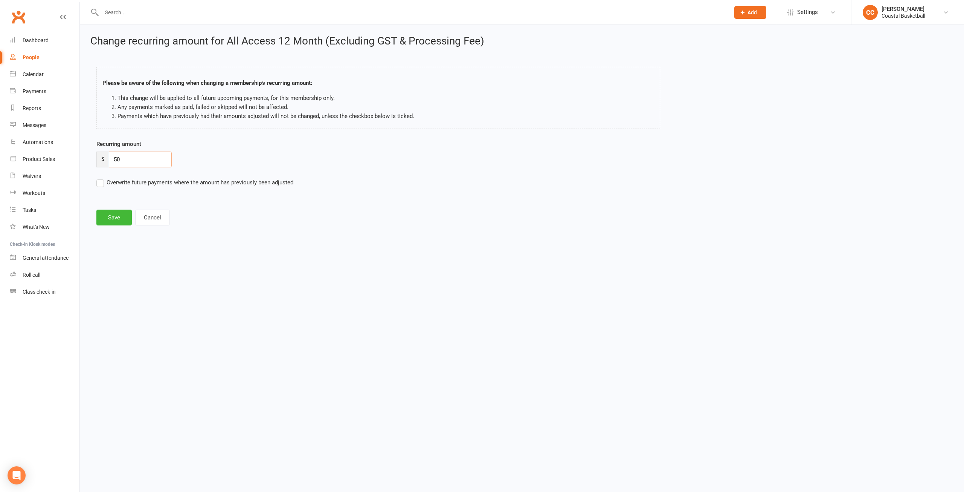
drag, startPoint x: 101, startPoint y: 155, endPoint x: 96, endPoint y: 154, distance: 4.2
click at [96, 154] on div "$ 50" at bounding box center [133, 159] width 75 height 16
type input "57"
drag, startPoint x: 96, startPoint y: 183, endPoint x: 100, endPoint y: 183, distance: 4.5
click at [98, 183] on div "Recurring amount $ 57 Overwrite future payments where the amount has previously…" at bounding box center [414, 168] width 647 height 58
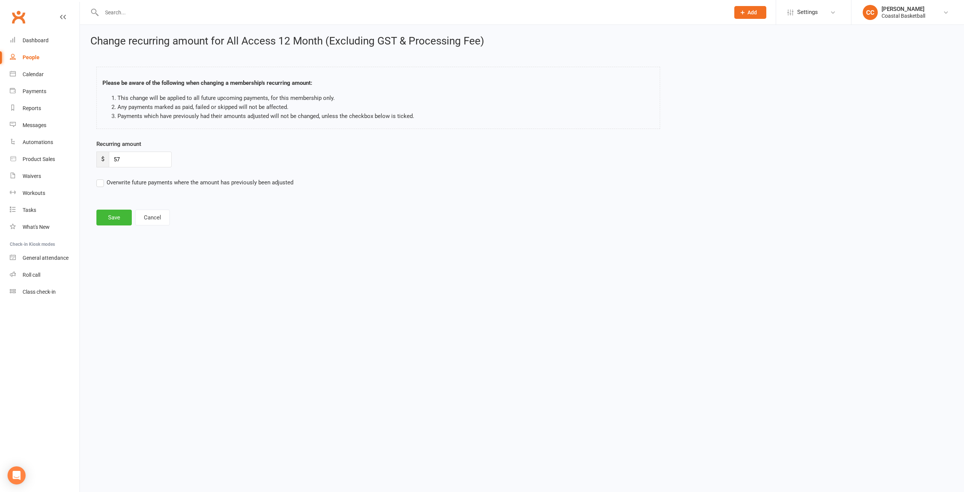
click at [101, 183] on label "Overwrite future payments where the amount has previously been adjusted" at bounding box center [194, 182] width 197 height 9
click at [101, 178] on input "Overwrite future payments where the amount has previously been adjusted" at bounding box center [194, 178] width 197 height 0
click at [111, 218] on button "Save" at bounding box center [113, 217] width 35 height 16
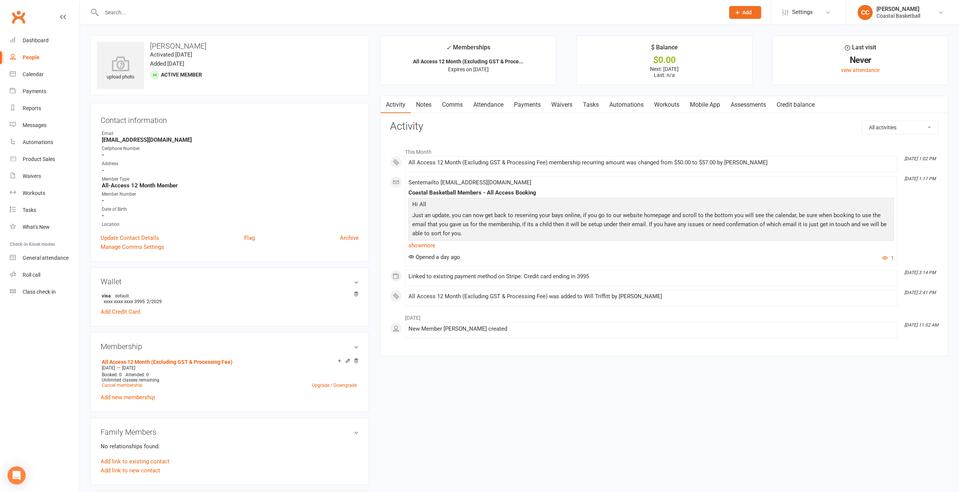
click at [527, 406] on div "upload photo Will Triffitt Activated [DATE] Added [DATE] Active member Contact …" at bounding box center [519, 437] width 869 height 805
click at [34, 91] on div "Payments" at bounding box center [35, 91] width 24 height 6
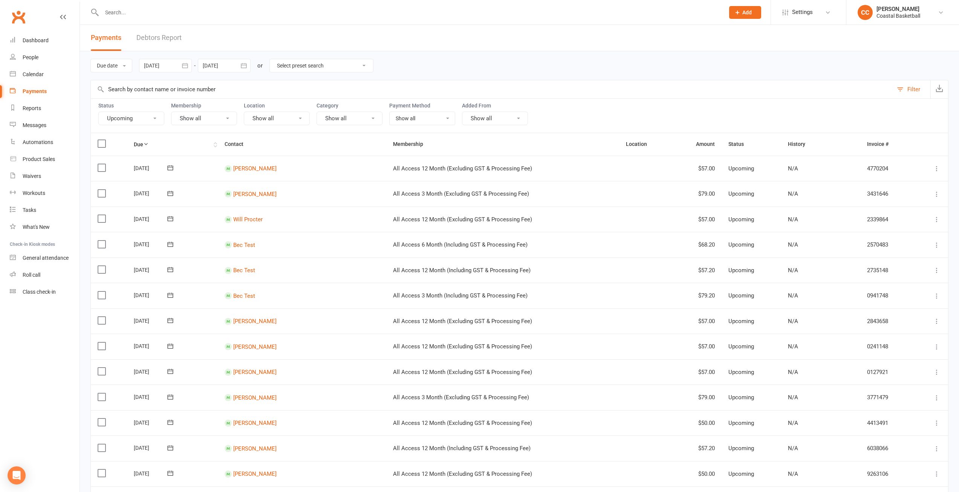
click at [139, 144] on th "Due" at bounding box center [172, 144] width 91 height 22
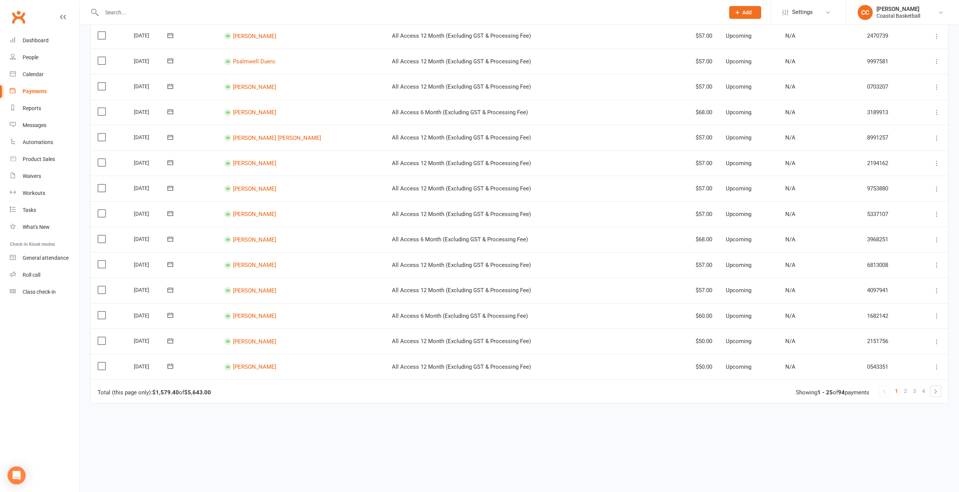
scroll to position [414, 0]
click at [265, 314] on link "[PERSON_NAME]" at bounding box center [254, 313] width 43 height 7
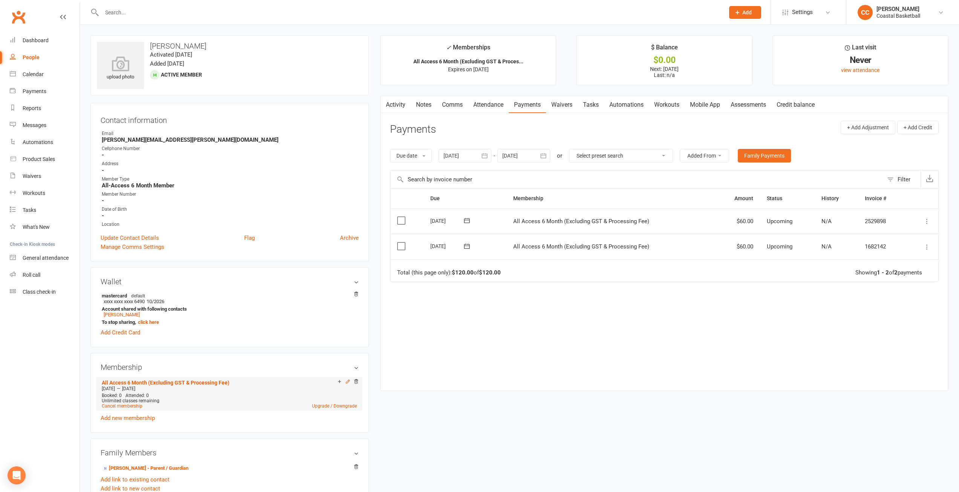
click at [348, 381] on icon at bounding box center [347, 381] width 5 height 5
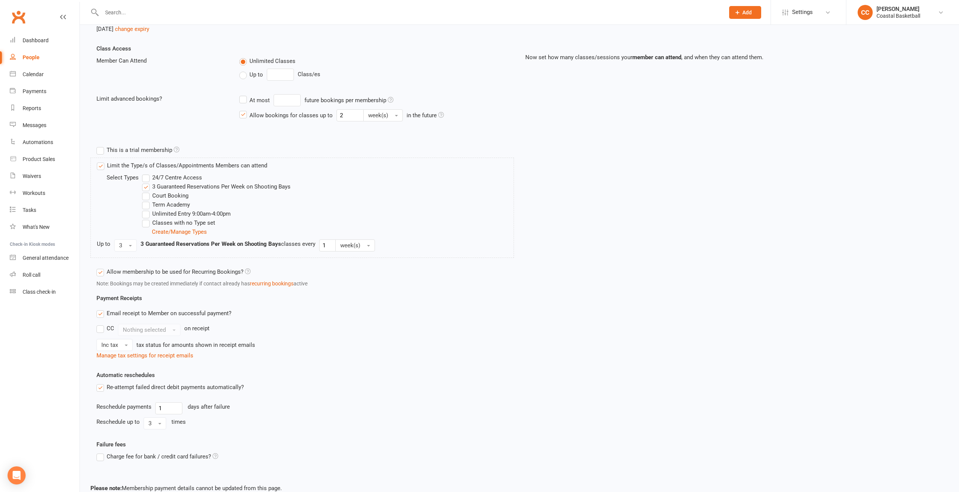
scroll to position [188, 0]
click at [458, 323] on div "CC Nothing selected on receipt" at bounding box center [304, 328] width 417 height 12
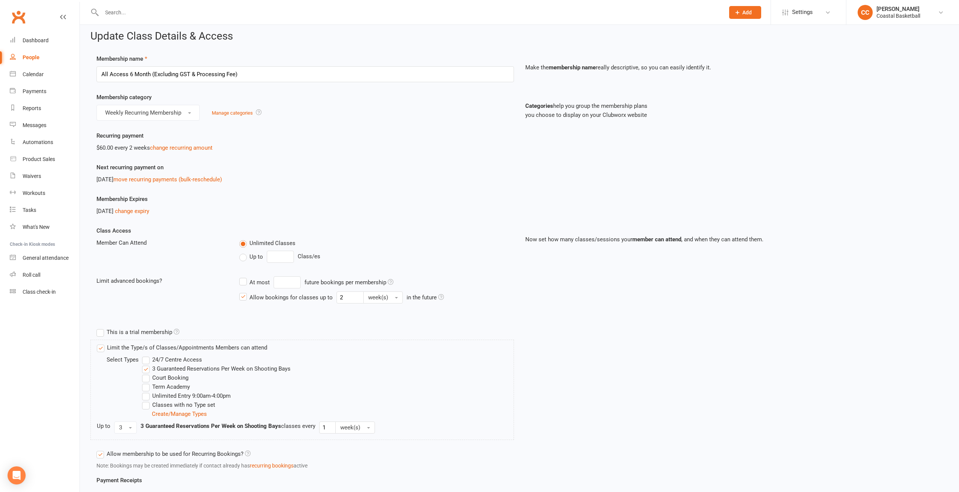
scroll to position [0, 0]
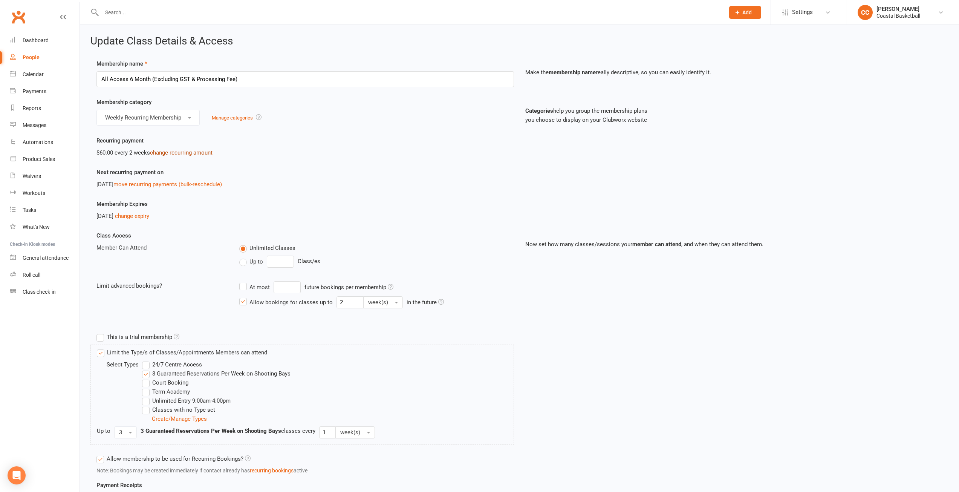
click at [179, 152] on link "change recurring amount" at bounding box center [181, 152] width 63 height 7
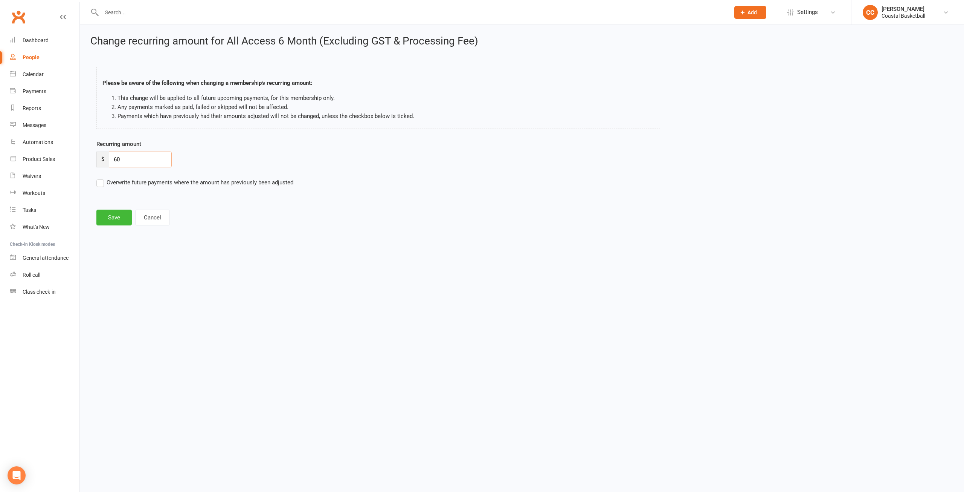
drag, startPoint x: 139, startPoint y: 163, endPoint x: 107, endPoint y: 159, distance: 32.3
click at [107, 159] on div "$ 60" at bounding box center [133, 159] width 75 height 16
type input "68"
click at [99, 184] on label "Overwrite future payments where the amount has previously been adjusted" at bounding box center [194, 182] width 197 height 9
click at [99, 178] on input "Overwrite future payments where the amount has previously been adjusted" at bounding box center [194, 178] width 197 height 0
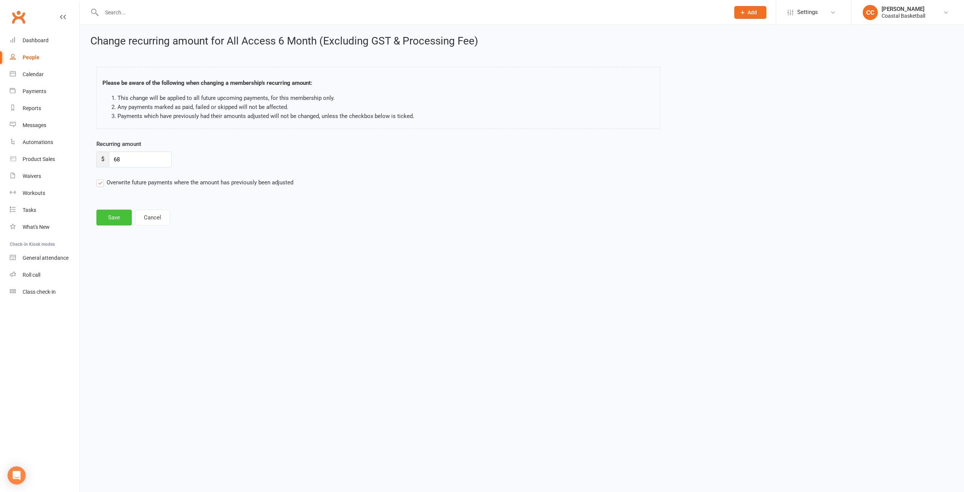
click at [119, 221] on button "Save" at bounding box center [113, 217] width 35 height 16
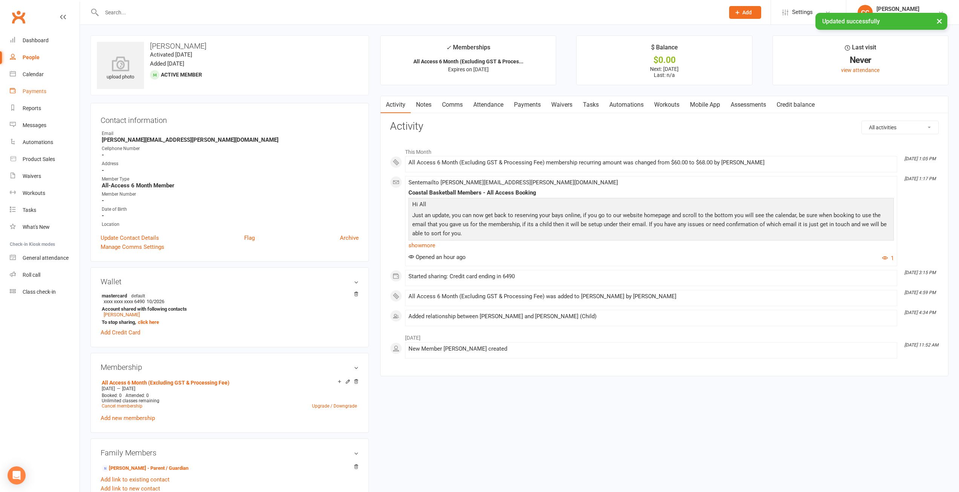
click at [37, 91] on div "Payments" at bounding box center [35, 91] width 24 height 6
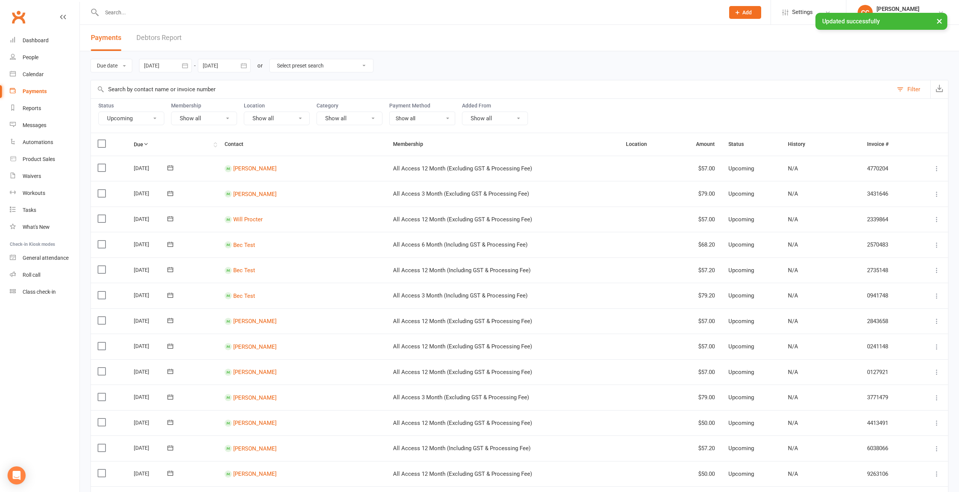
click at [148, 144] on icon at bounding box center [145, 143] width 5 height 5
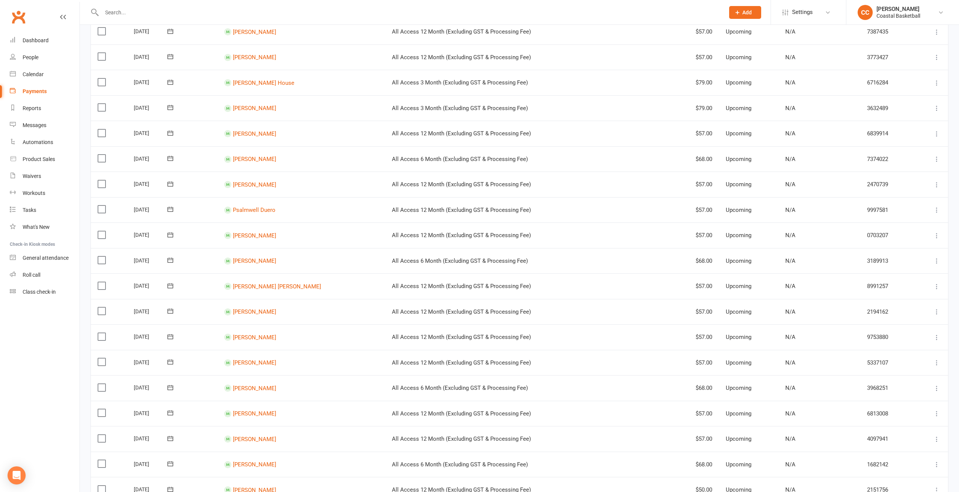
scroll to position [432, 0]
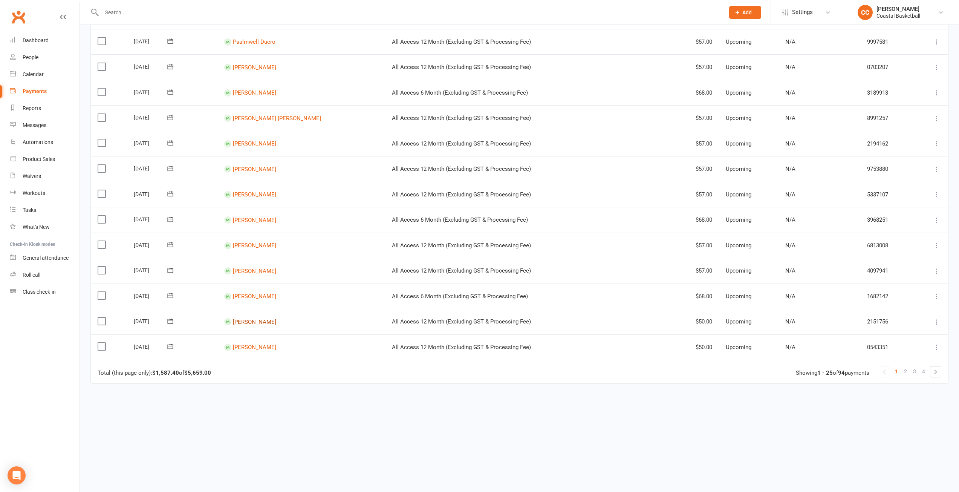
click at [253, 320] on link "[PERSON_NAME]" at bounding box center [254, 321] width 43 height 7
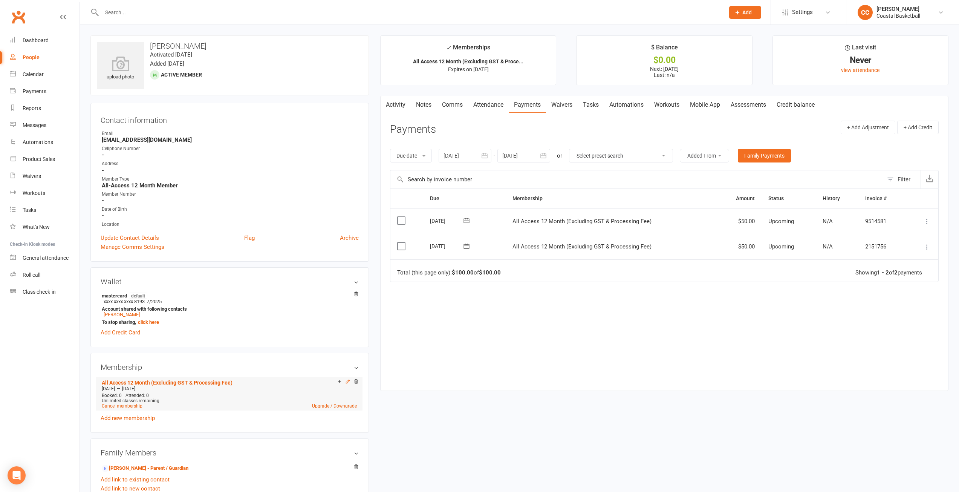
click at [347, 382] on icon at bounding box center [347, 381] width 5 height 5
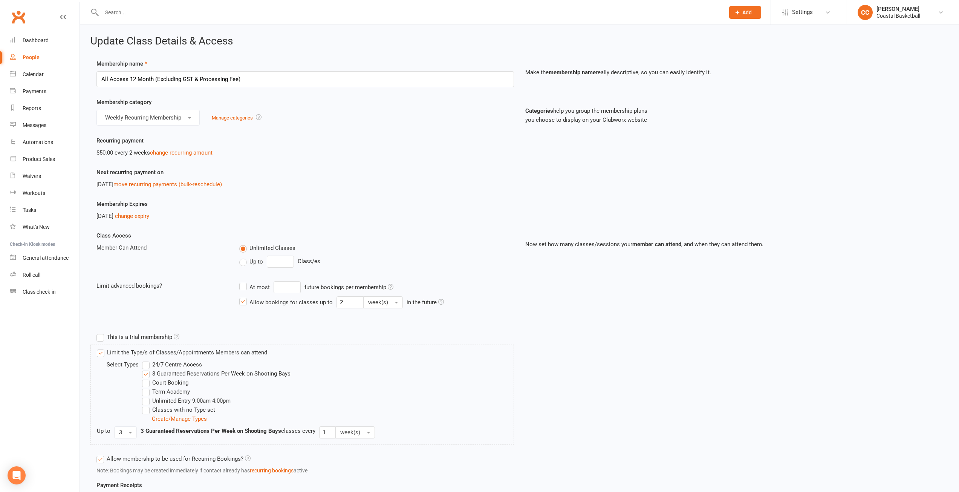
click at [195, 147] on div "Recurring payment $50.00 every 2 weeks change recurring amount" at bounding box center [305, 146] width 429 height 21
click at [195, 151] on link "change recurring amount" at bounding box center [181, 152] width 63 height 7
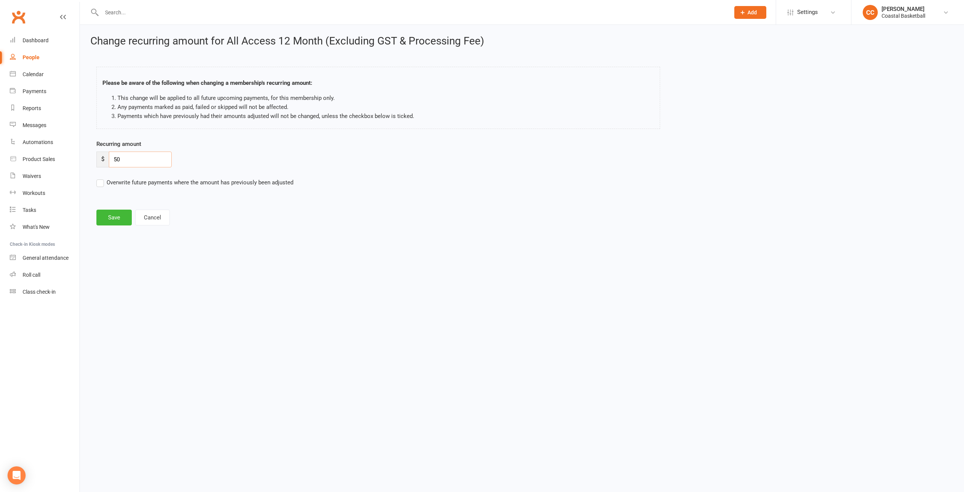
drag, startPoint x: 123, startPoint y: 160, endPoint x: 104, endPoint y: 157, distance: 19.4
click at [104, 157] on div "$ 50" at bounding box center [133, 159] width 75 height 16
type input "57"
drag, startPoint x: 98, startPoint y: 181, endPoint x: 105, endPoint y: 191, distance: 12.3
click at [99, 181] on label "Overwrite future payments where the amount has previously been adjusted" at bounding box center [194, 182] width 197 height 9
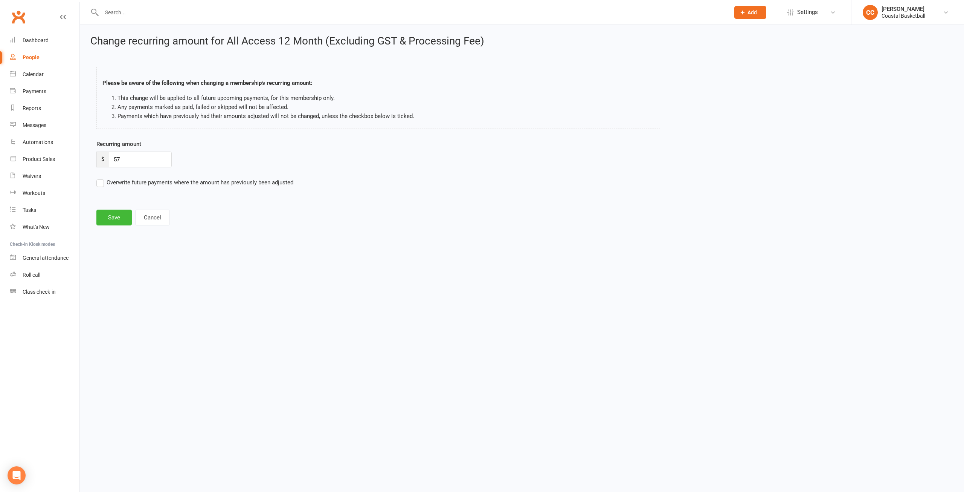
click at [99, 178] on input "Overwrite future payments where the amount has previously been adjusted" at bounding box center [194, 178] width 197 height 0
click at [123, 218] on button "Save" at bounding box center [113, 217] width 35 height 16
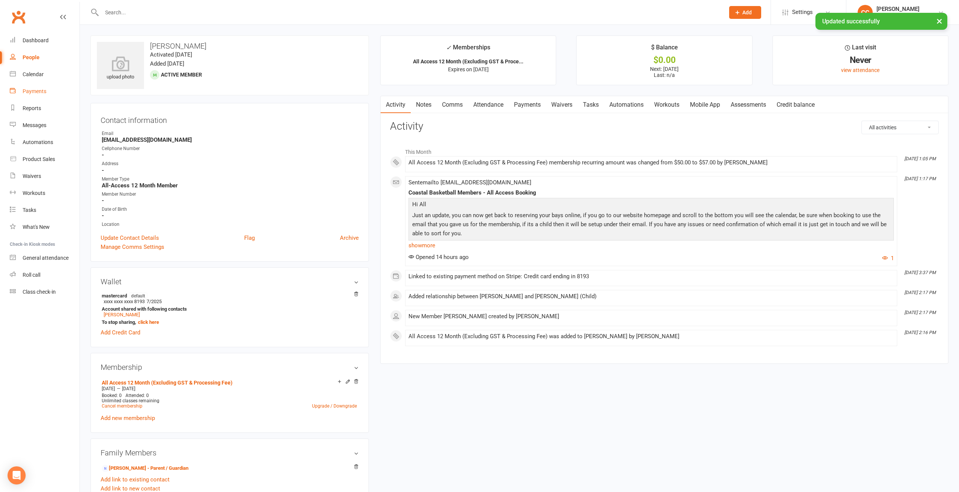
click at [34, 89] on div "Payments" at bounding box center [35, 91] width 24 height 6
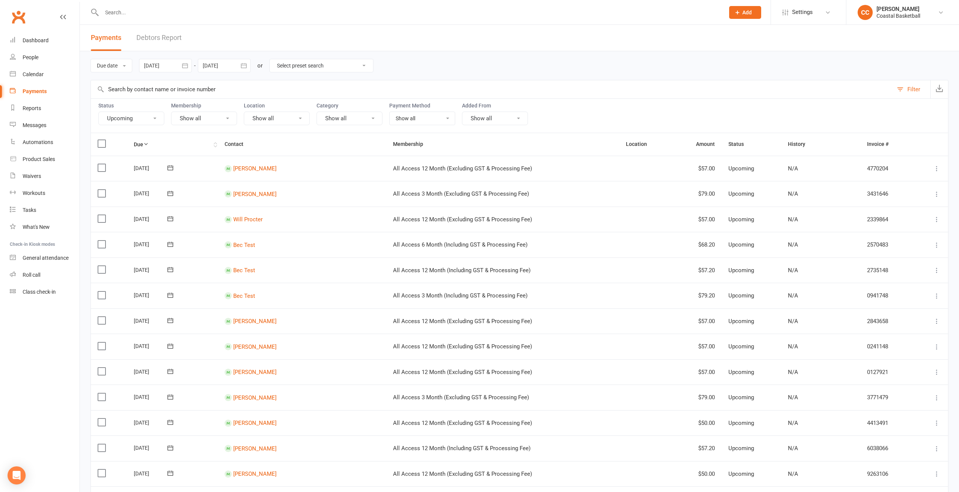
click at [139, 141] on th "Due" at bounding box center [172, 144] width 91 height 22
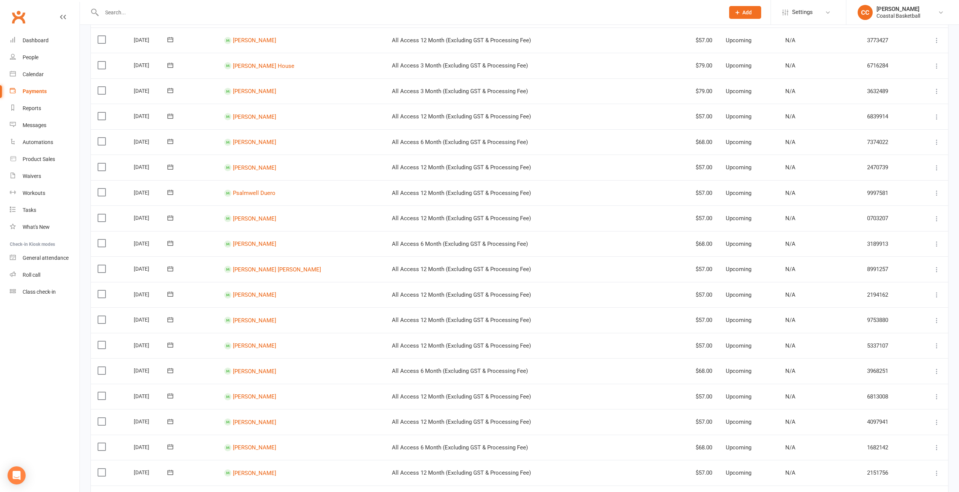
scroll to position [432, 0]
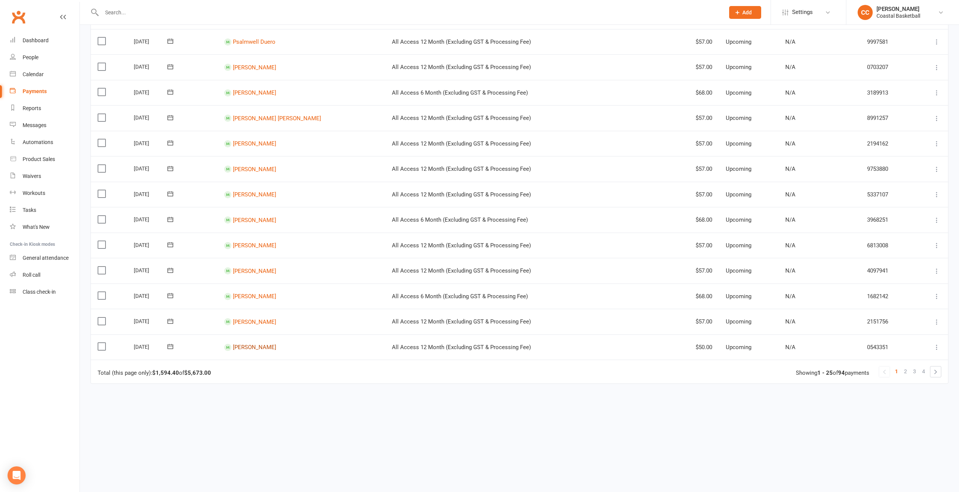
click at [253, 348] on link "[PERSON_NAME]" at bounding box center [254, 346] width 43 height 7
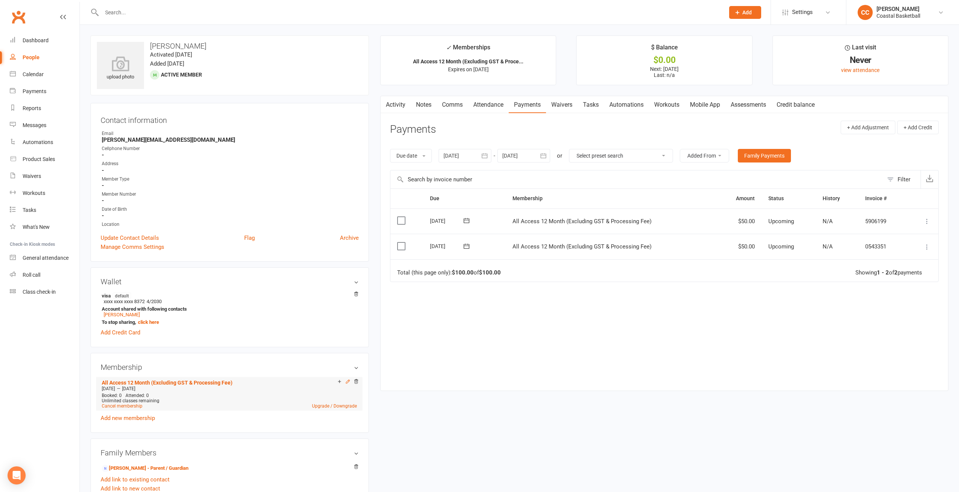
click at [347, 382] on icon at bounding box center [347, 381] width 5 height 5
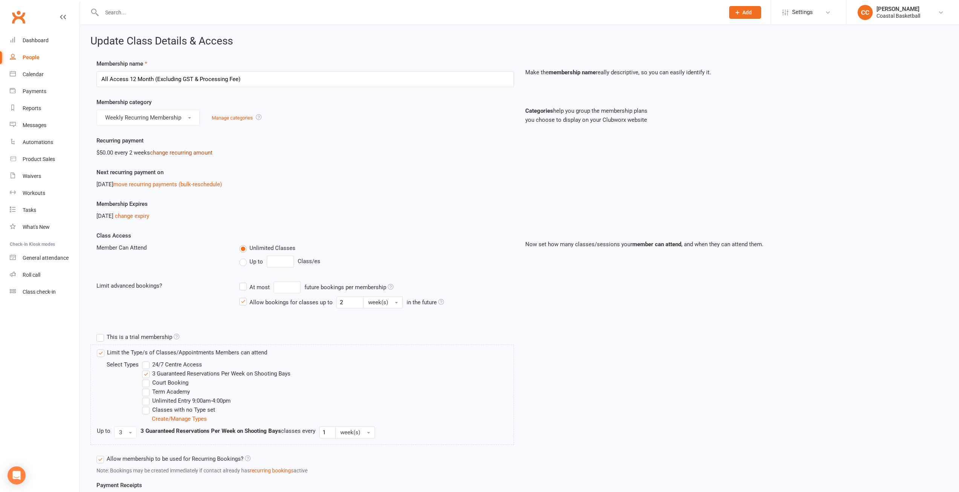
click at [170, 151] on link "change recurring amount" at bounding box center [181, 152] width 63 height 7
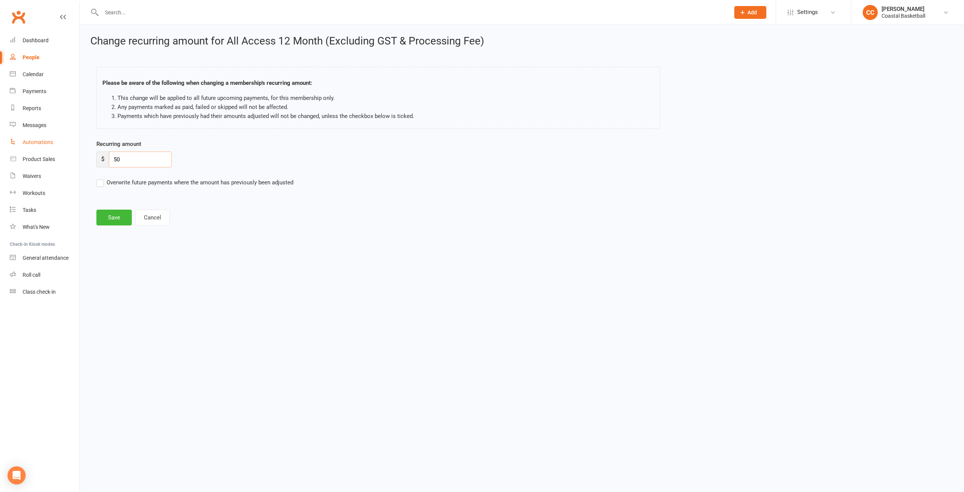
drag, startPoint x: 129, startPoint y: 159, endPoint x: 72, endPoint y: 142, distance: 59.1
click at [72, 142] on ui-view "Prospect Member Non-attending contact Class / event Appointment Task Membership…" at bounding box center [482, 119] width 964 height 235
type input "57"
click at [101, 185] on label "Overwrite future payments where the amount has previously been adjusted" at bounding box center [194, 182] width 197 height 9
click at [101, 178] on input "Overwrite future payments where the amount has previously been adjusted" at bounding box center [194, 178] width 197 height 0
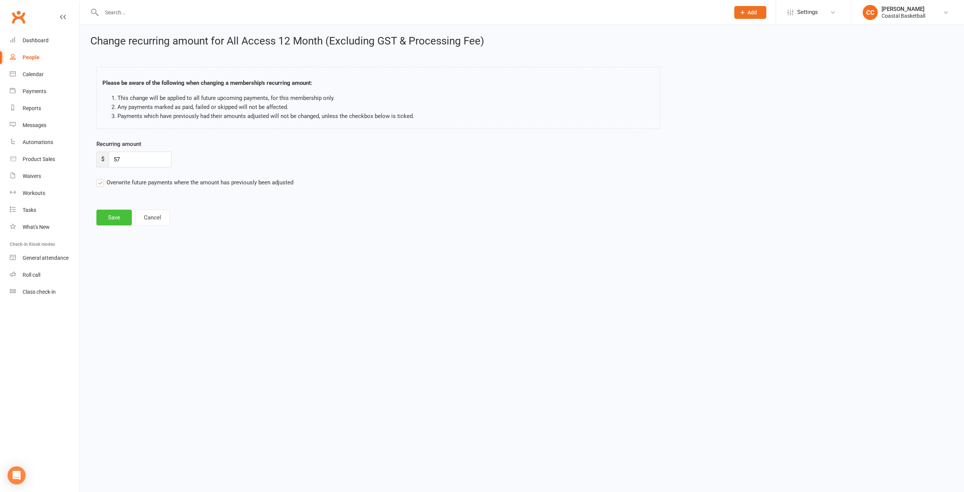
click at [116, 215] on button "Save" at bounding box center [113, 217] width 35 height 16
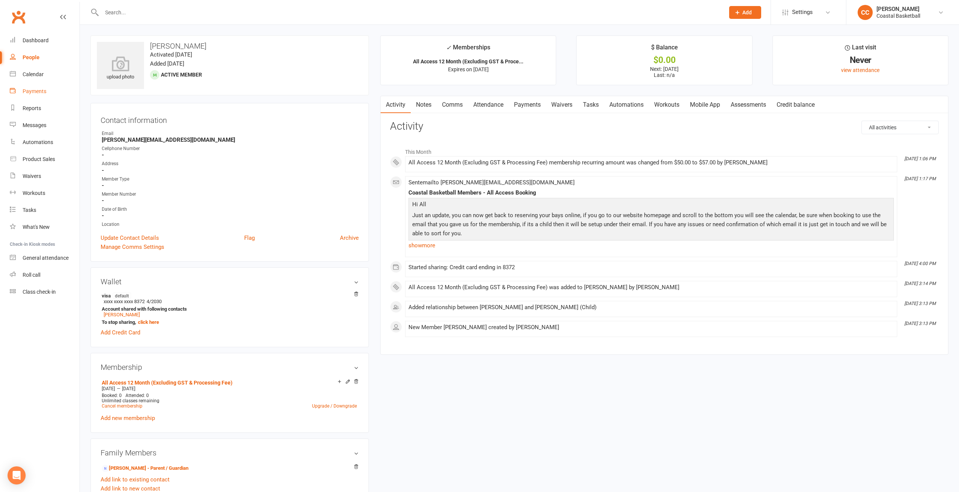
click at [34, 89] on div "Payments" at bounding box center [35, 91] width 24 height 6
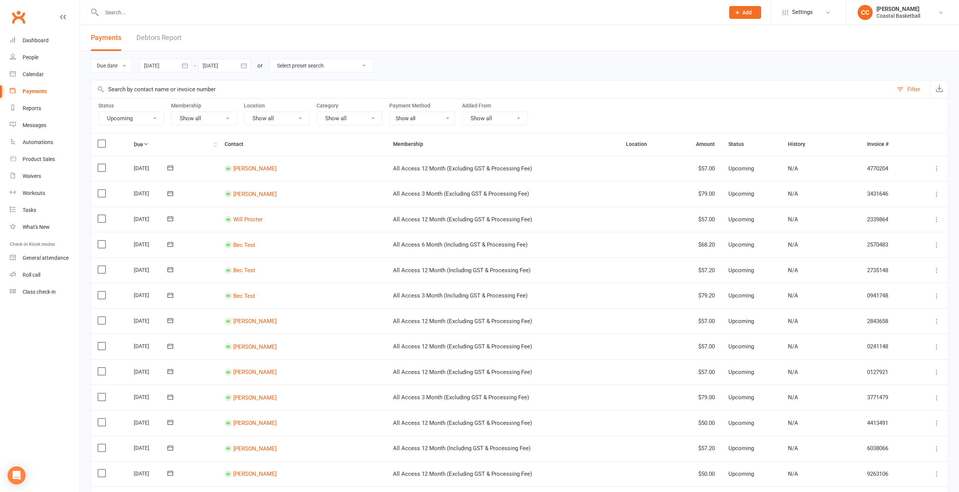
click at [148, 146] on icon at bounding box center [145, 143] width 5 height 5
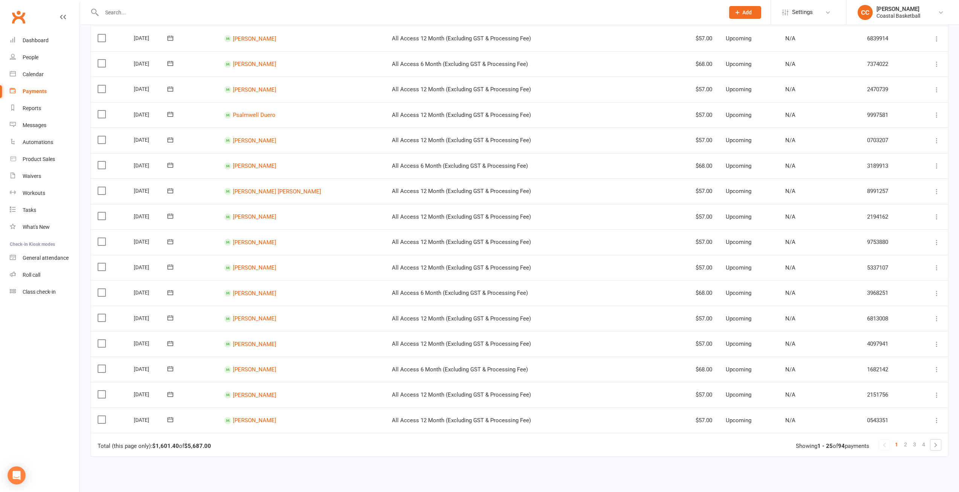
scroll to position [432, 0]
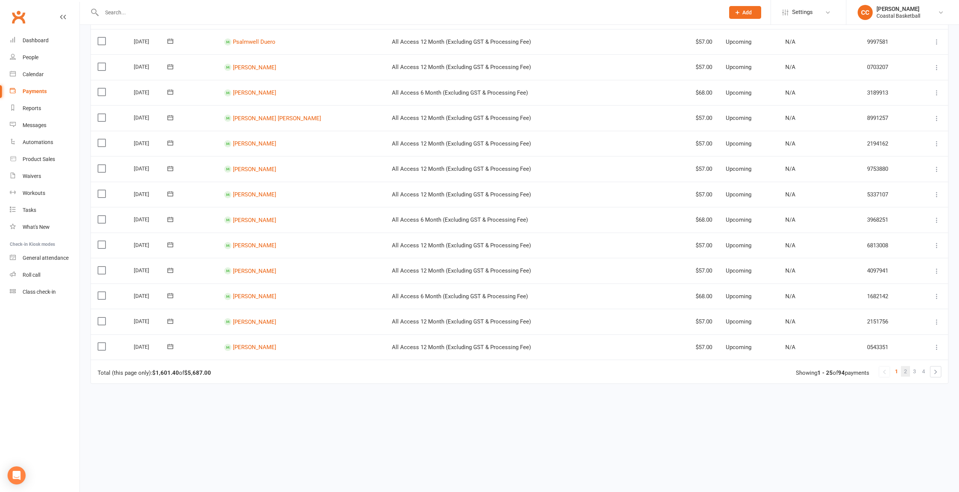
click at [904, 371] on span "2" at bounding box center [905, 371] width 3 height 11
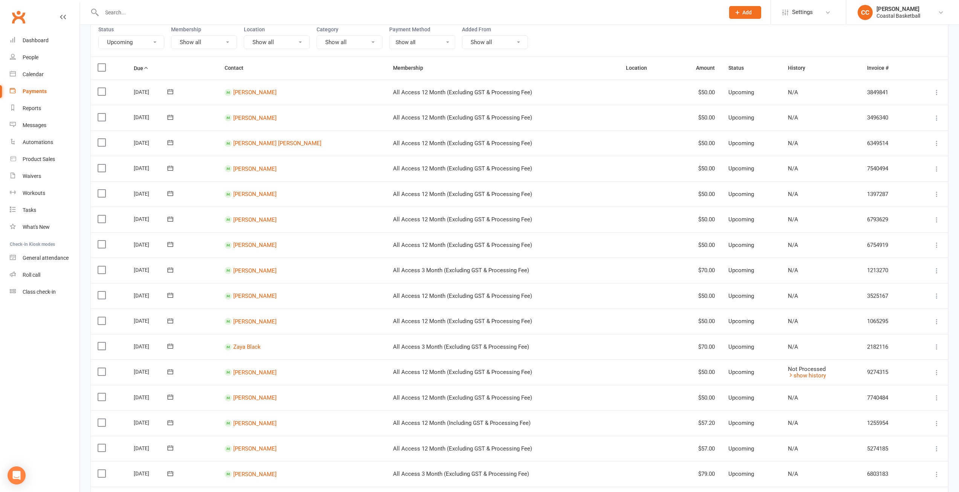
scroll to position [75, 0]
click at [268, 91] on link "[PERSON_NAME]" at bounding box center [254, 93] width 43 height 7
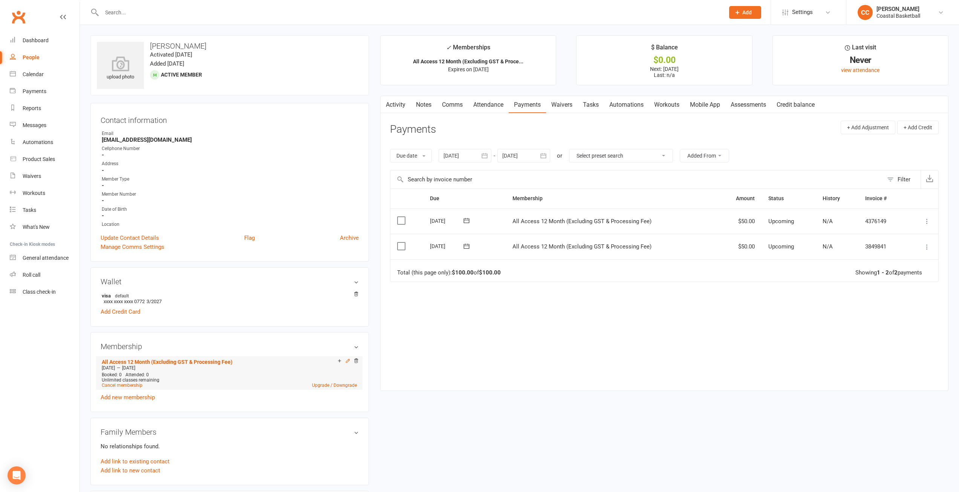
click at [348, 360] on icon at bounding box center [347, 360] width 5 height 5
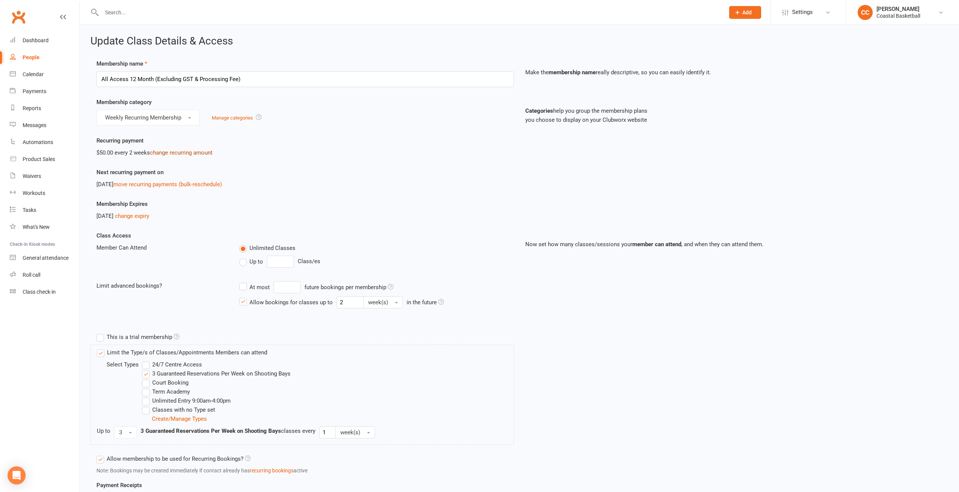
click at [182, 154] on link "change recurring amount" at bounding box center [181, 152] width 63 height 7
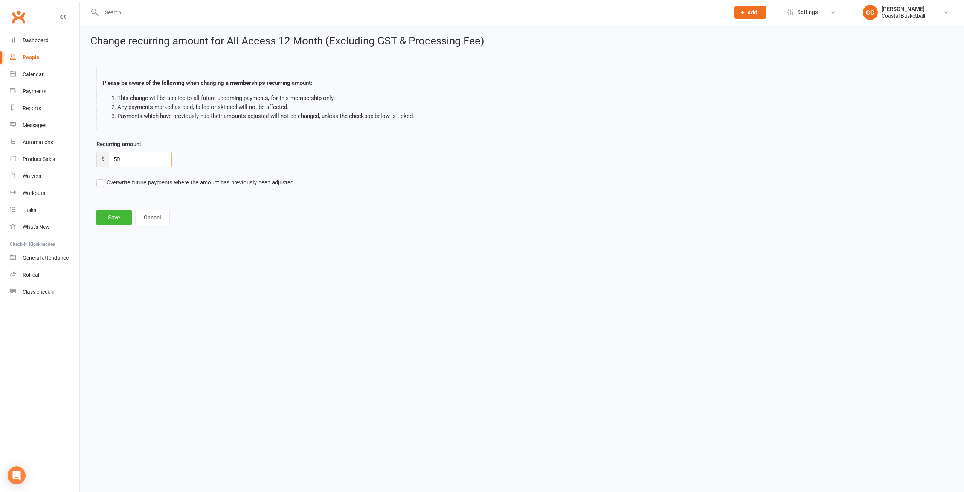
drag, startPoint x: 133, startPoint y: 155, endPoint x: 87, endPoint y: 150, distance: 46.3
click at [87, 150] on div "Change recurring amount for All Access 12 Month (Excluding GST & Processing Fee…" at bounding box center [522, 131] width 884 height 212
type input "57"
click at [105, 185] on label "Overwrite future payments where the amount has previously been adjusted" at bounding box center [194, 182] width 197 height 9
click at [105, 178] on input "Overwrite future payments where the amount has previously been adjusted" at bounding box center [194, 178] width 197 height 0
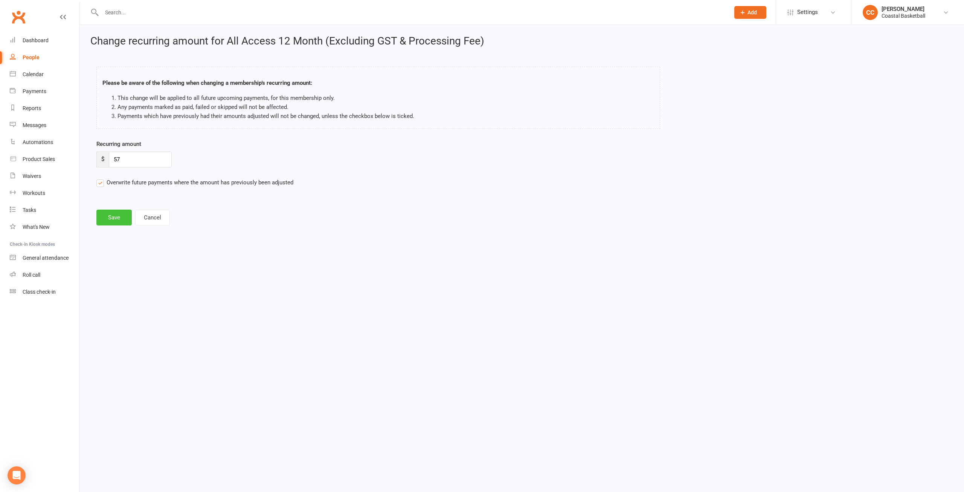
click at [122, 218] on button "Save" at bounding box center [113, 217] width 35 height 16
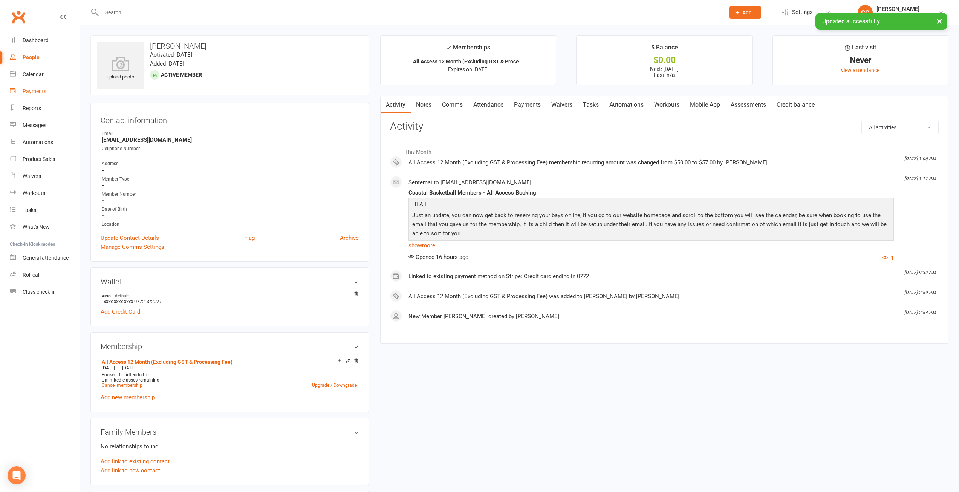
click at [50, 90] on link "Payments" at bounding box center [45, 91] width 70 height 17
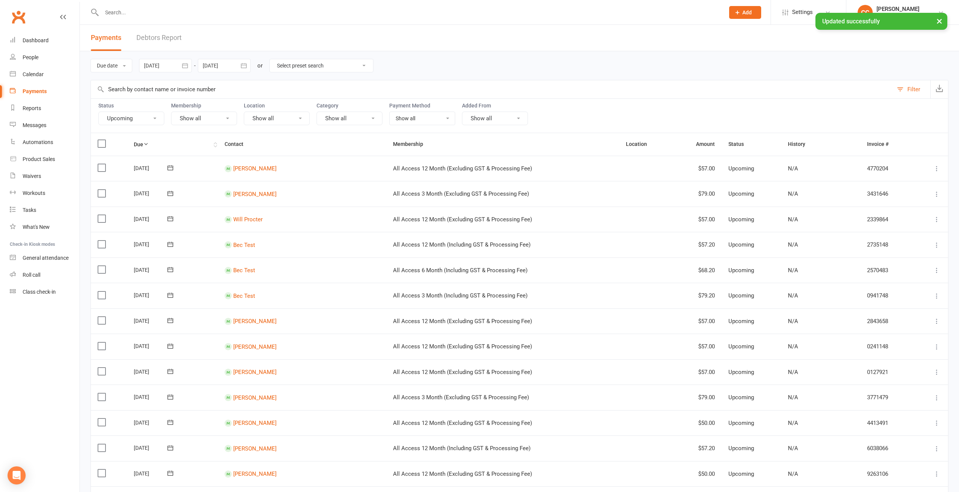
click at [147, 142] on icon at bounding box center [145, 143] width 5 height 5
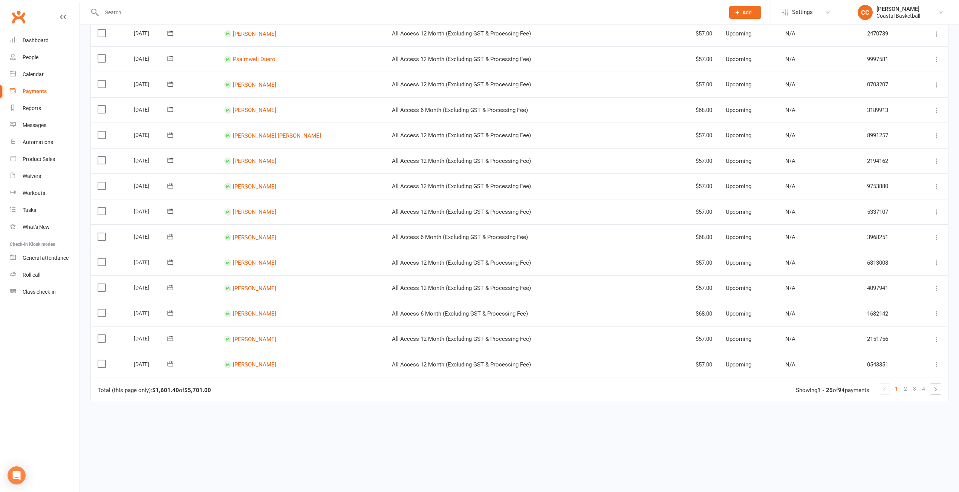
scroll to position [432, 0]
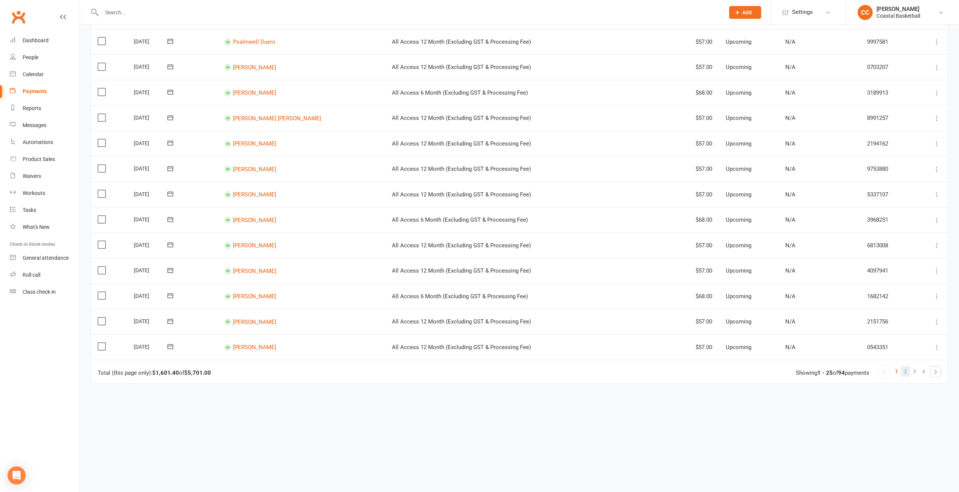
click at [907, 372] on link "2" at bounding box center [905, 371] width 9 height 11
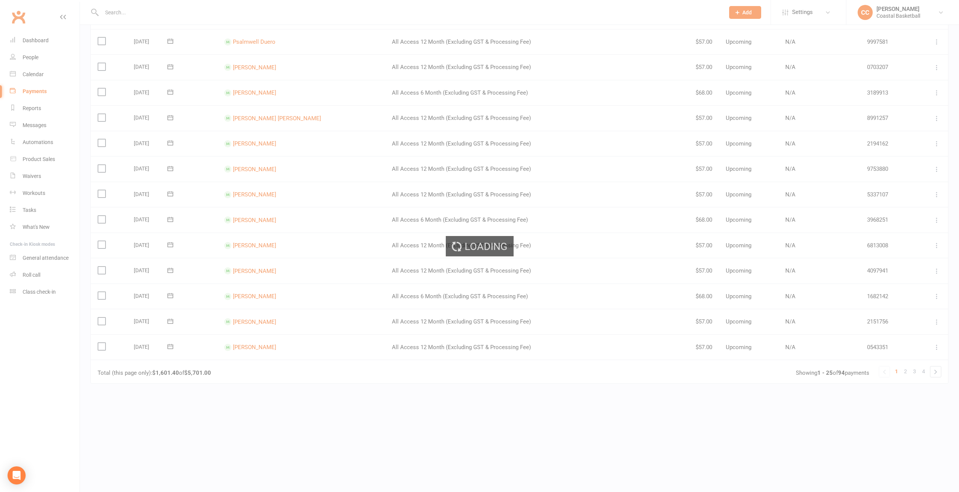
scroll to position [0, 0]
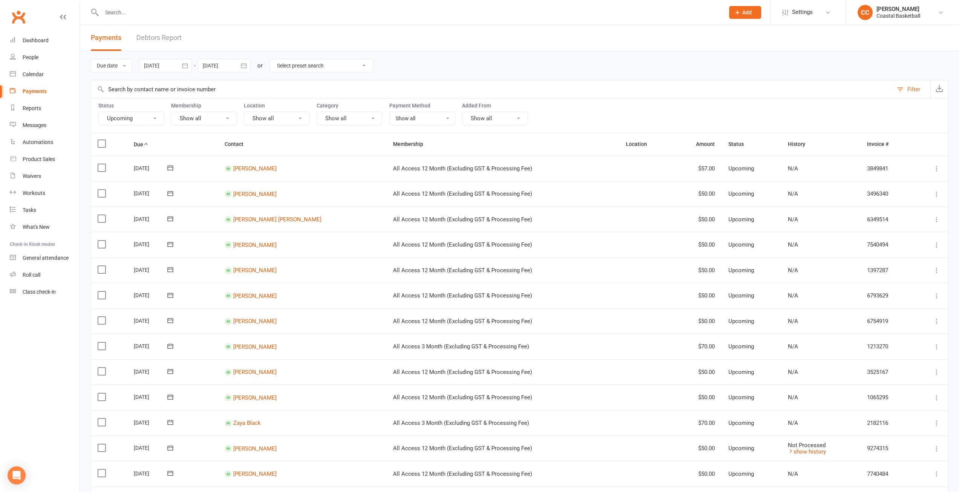
click at [243, 171] on contact-link "[PERSON_NAME]" at bounding box center [250, 168] width 52 height 7
click at [253, 195] on link "[PERSON_NAME]" at bounding box center [254, 193] width 43 height 7
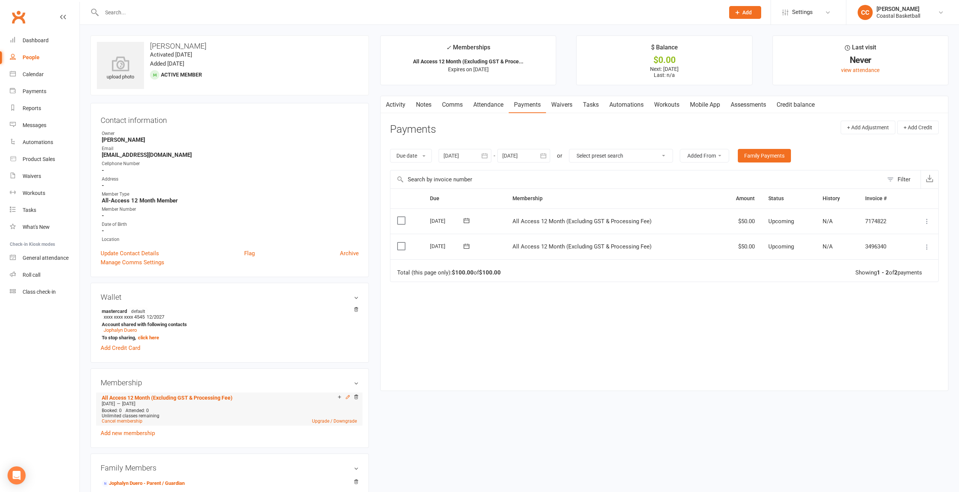
click at [349, 397] on icon at bounding box center [347, 396] width 5 height 5
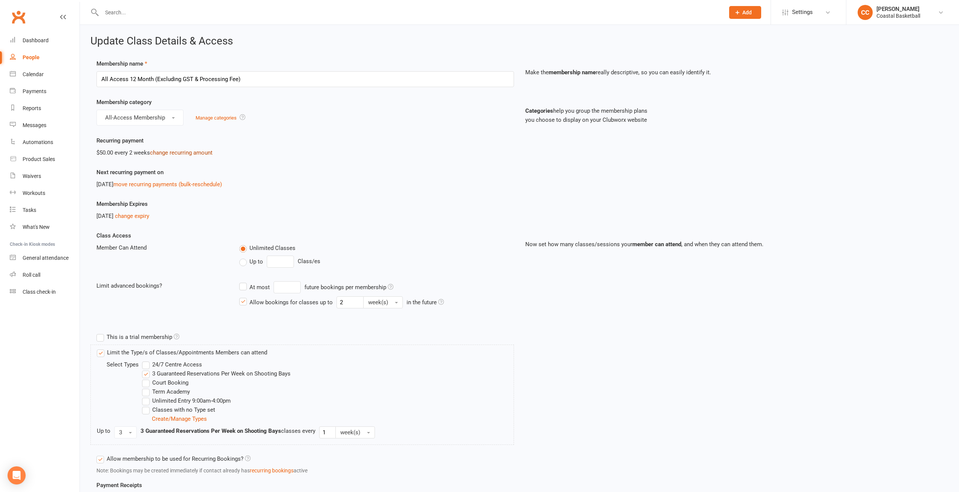
click at [185, 154] on link "change recurring amount" at bounding box center [181, 152] width 63 height 7
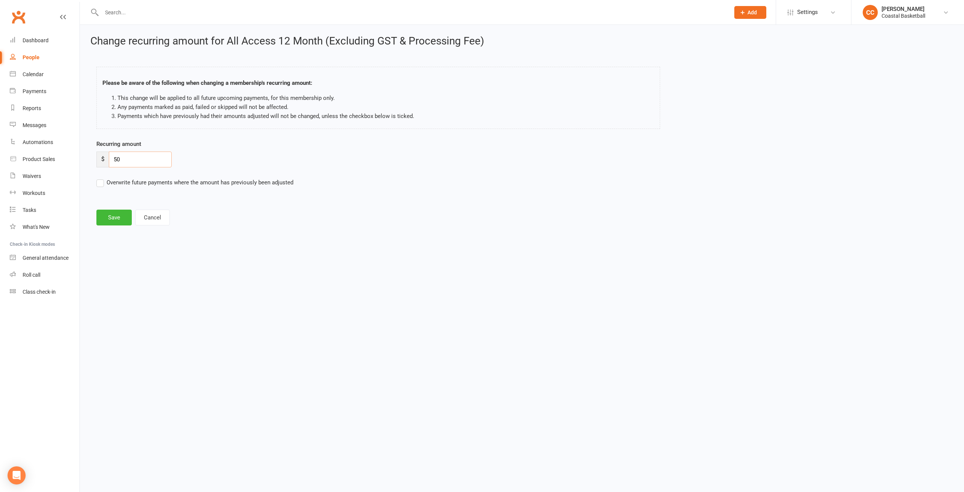
drag, startPoint x: 109, startPoint y: 152, endPoint x: 101, endPoint y: 151, distance: 8.1
click at [101, 151] on div "Recurring amount $ 50" at bounding box center [414, 153] width 636 height 28
type input "57"
drag, startPoint x: 101, startPoint y: 181, endPoint x: 108, endPoint y: 206, distance: 26.8
click at [101, 181] on label "Overwrite future payments where the amount has previously been adjusted" at bounding box center [194, 182] width 197 height 9
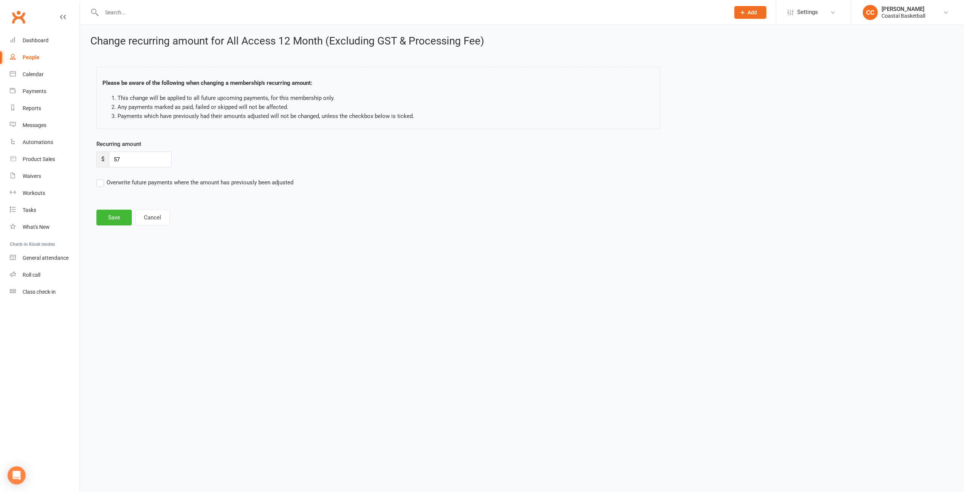
click at [101, 178] on input "Overwrite future payments where the amount has previously been adjusted" at bounding box center [194, 178] width 197 height 0
click at [110, 215] on button "Save" at bounding box center [113, 217] width 35 height 16
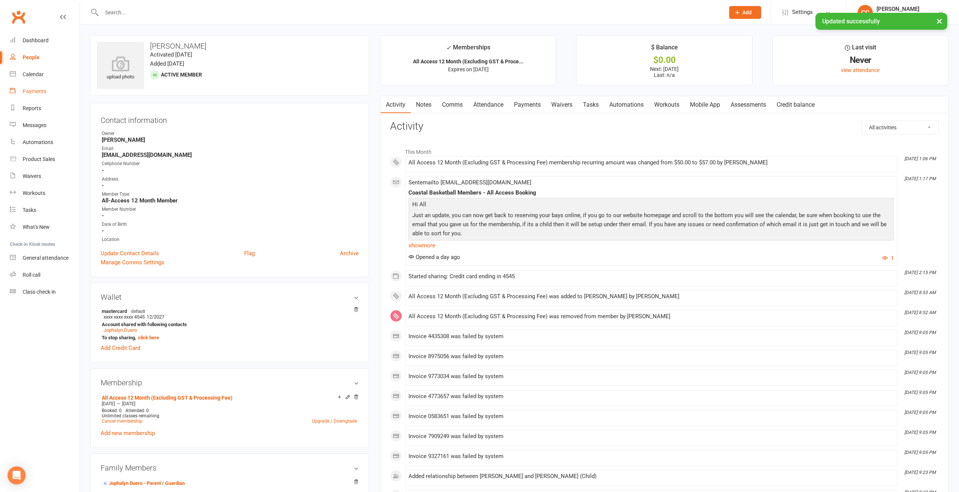
click at [41, 90] on div "Payments" at bounding box center [35, 91] width 24 height 6
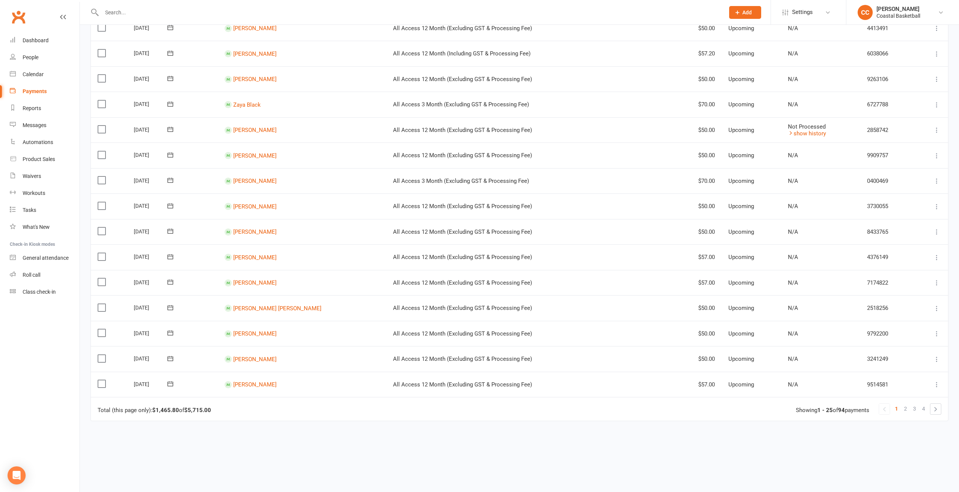
scroll to position [432, 0]
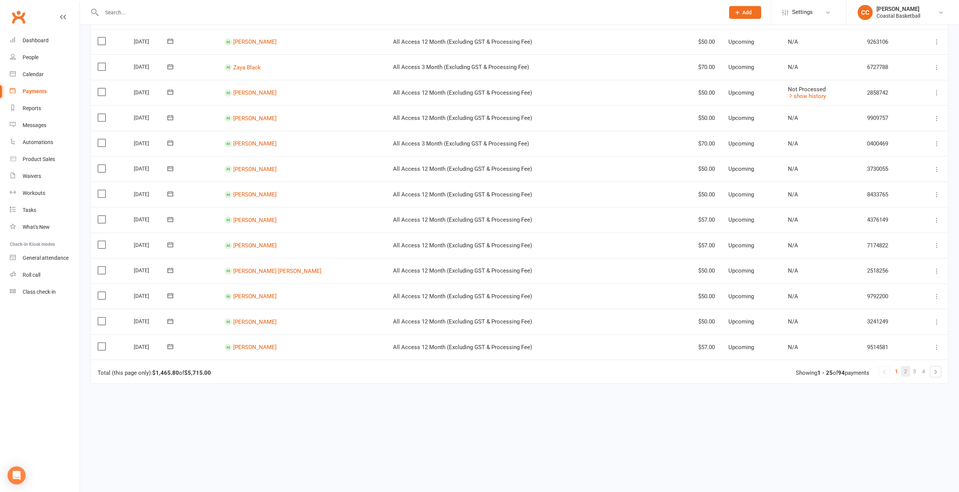
click at [907, 371] on link "2" at bounding box center [905, 371] width 9 height 11
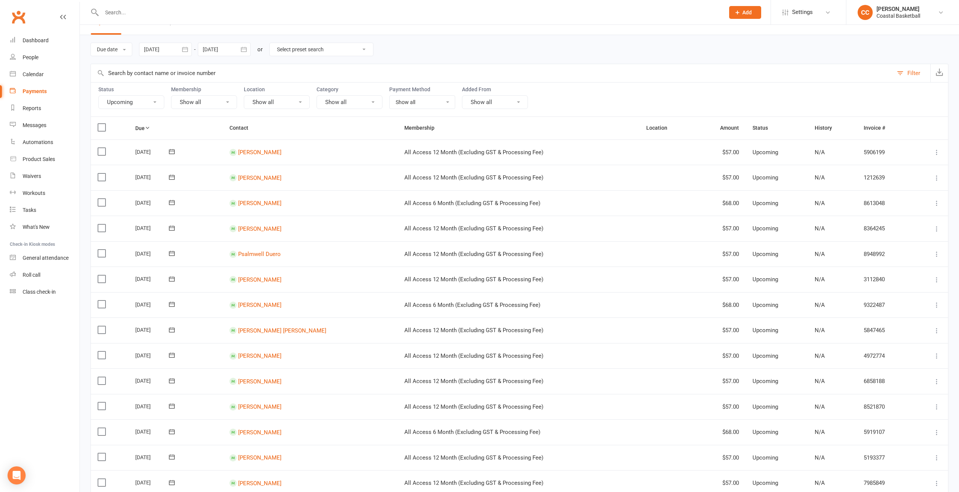
scroll to position [0, 0]
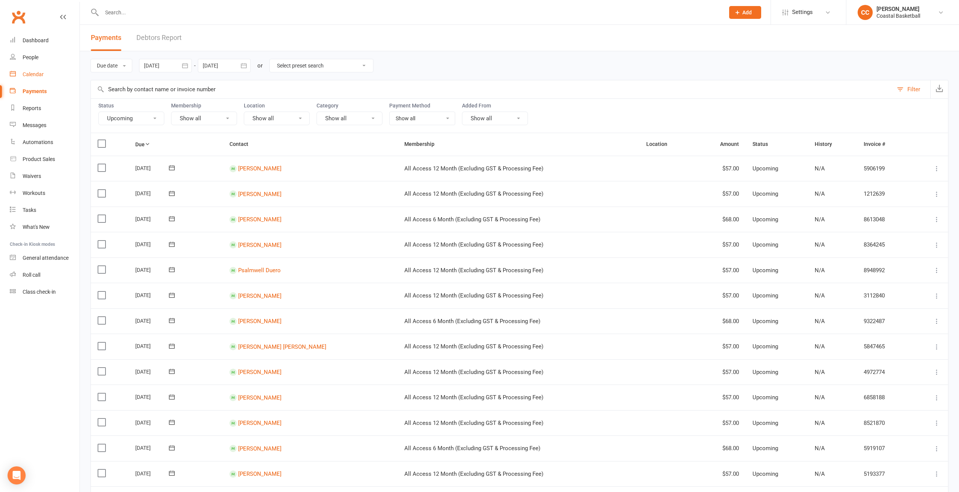
click at [43, 73] on div "Calendar" at bounding box center [33, 74] width 21 height 6
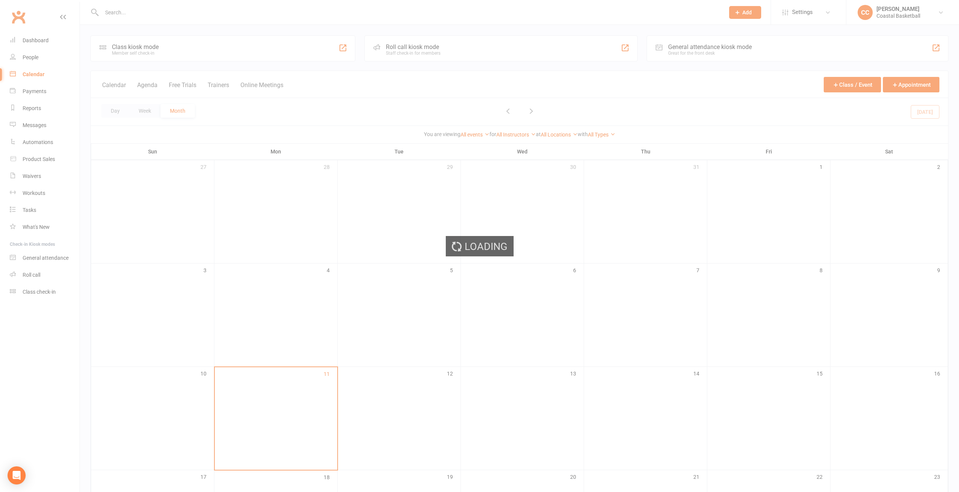
click at [39, 91] on div "Loading" at bounding box center [479, 246] width 959 height 492
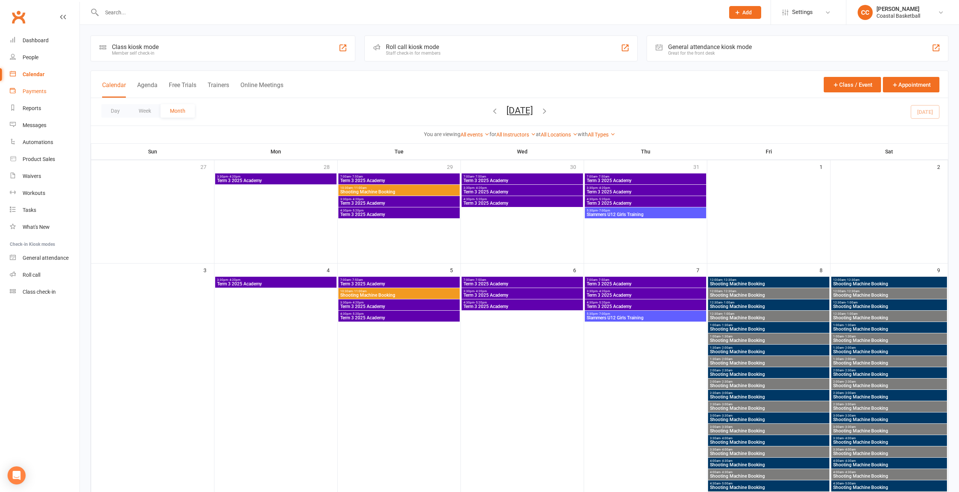
click at [36, 93] on div "Payments" at bounding box center [35, 91] width 24 height 6
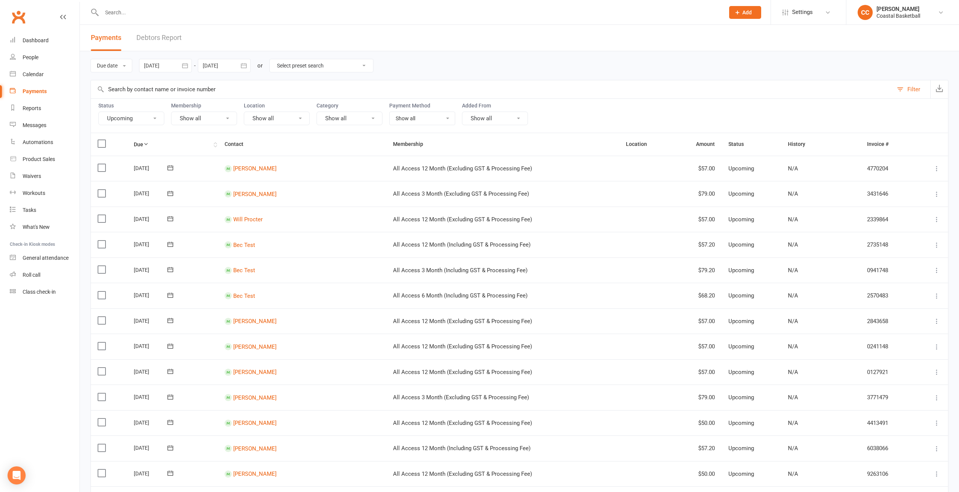
click at [147, 140] on th "Due" at bounding box center [172, 144] width 91 height 22
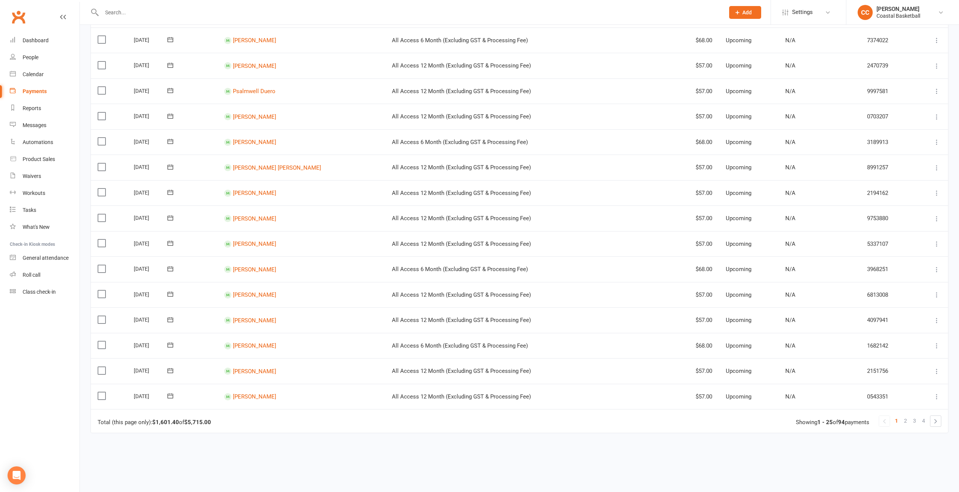
scroll to position [432, 0]
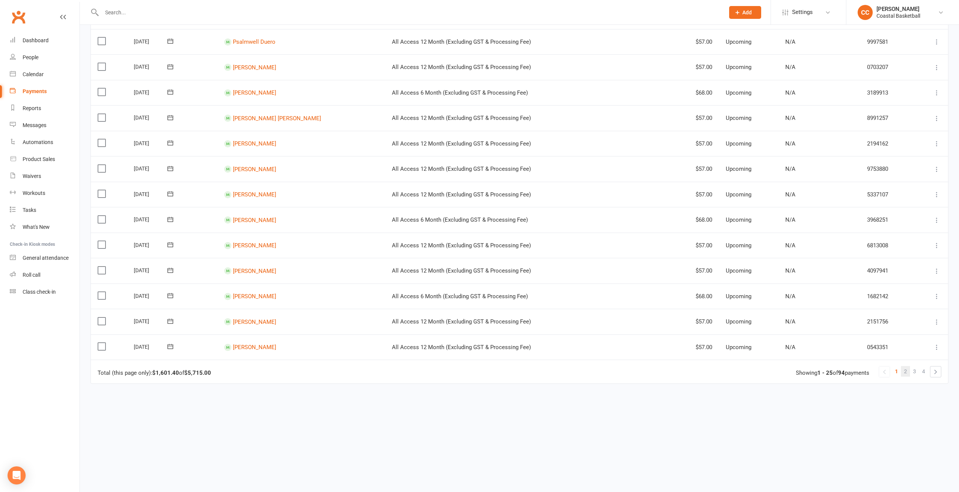
click at [908, 371] on link "2" at bounding box center [905, 371] width 9 height 11
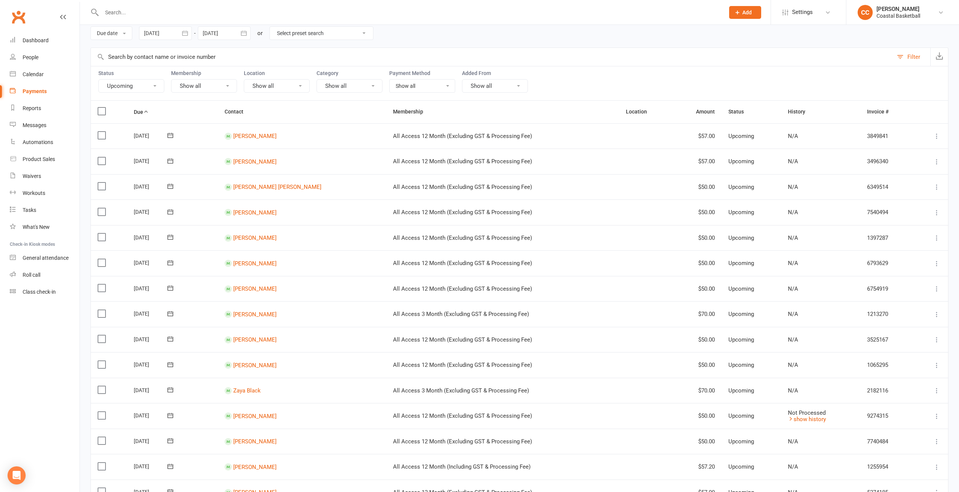
scroll to position [75, 0]
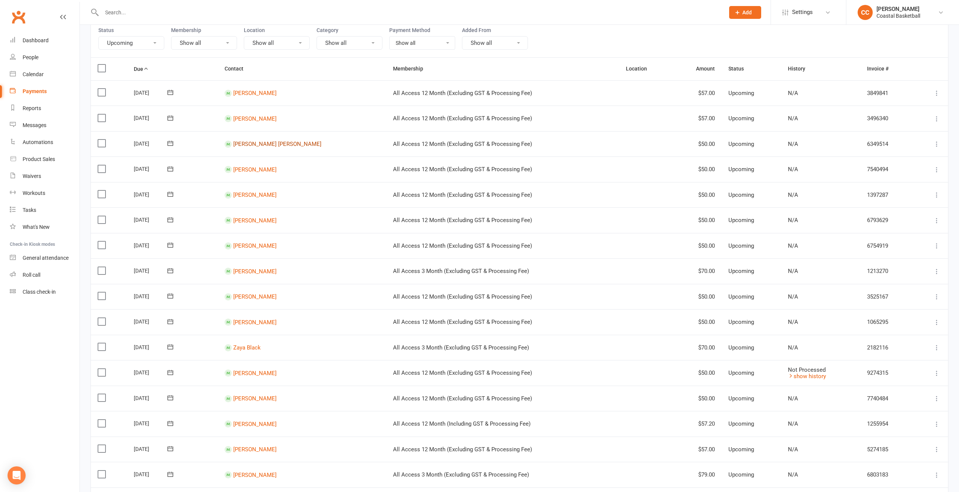
click at [258, 145] on link "[PERSON_NAME] [PERSON_NAME]" at bounding box center [277, 143] width 88 height 7
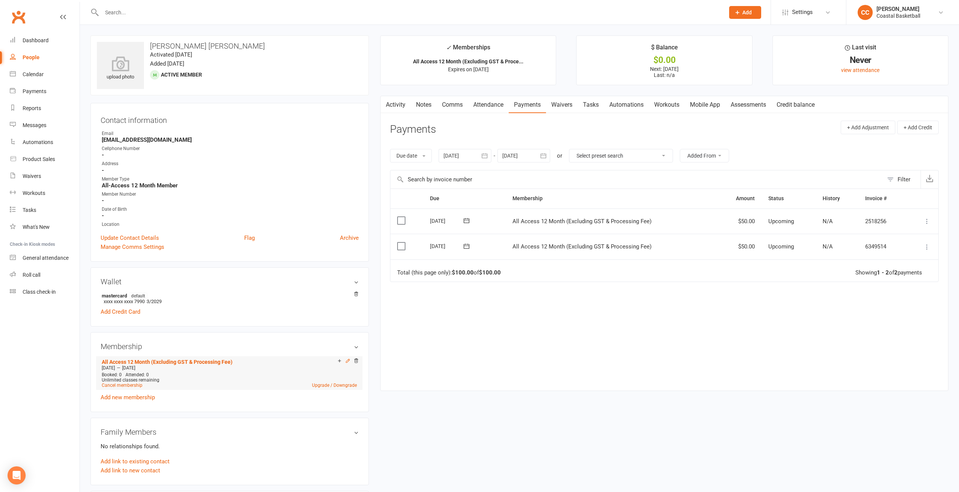
click at [347, 360] on icon at bounding box center [347, 360] width 3 height 3
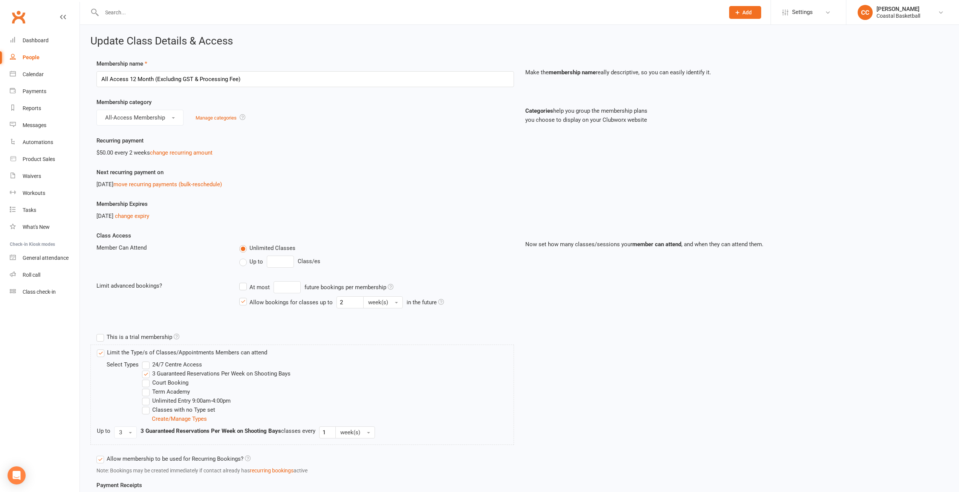
click at [201, 148] on div "$50.00 every 2 weeks change recurring amount" at bounding box center [304, 152] width 417 height 9
click at [197, 150] on link "change recurring amount" at bounding box center [181, 152] width 63 height 7
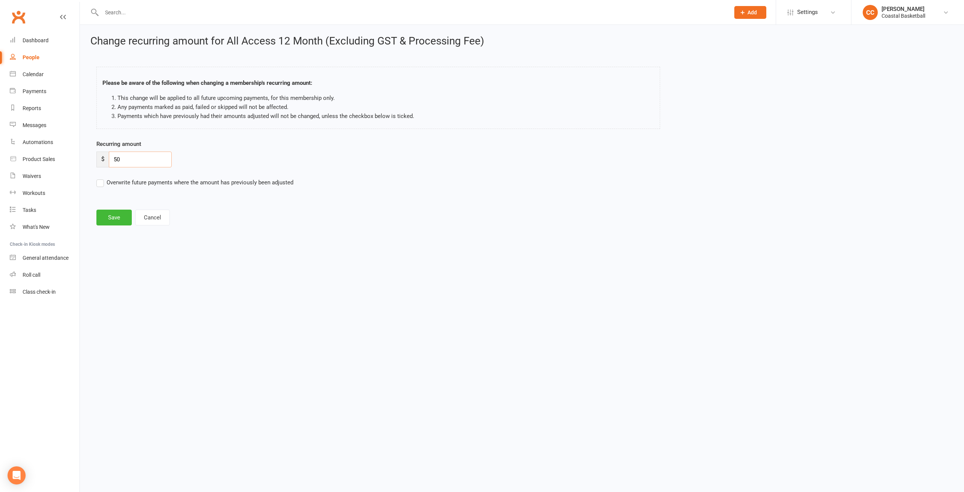
drag, startPoint x: 137, startPoint y: 158, endPoint x: 99, endPoint y: 150, distance: 39.0
click at [99, 150] on div "Recurring amount $ 50" at bounding box center [414, 153] width 636 height 28
type input "57"
click at [97, 183] on label "Overwrite future payments where the amount has previously been adjusted" at bounding box center [194, 182] width 197 height 9
click at [97, 178] on input "Overwrite future payments where the amount has previously been adjusted" at bounding box center [194, 178] width 197 height 0
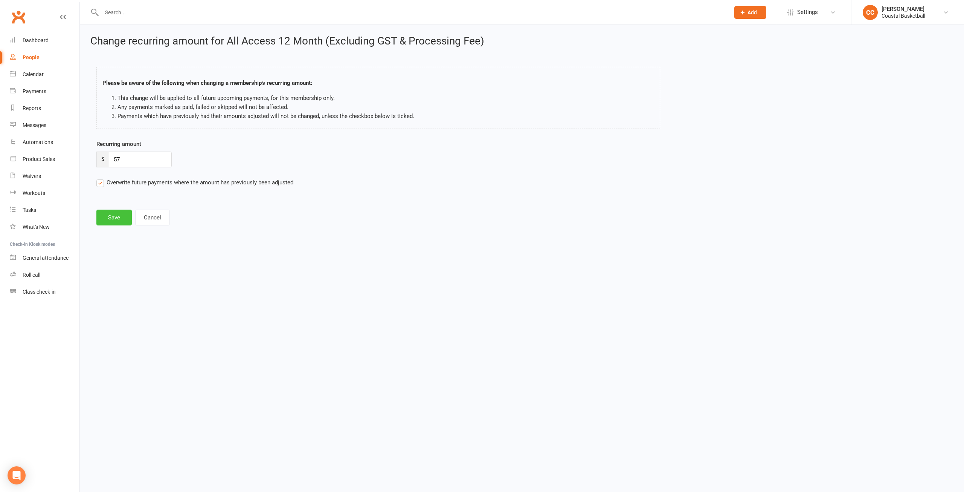
drag, startPoint x: 113, startPoint y: 212, endPoint x: 115, endPoint y: 221, distance: 9.8
click at [115, 221] on button "Save" at bounding box center [113, 217] width 35 height 16
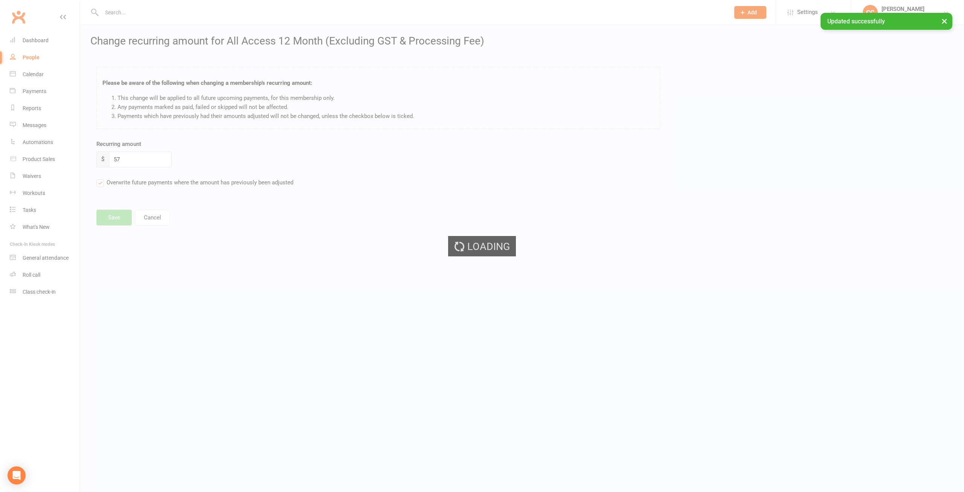
click at [115, 221] on div "Loading" at bounding box center [482, 246] width 964 height 492
